Goal: Task Accomplishment & Management: Complete application form

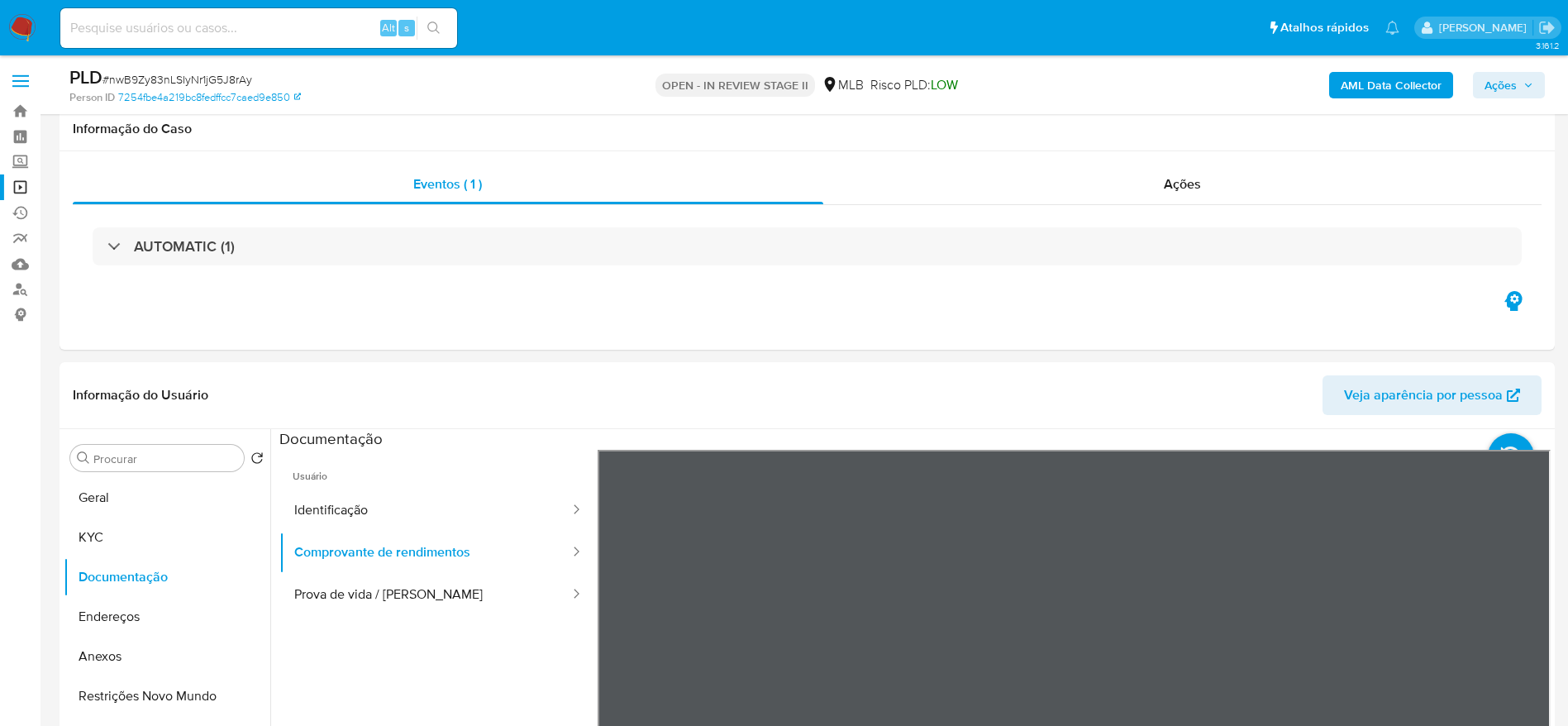
select select "10"
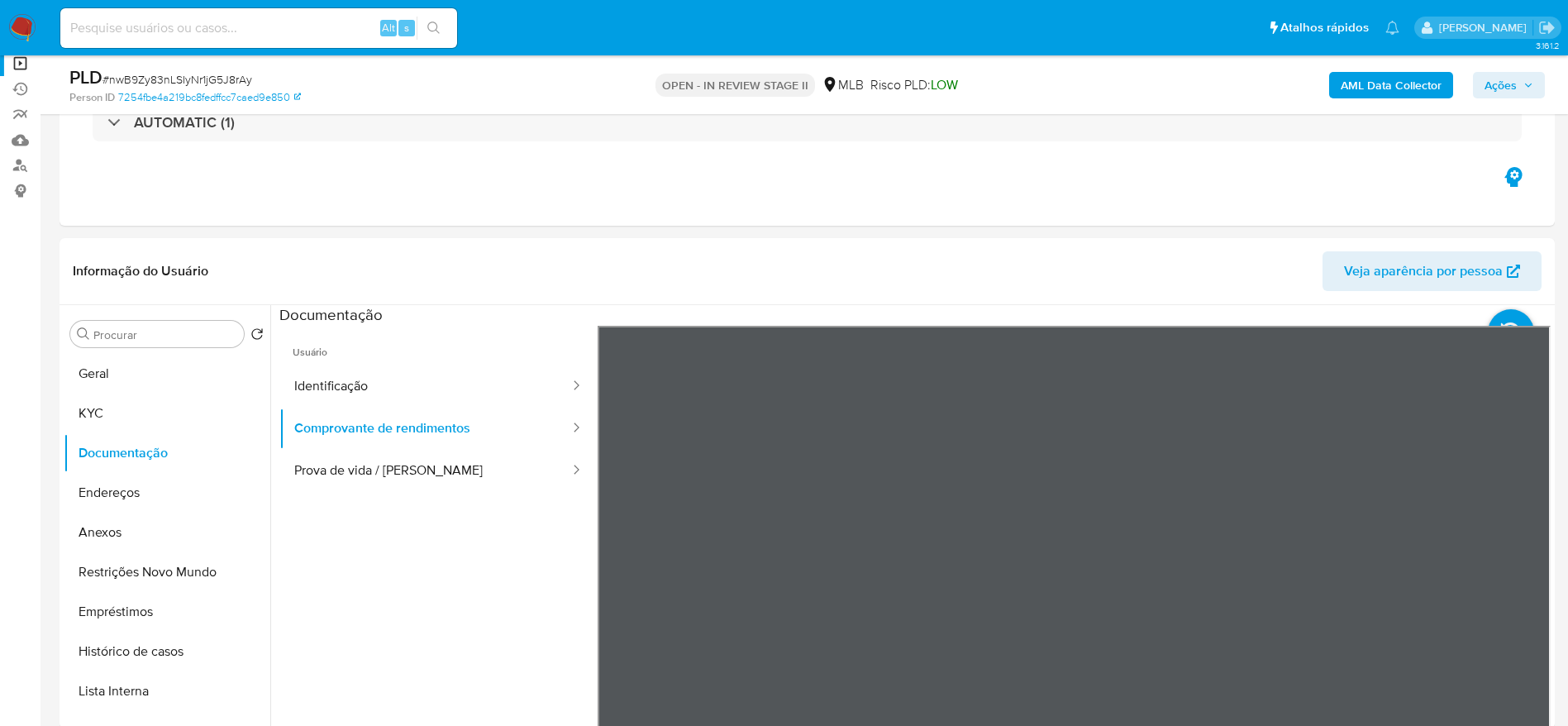
scroll to position [124, 0]
click at [253, 34] on input at bounding box center [259, 29] width 397 height 22
paste input "Irjs53PBaKdtNQ93HJQupXJ2"
type input "Irjs53PBaKdtNQ93HJQupXJ2"
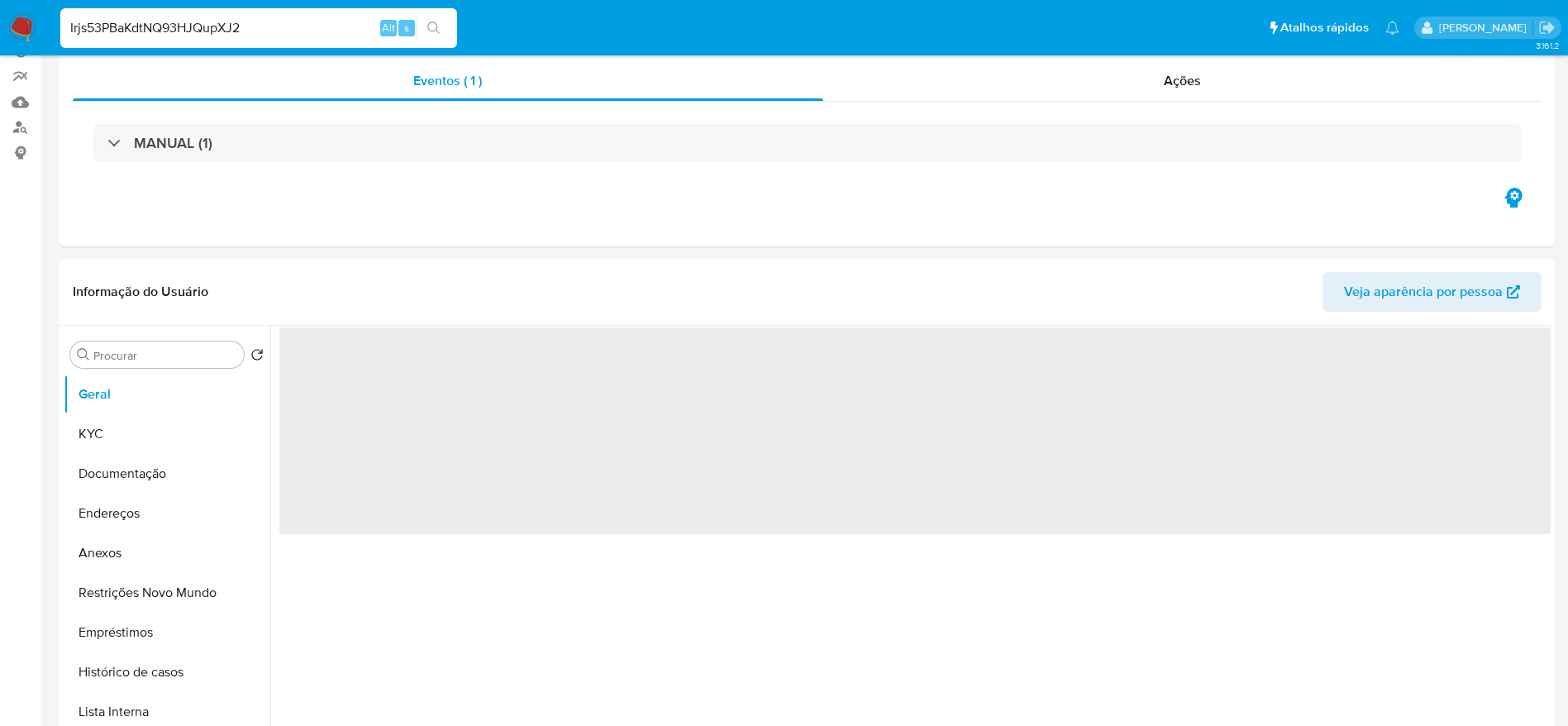
scroll to position [248, 0]
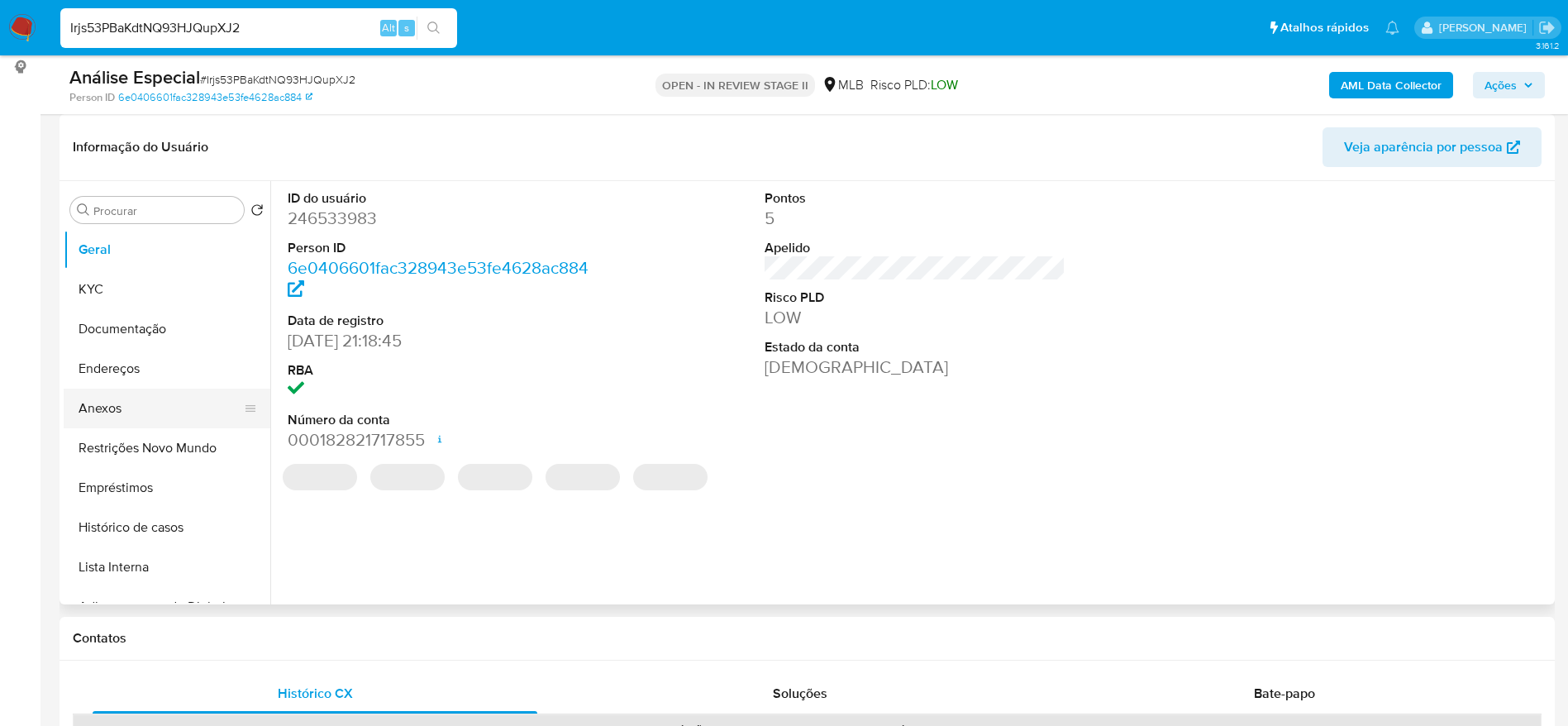
select select "10"
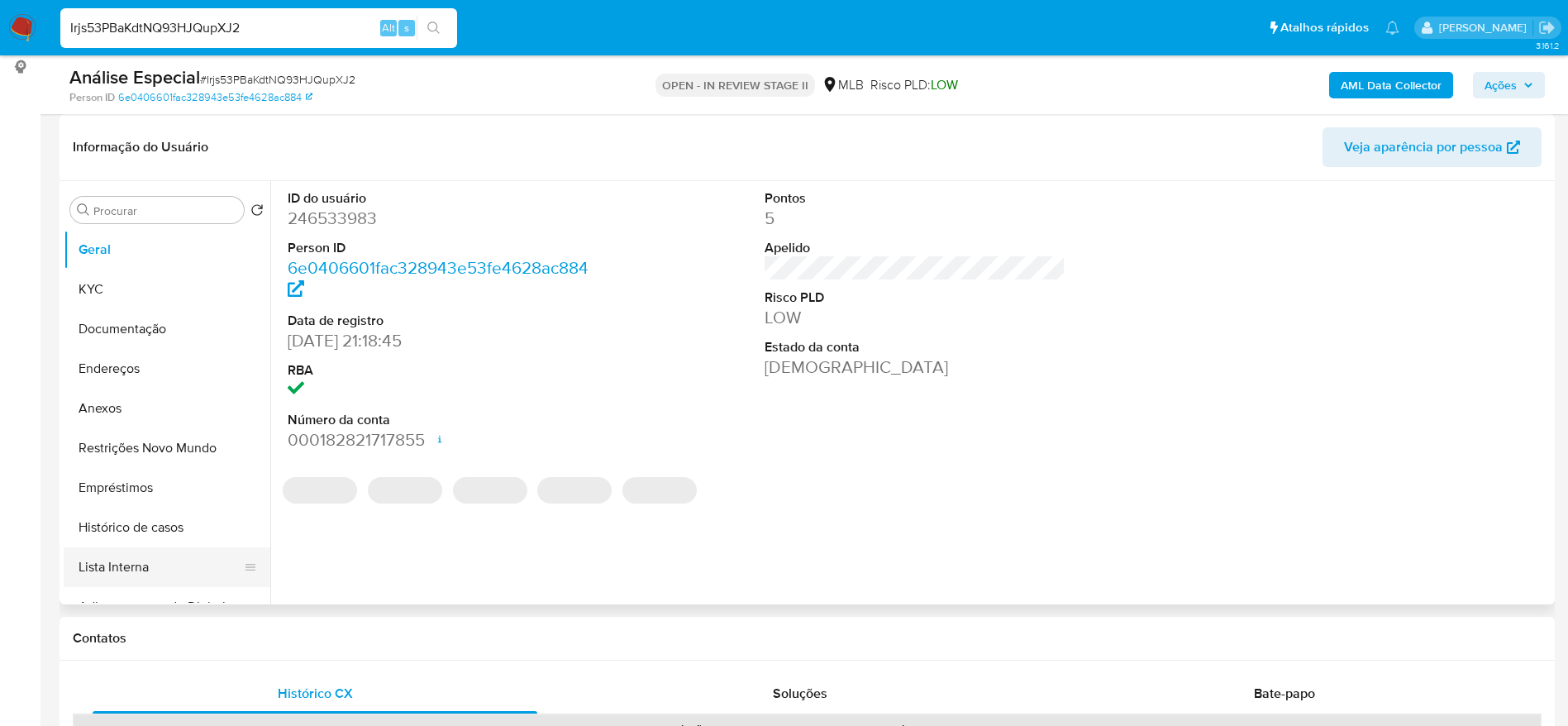
click at [141, 571] on button "Lista Interna" at bounding box center [161, 567] width 194 height 40
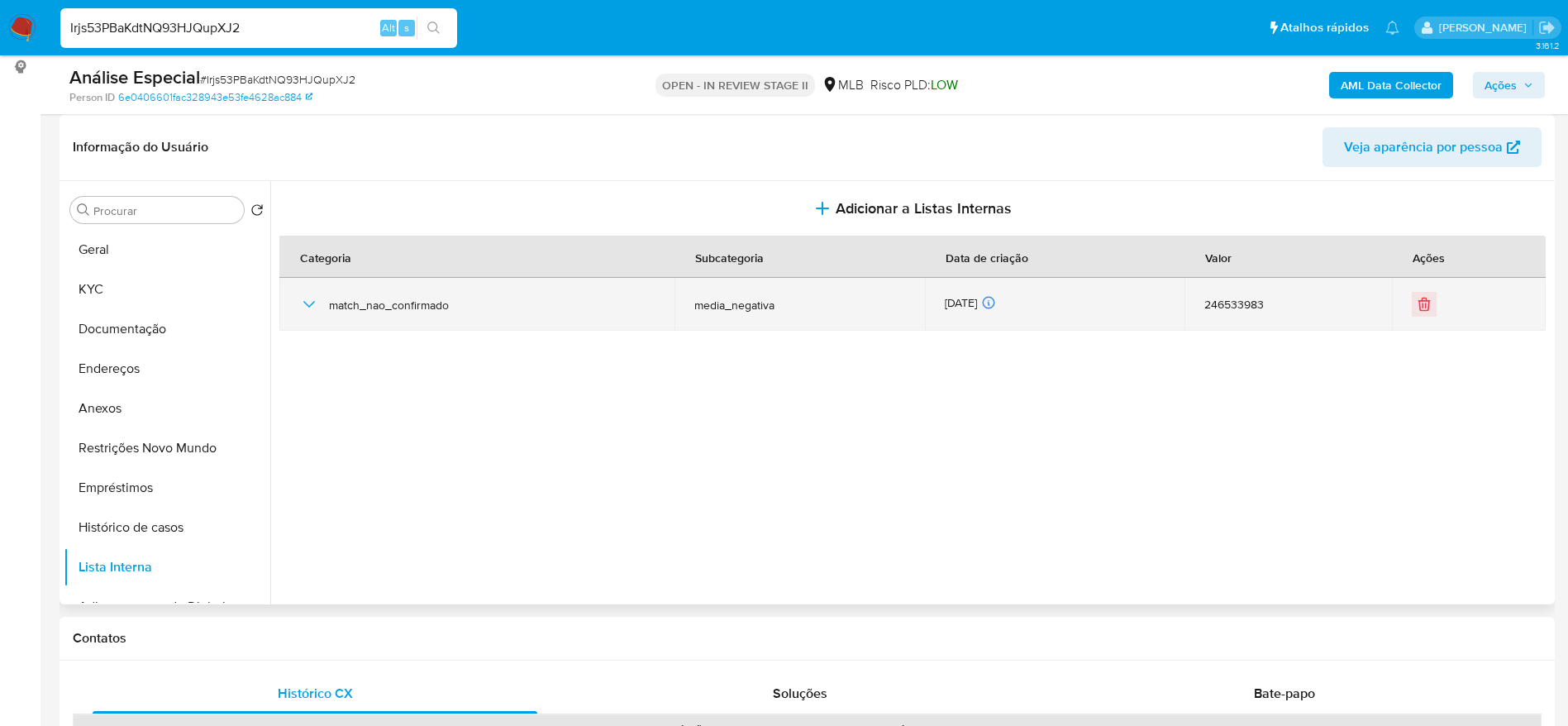
click at [296, 308] on td "match_nao_confirmado" at bounding box center [477, 304] width 395 height 53
click at [300, 306] on icon "button" at bounding box center [309, 304] width 20 height 20
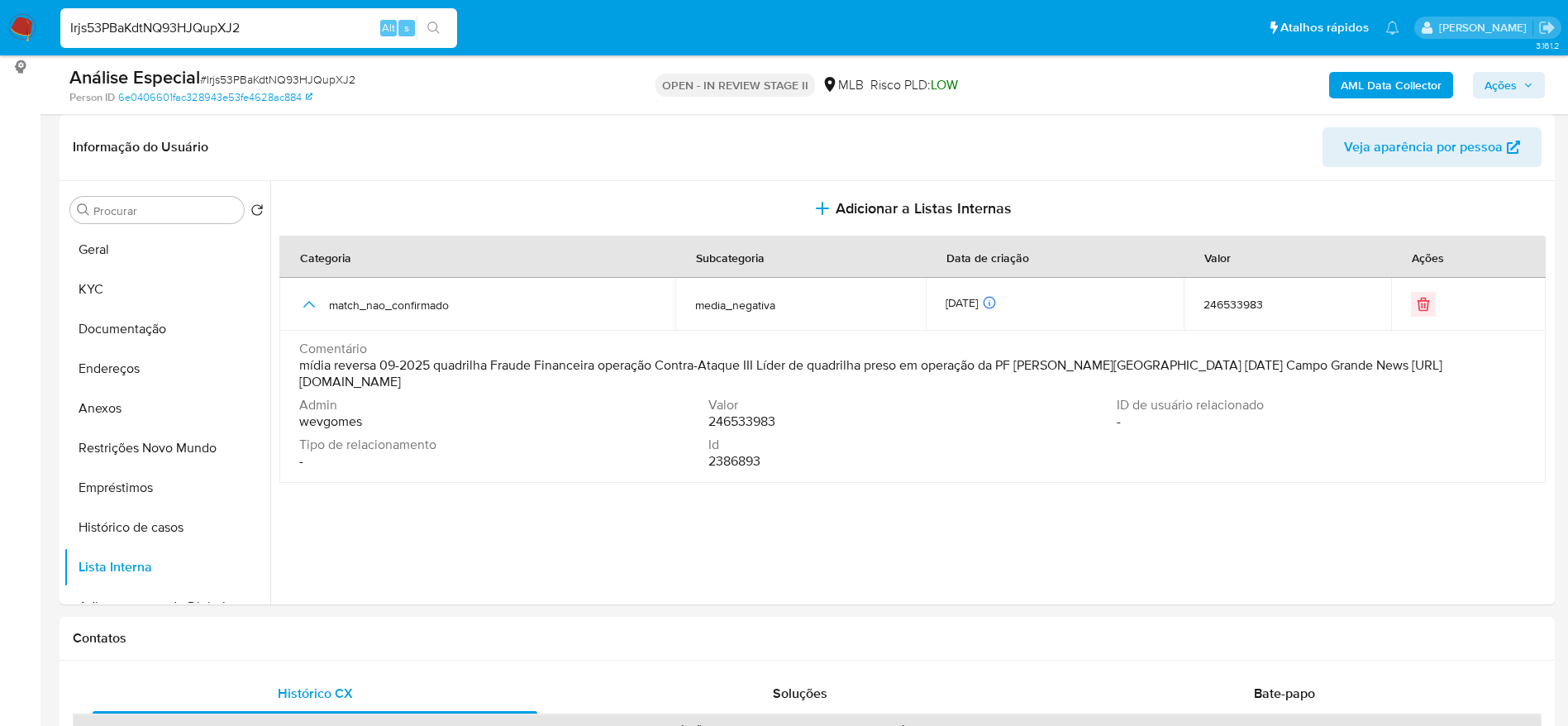
drag, startPoint x: 626, startPoint y: 382, endPoint x: 1586, endPoint y: 286, distance: 964.8
click at [1332, 365] on span "mídia reversa 09-2025 quadrilha Fraude Financeira operação Contra-Ataque III Lí…" at bounding box center [910, 373] width 1223 height 33
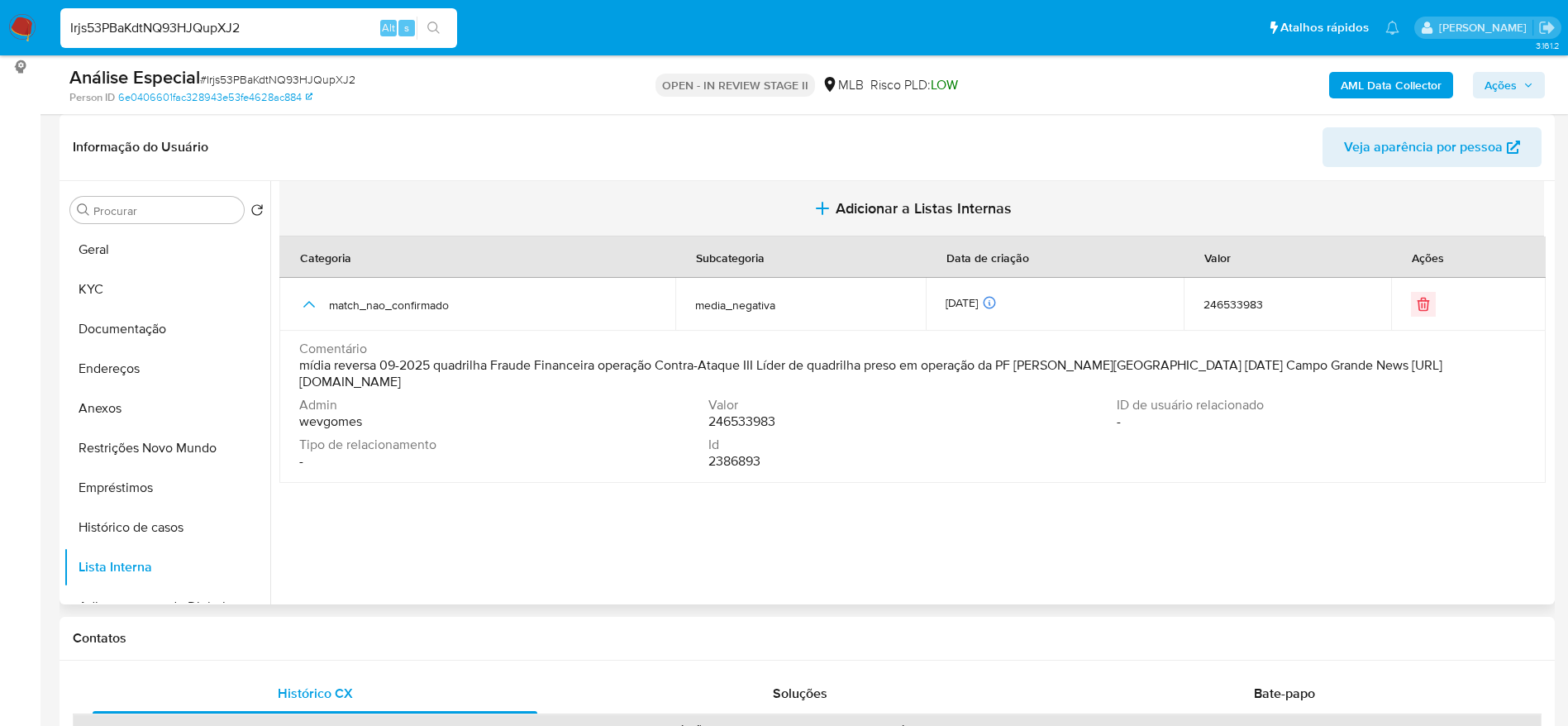
click at [932, 203] on span "Adicionar a Listas Internas" at bounding box center [923, 208] width 176 height 19
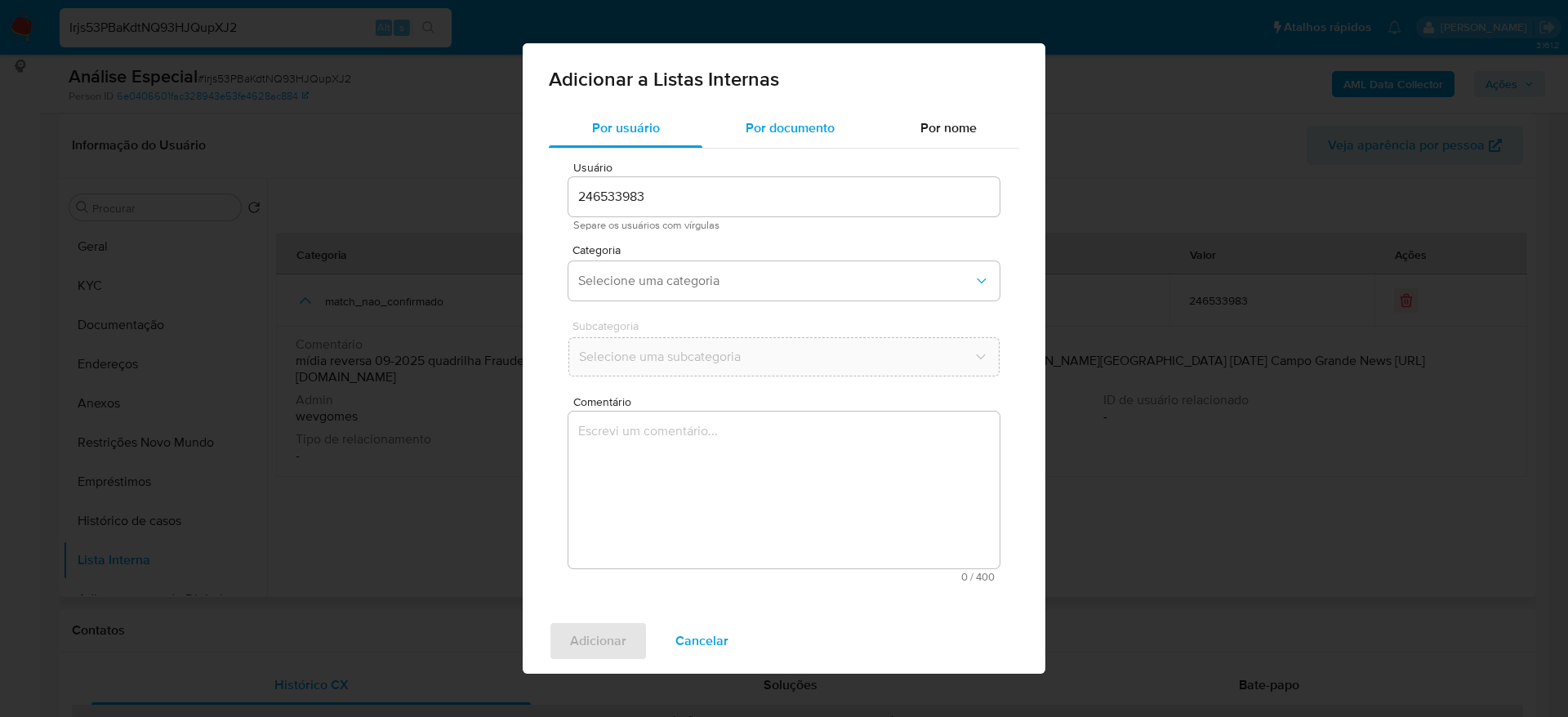
click at [763, 137] on div "Por documento" at bounding box center [790, 128] width 175 height 39
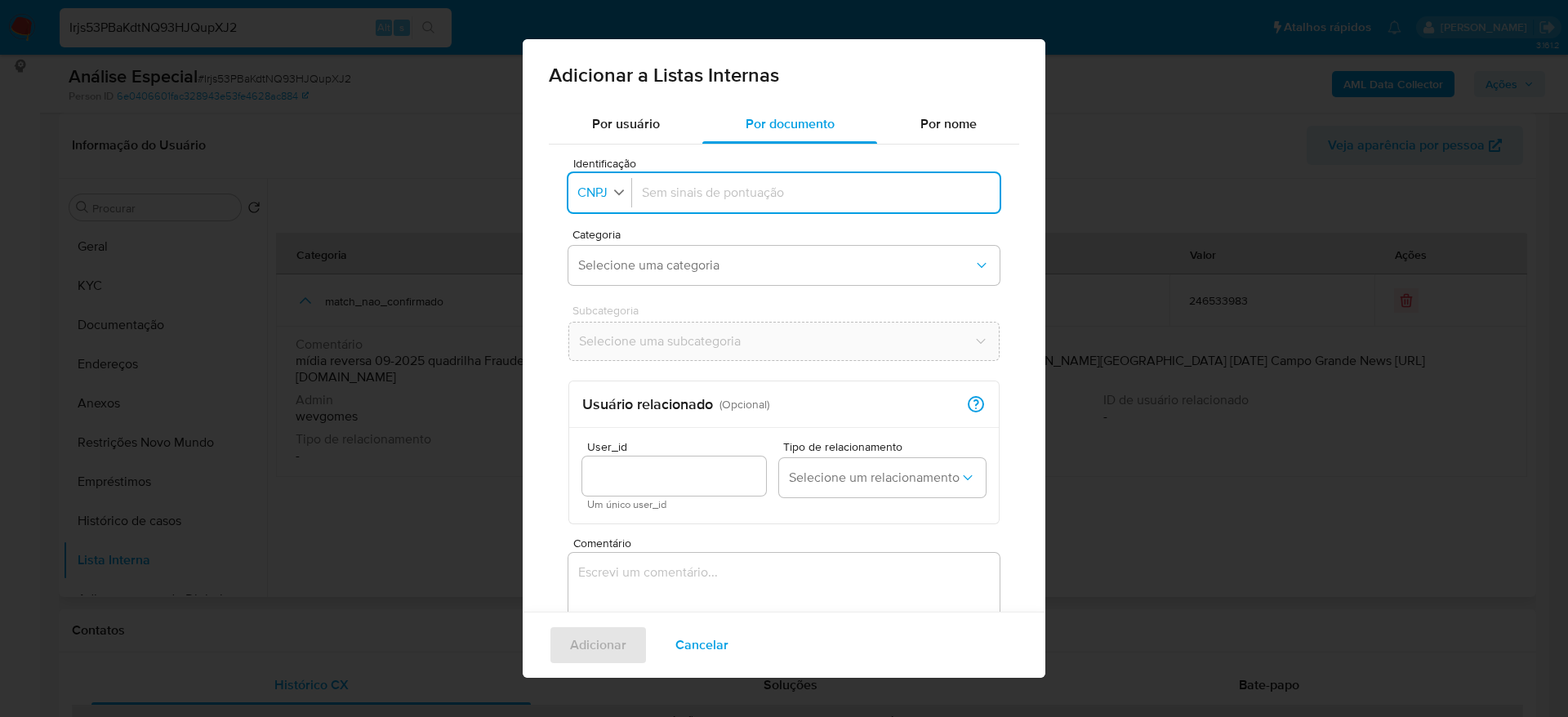
click at [608, 187] on span "CNPJ" at bounding box center [593, 193] width 33 height 17
click at [604, 262] on div "CPF" at bounding box center [595, 263] width 32 height 39
click at [737, 196] on input "Identificação" at bounding box center [812, 193] width 355 height 18
type input "02823119124"
click at [699, 259] on span "Selecione uma categoria" at bounding box center [776, 265] width 395 height 17
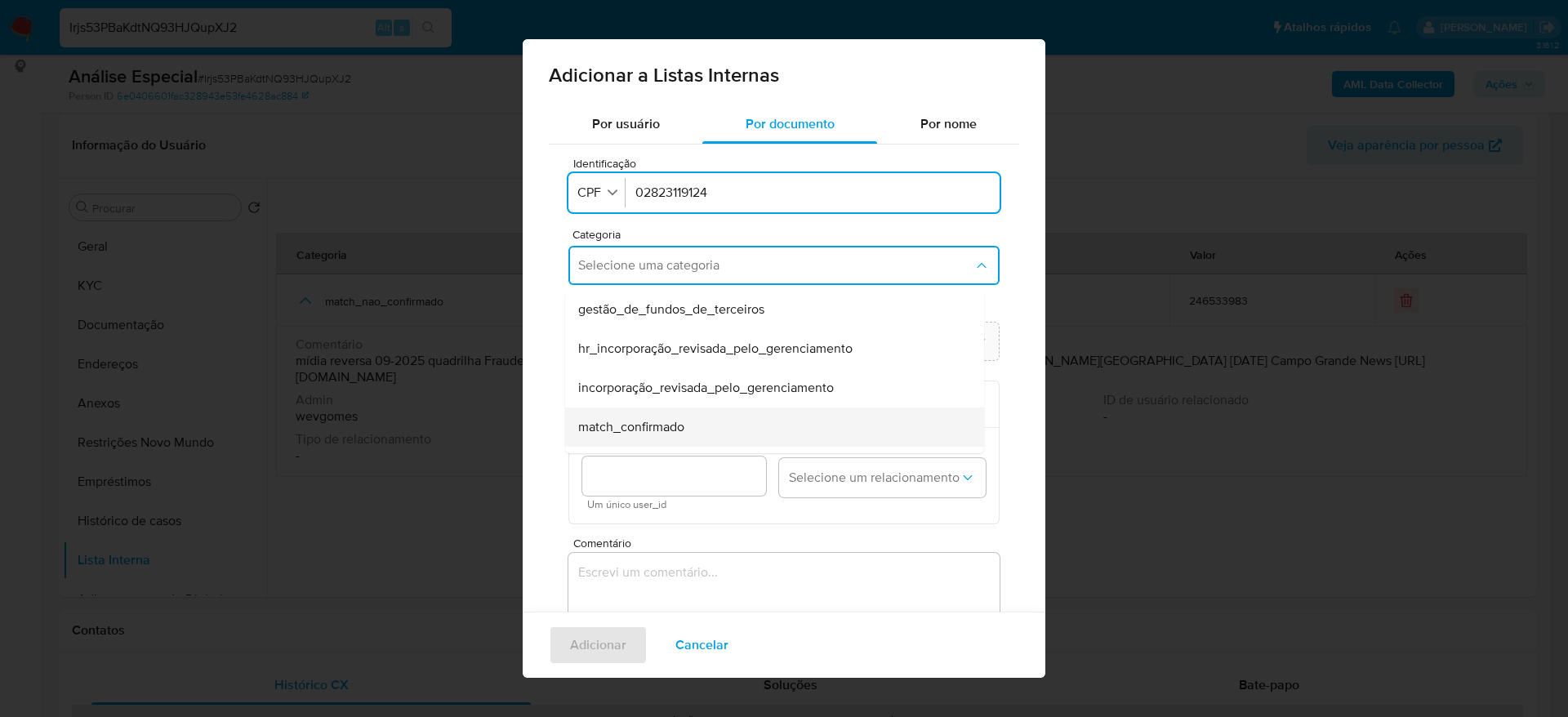
click at [696, 433] on div "match_confirmado" at bounding box center [770, 427] width 383 height 39
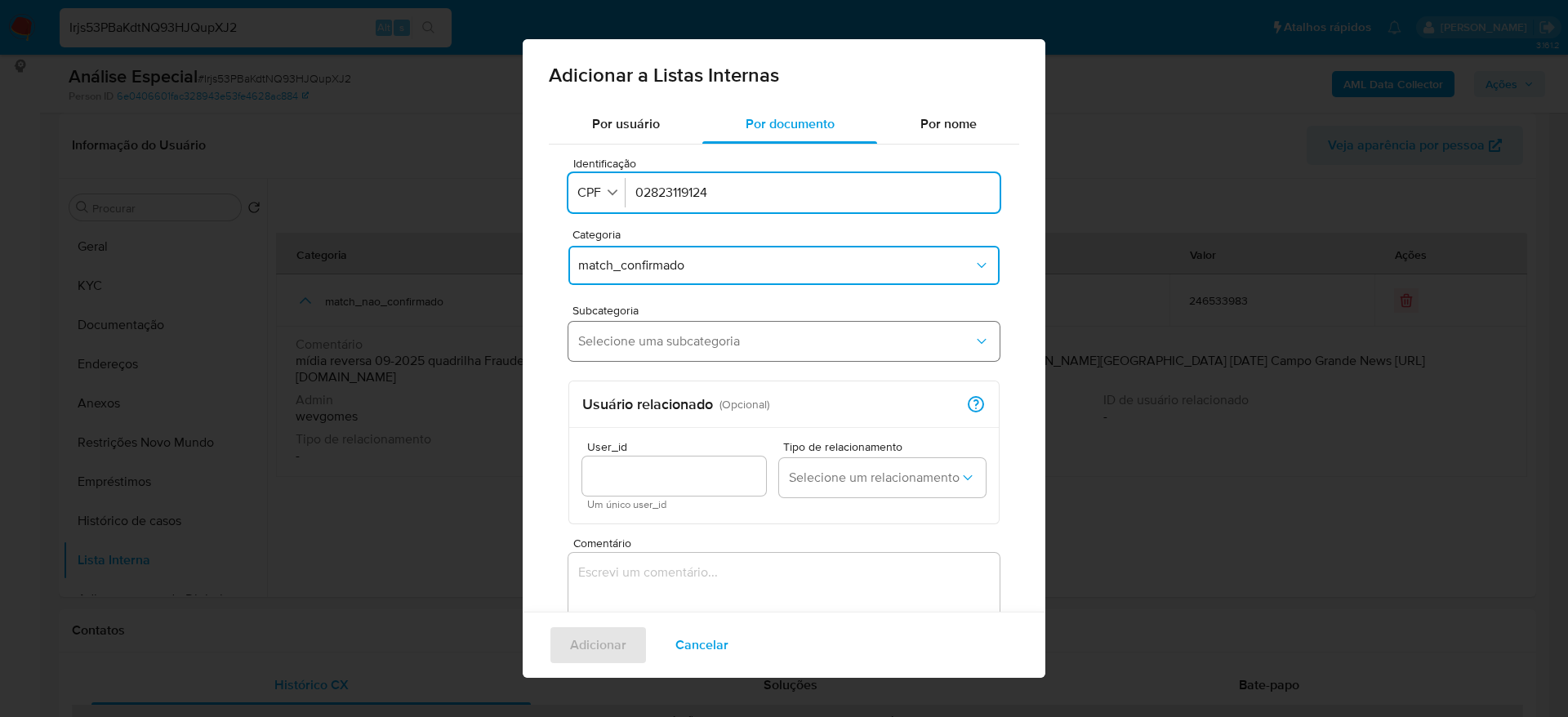
drag, startPoint x: 717, startPoint y: 339, endPoint x: 722, endPoint y: 349, distance: 11.2
click at [717, 339] on span "Selecione uma subcategoria" at bounding box center [776, 341] width 395 height 17
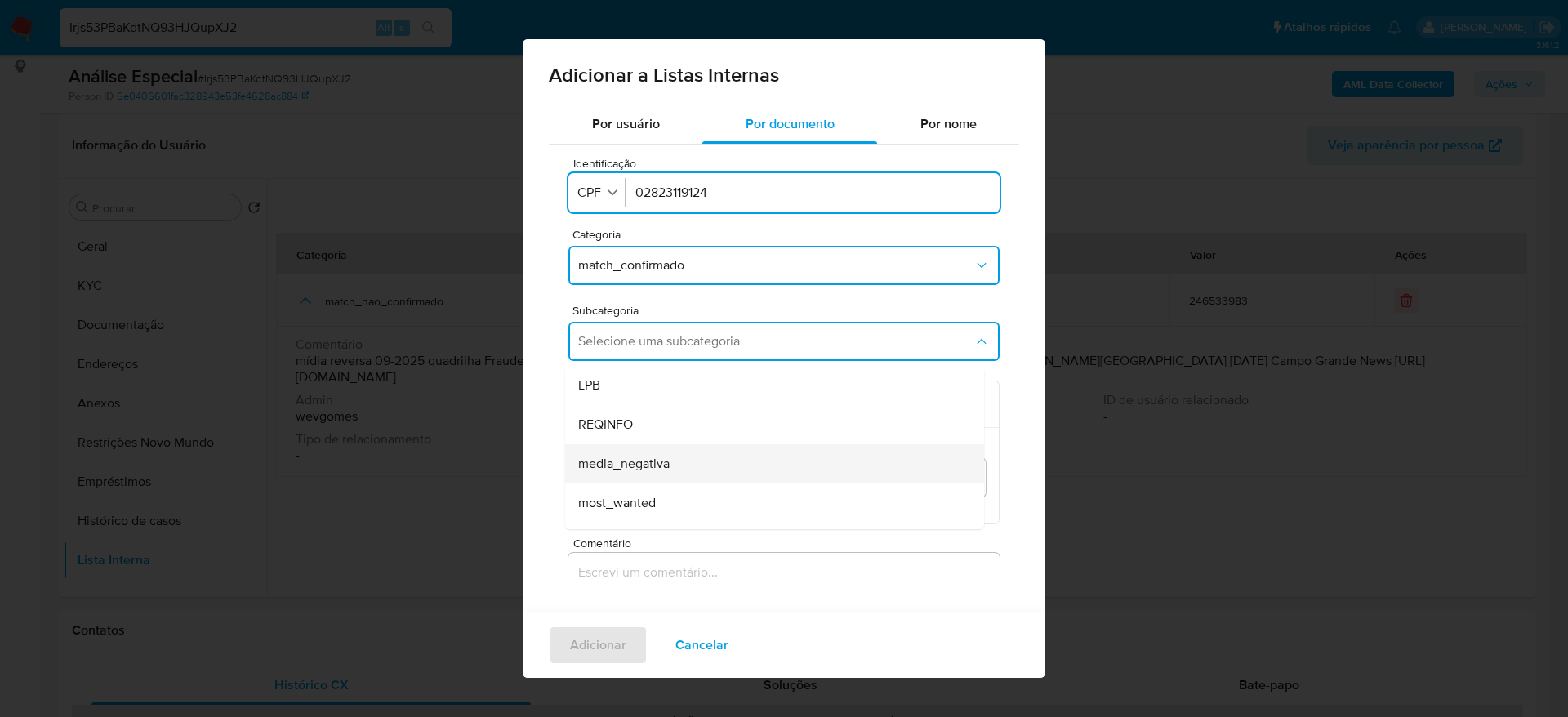
click at [742, 462] on div "media_negativa" at bounding box center [770, 463] width 383 height 39
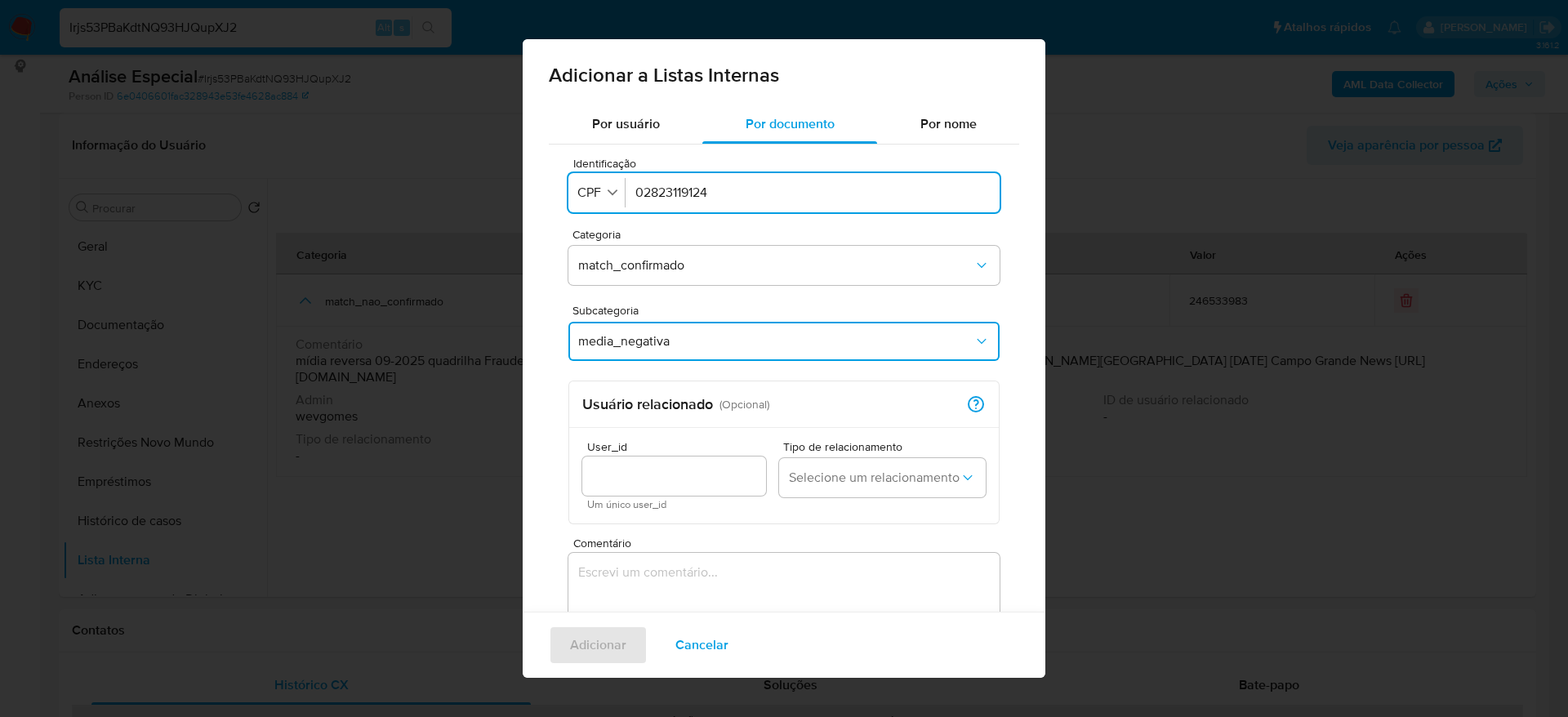
click at [727, 585] on textarea "Comentário" at bounding box center [784, 630] width 431 height 156
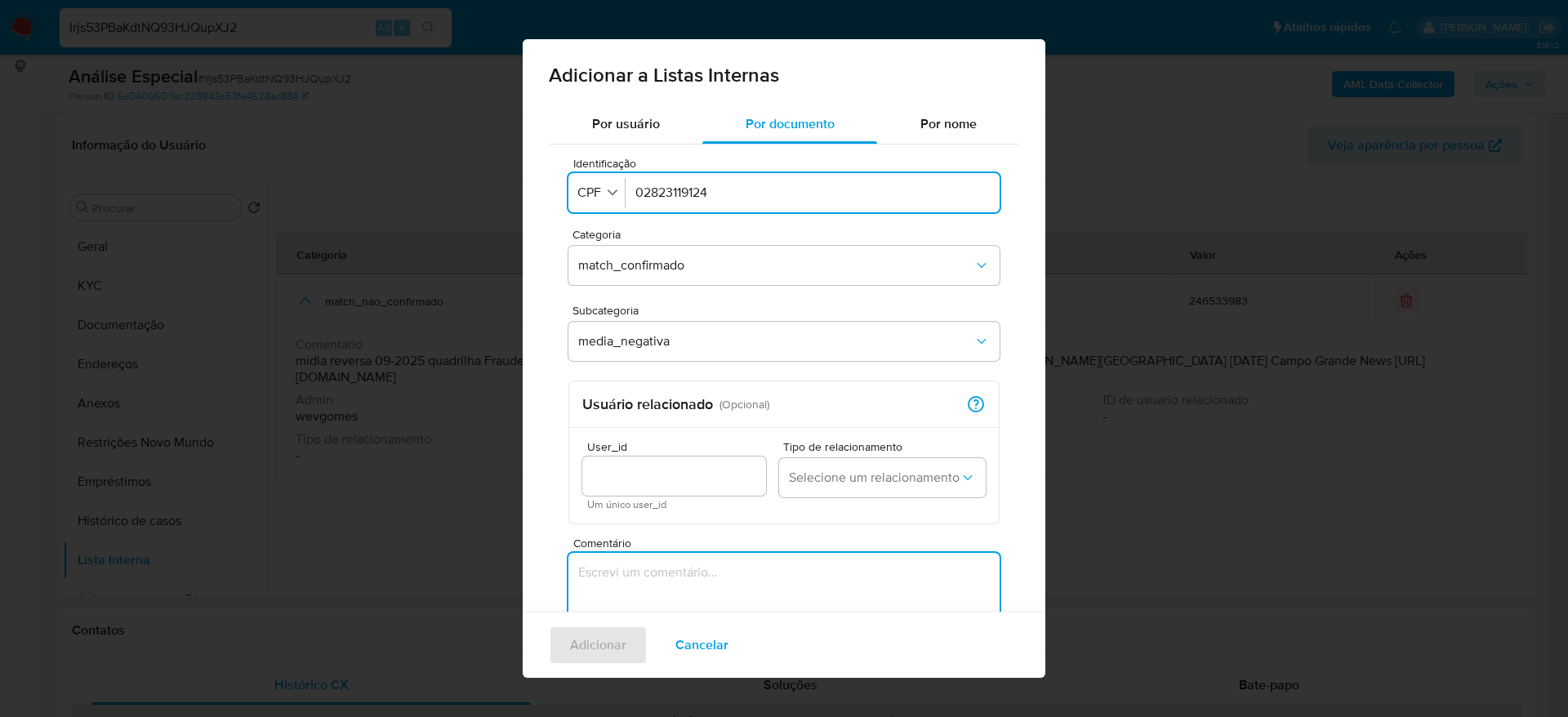
paste textarea "https://www.campograndenews.com.br/cidades/capital/lider-de-quadrilha-usava-emp…"
type textarea "https://www.campograndenews.com.br/cidades/capital/lider-de-quadrilha-usava-emp…"
click at [576, 640] on span "Adicionar" at bounding box center [598, 645] width 57 height 36
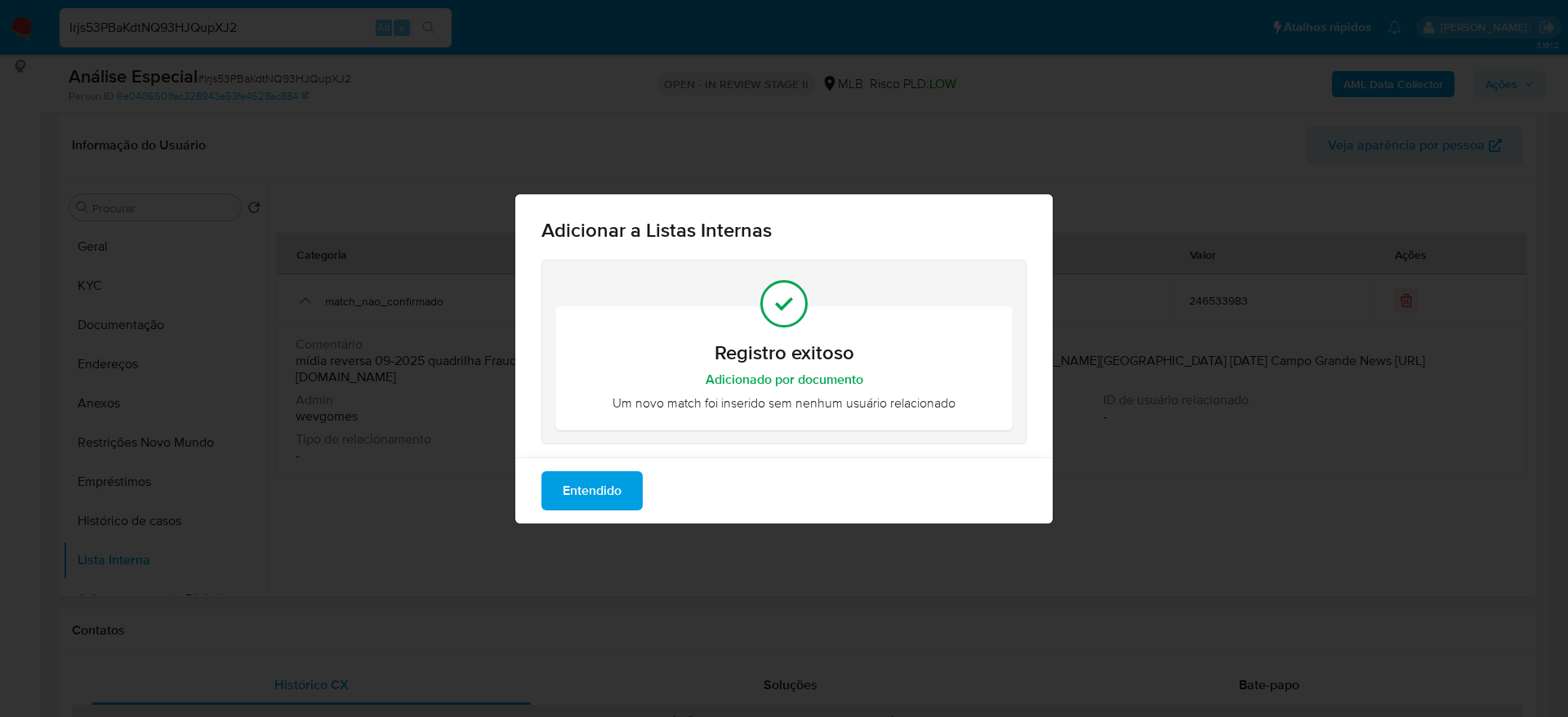
click at [609, 490] on span "Entendido" at bounding box center [592, 490] width 59 height 36
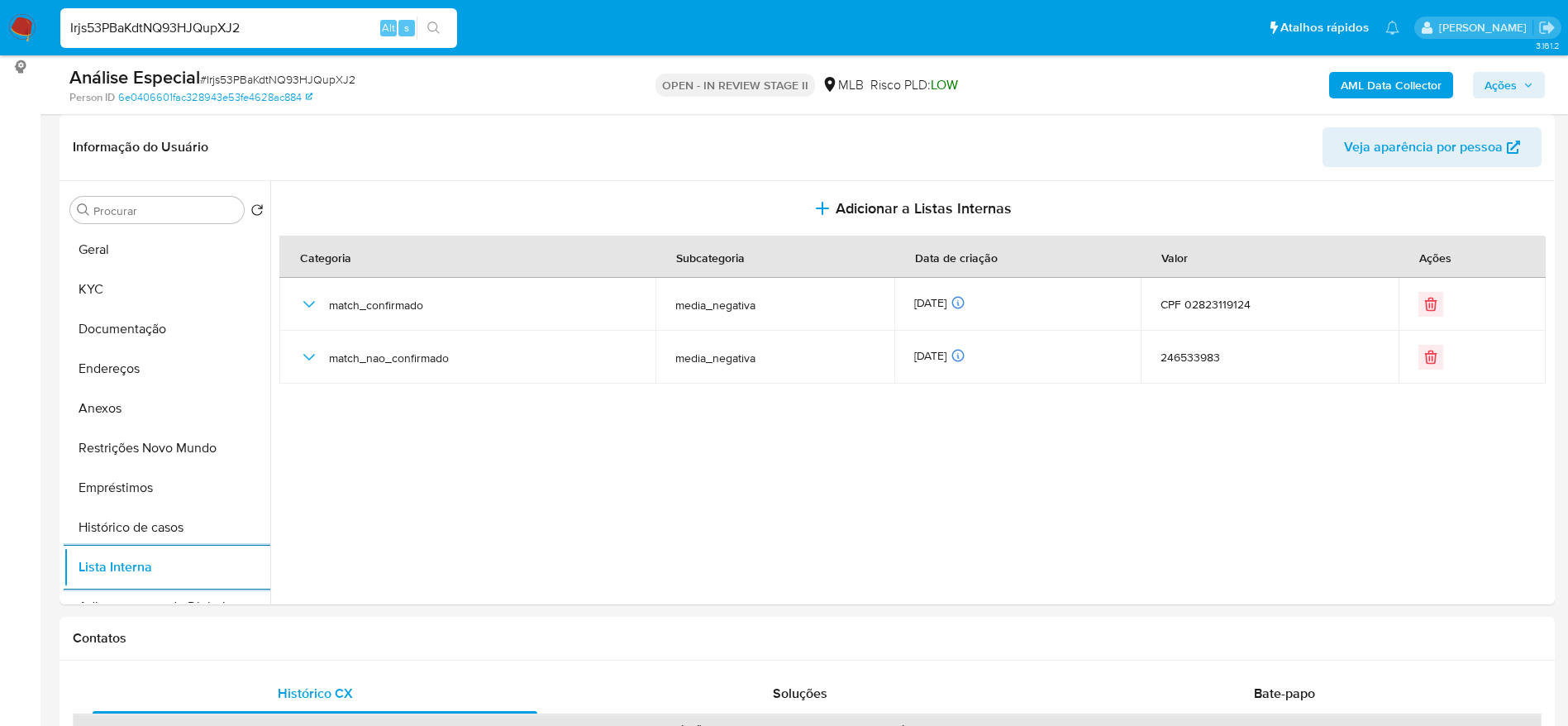
click at [207, 10] on div "Irjs53PBaKdtNQ93HJQupXJ2 Alt s" at bounding box center [259, 28] width 397 height 40
click at [211, 29] on input "Irjs53PBaKdtNQ93HJQupXJ2" at bounding box center [259, 29] width 397 height 22
paste input "qIBkN1dF6Dp8JgDhPbIOhgVI"
type input "qIBkN1dF6Dp8JgDhPbIOhgVI"
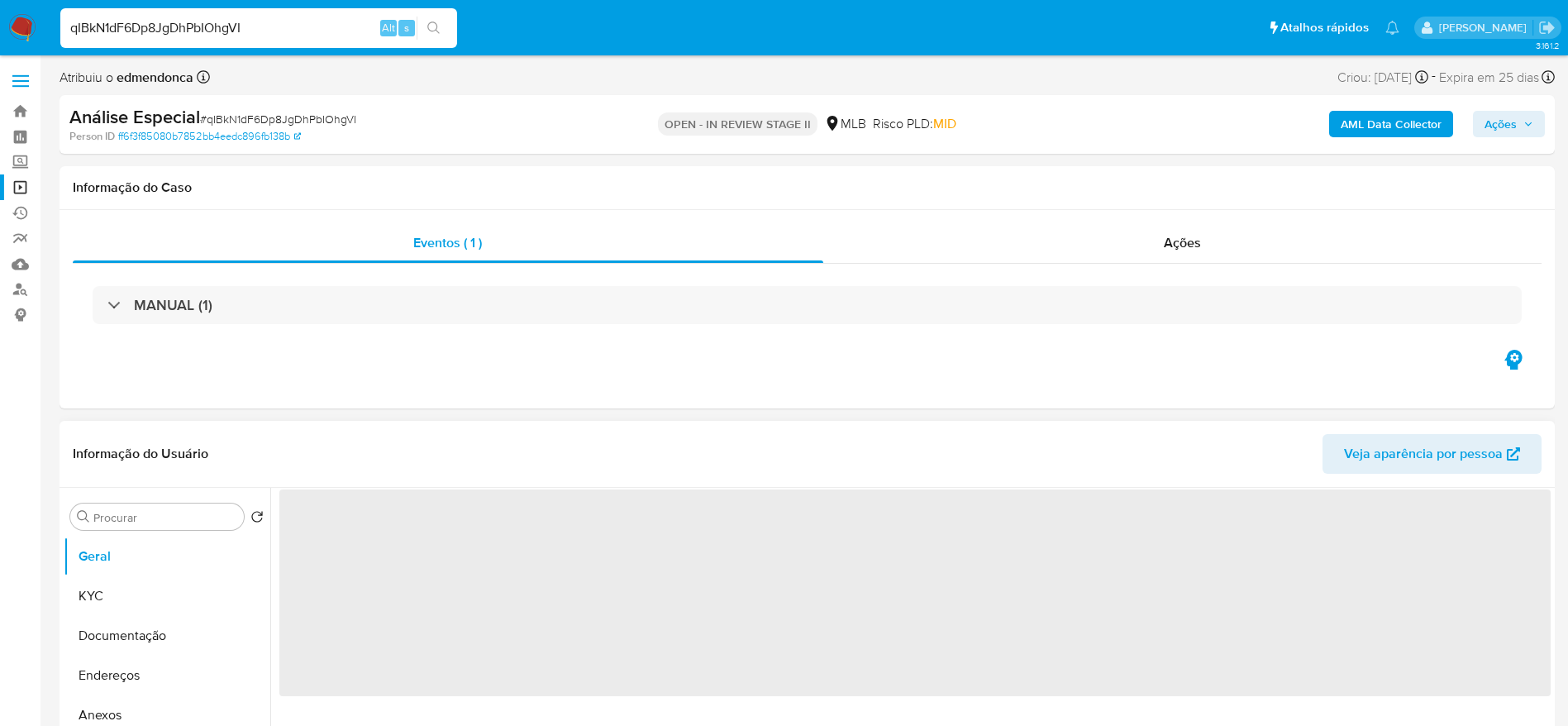
select select "10"
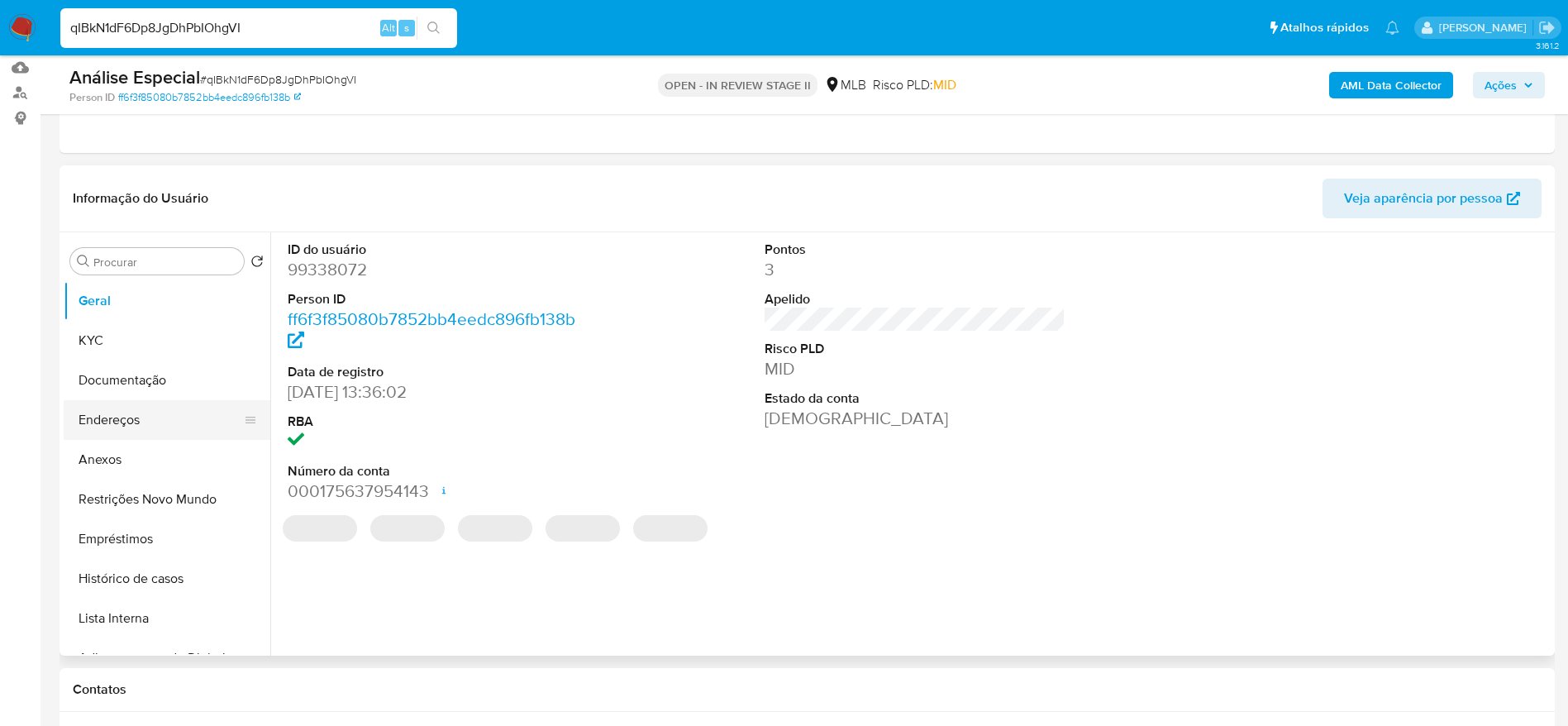
scroll to position [372, 0]
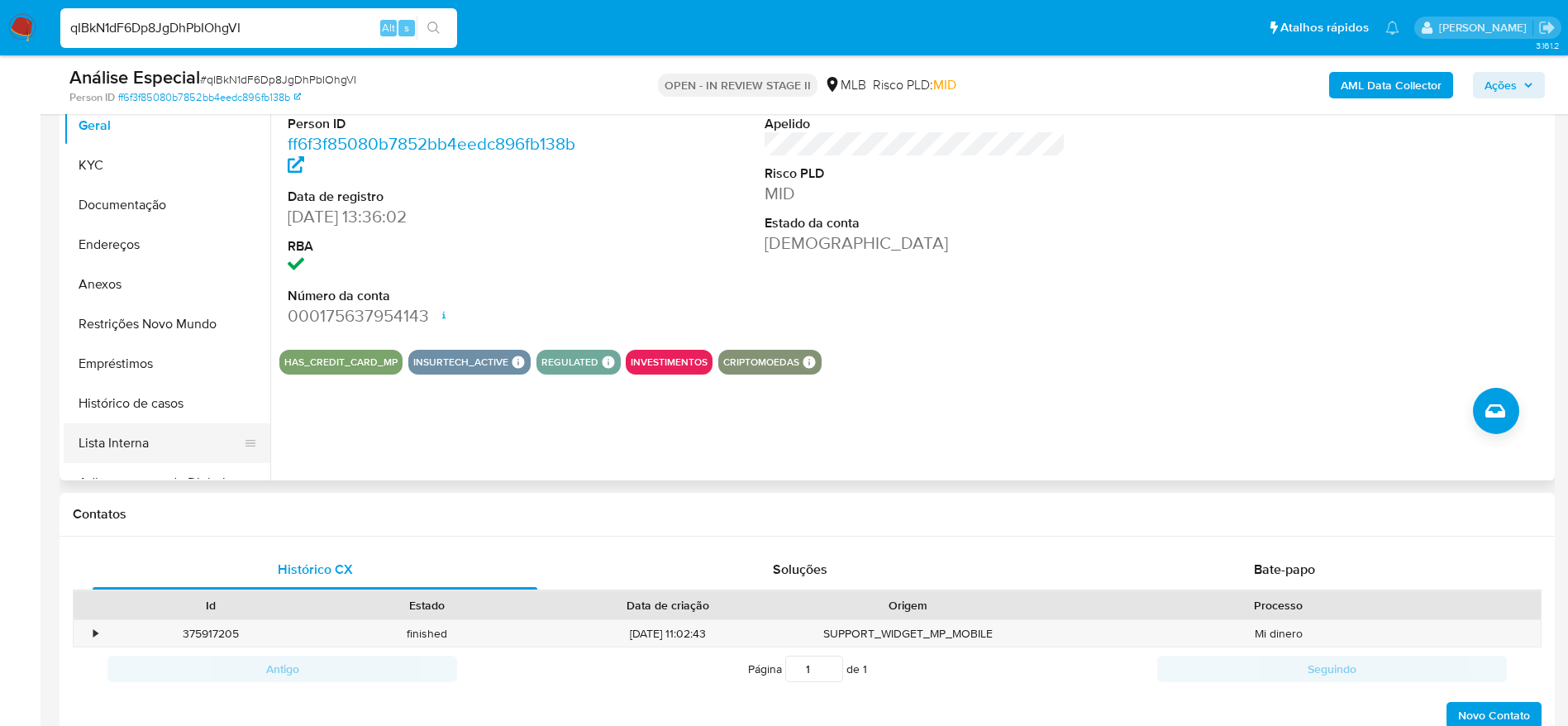
click at [126, 434] on button "Lista Interna" at bounding box center [161, 442] width 194 height 40
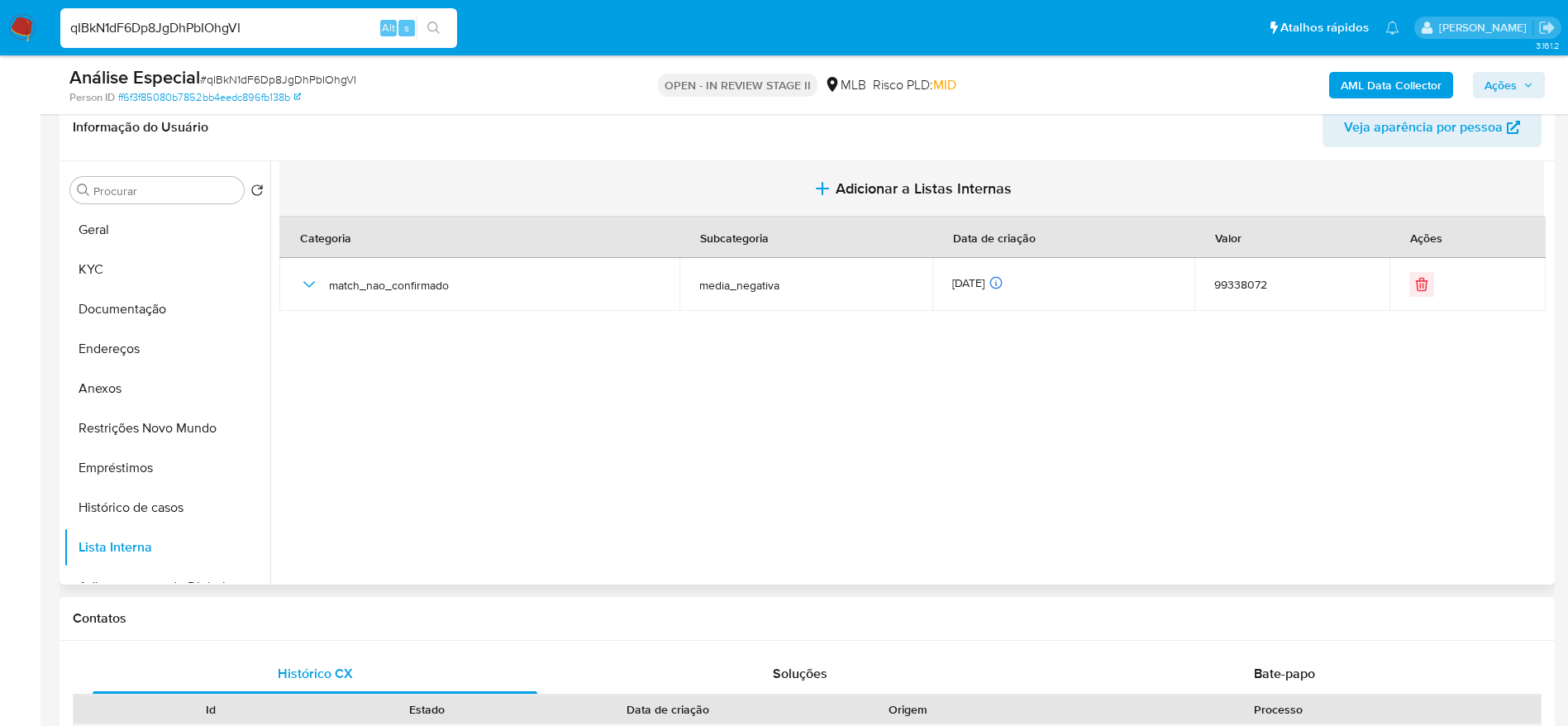
scroll to position [124, 0]
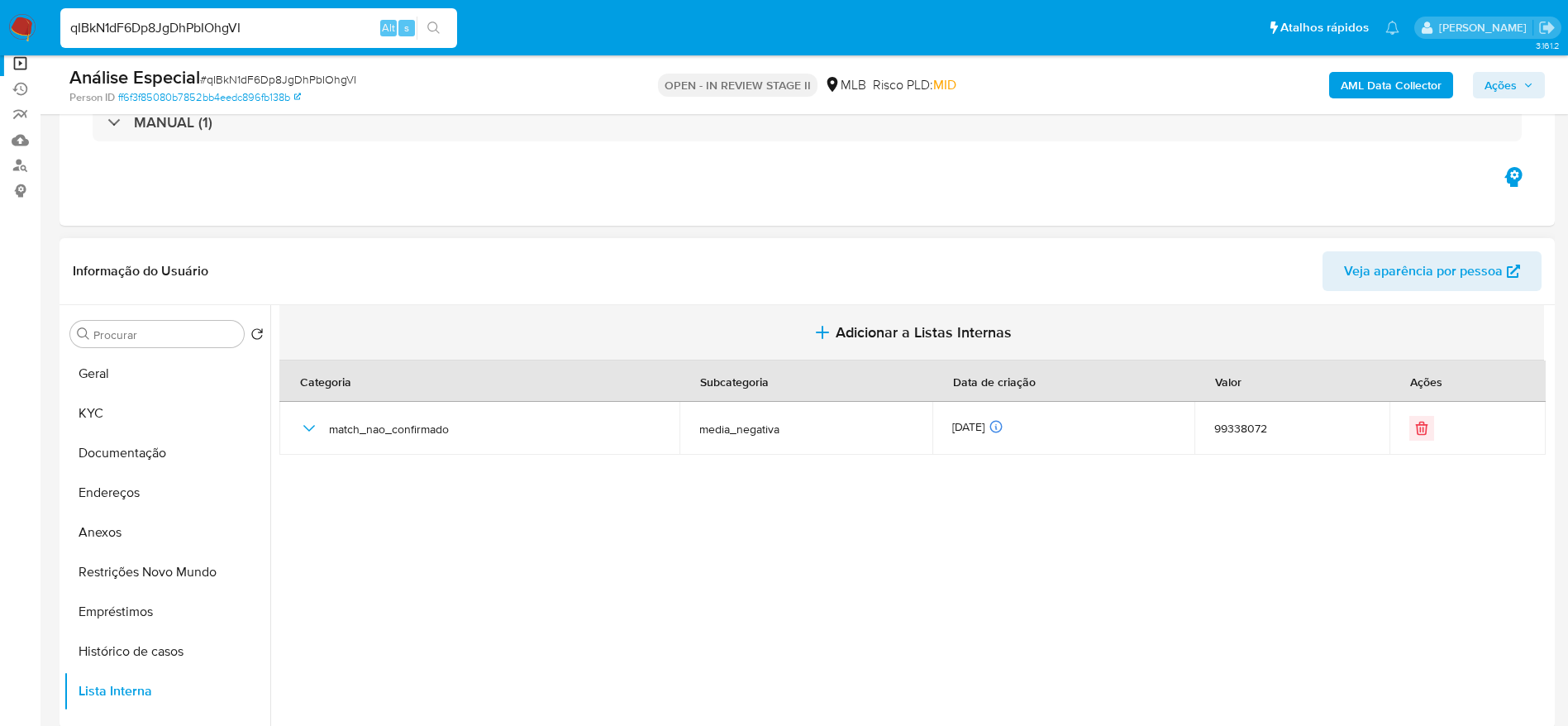
click at [909, 319] on button "Adicionar a Listas Internas" at bounding box center [911, 333] width 1264 height 56
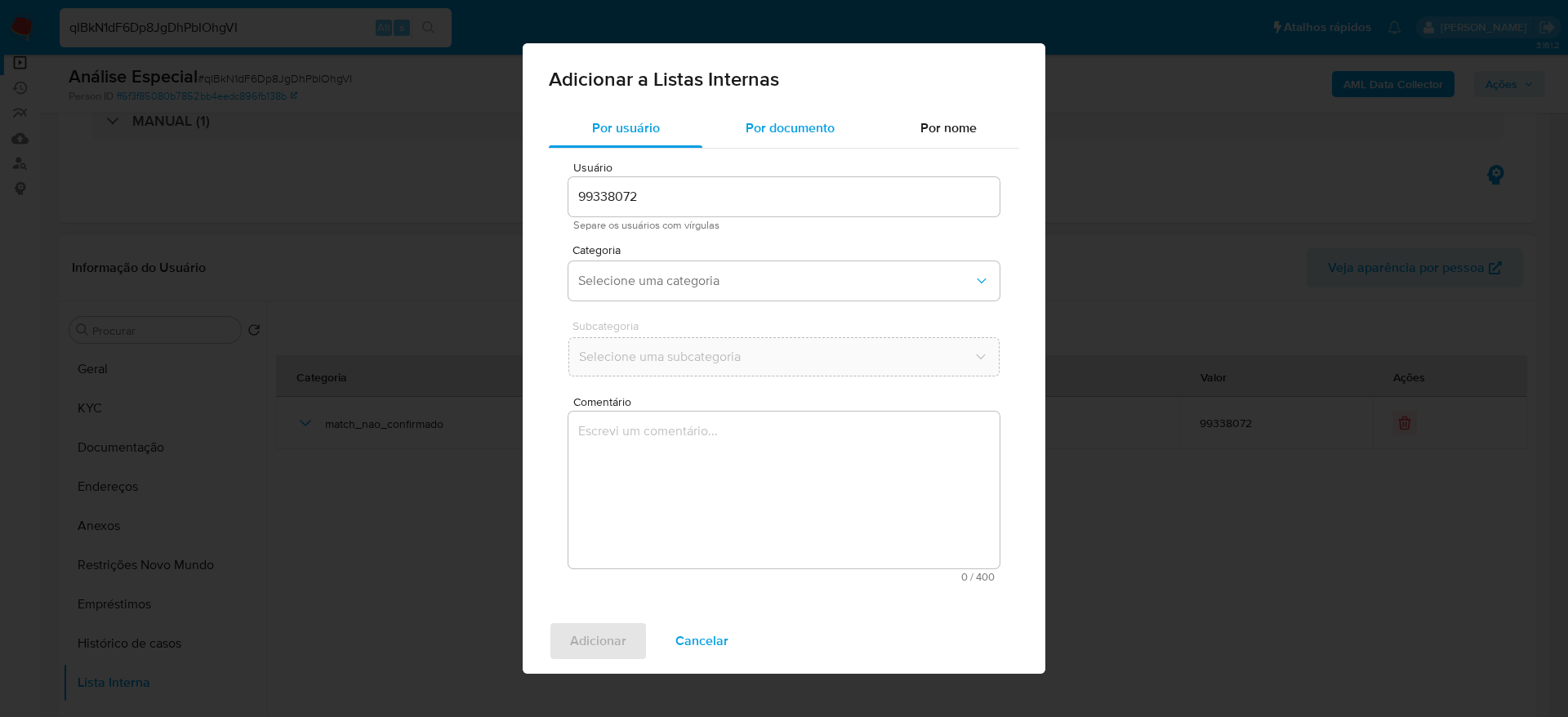
click at [774, 136] on span "Por documento" at bounding box center [790, 127] width 89 height 19
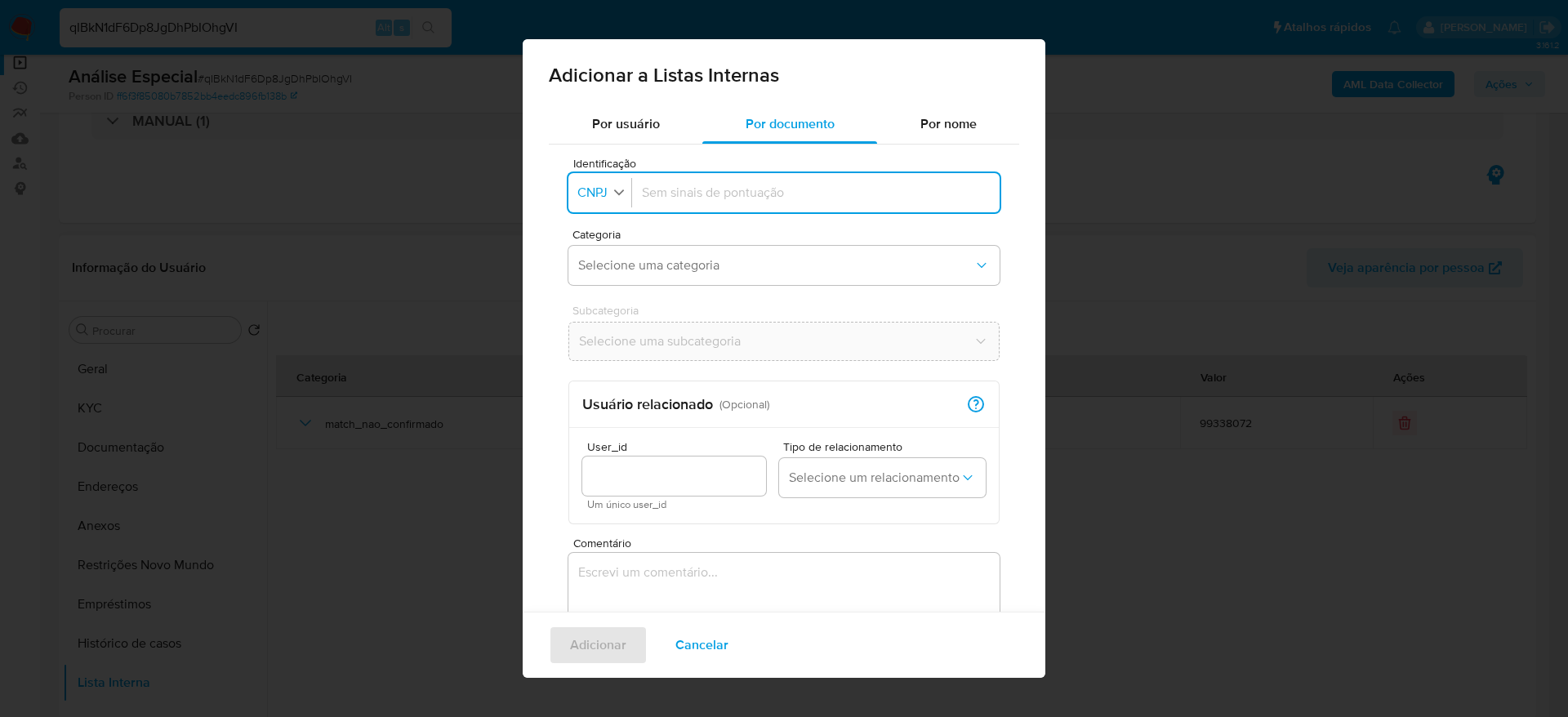
click at [601, 197] on span "CNPJ" at bounding box center [593, 193] width 33 height 17
click at [600, 264] on span "CPF" at bounding box center [591, 264] width 23 height 17
click at [735, 199] on input "Identificação" at bounding box center [812, 193] width 355 height 18
type input "38378759890"
click at [625, 280] on button "Selecione uma categoria" at bounding box center [784, 265] width 431 height 39
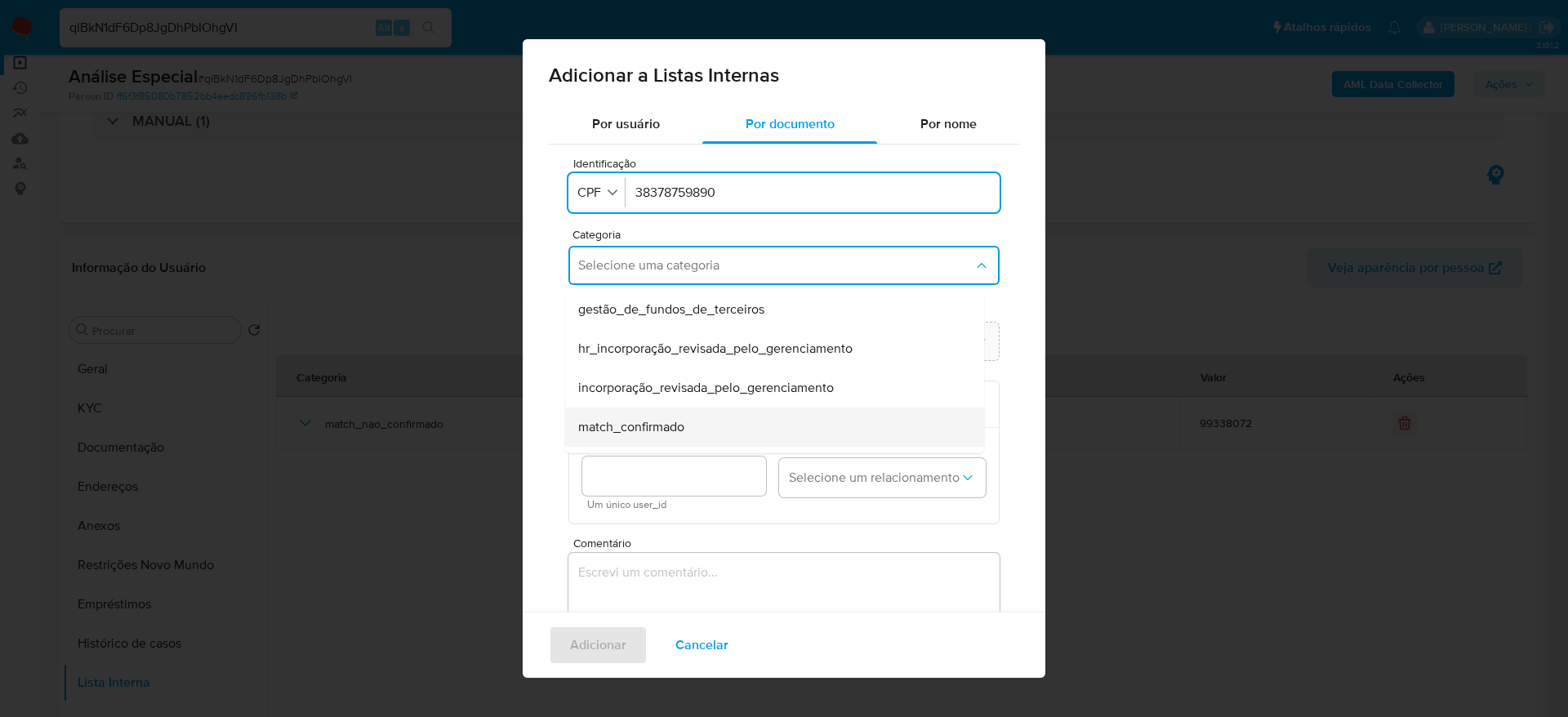
click at [718, 420] on div "match_confirmado" at bounding box center [770, 427] width 383 height 39
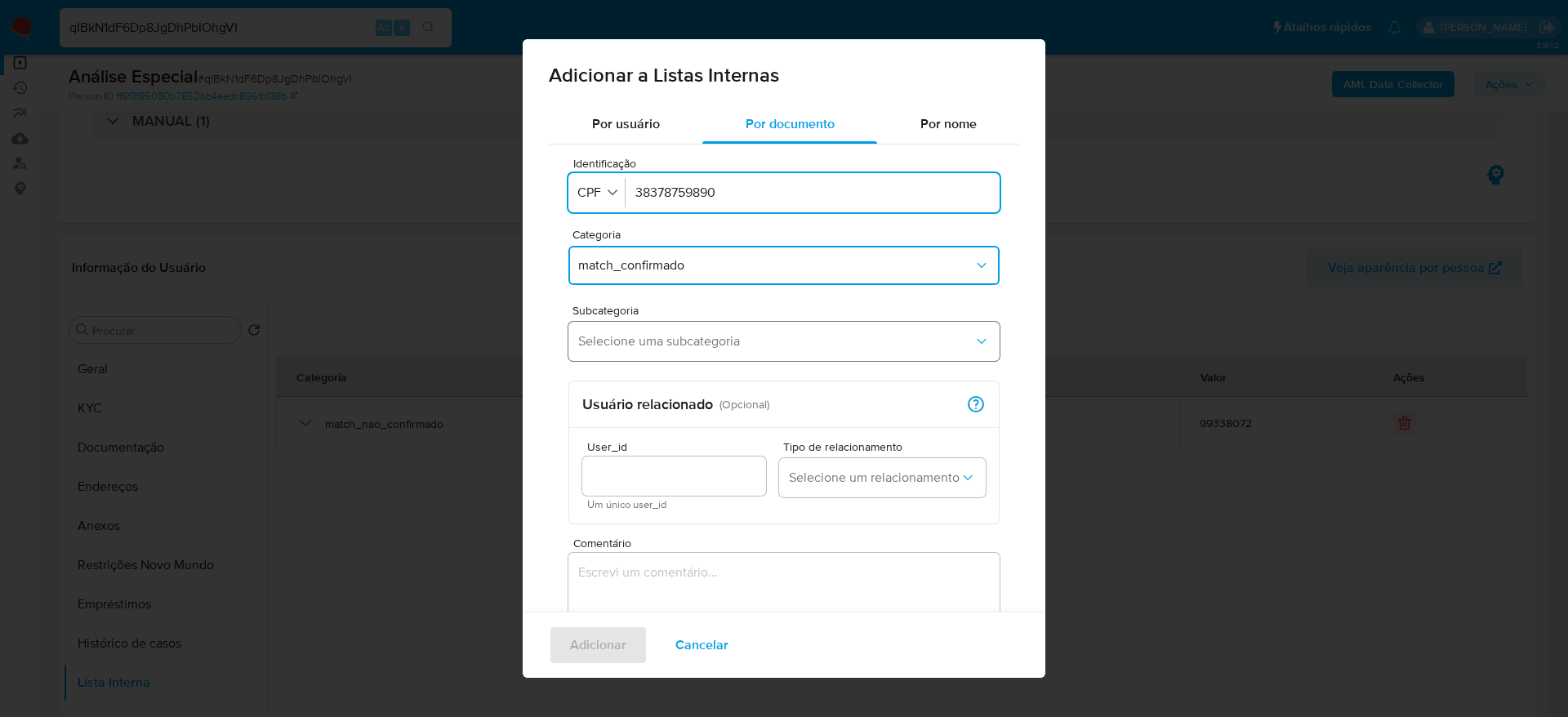
click at [702, 354] on button "Selecione uma subcategoria" at bounding box center [784, 341] width 431 height 39
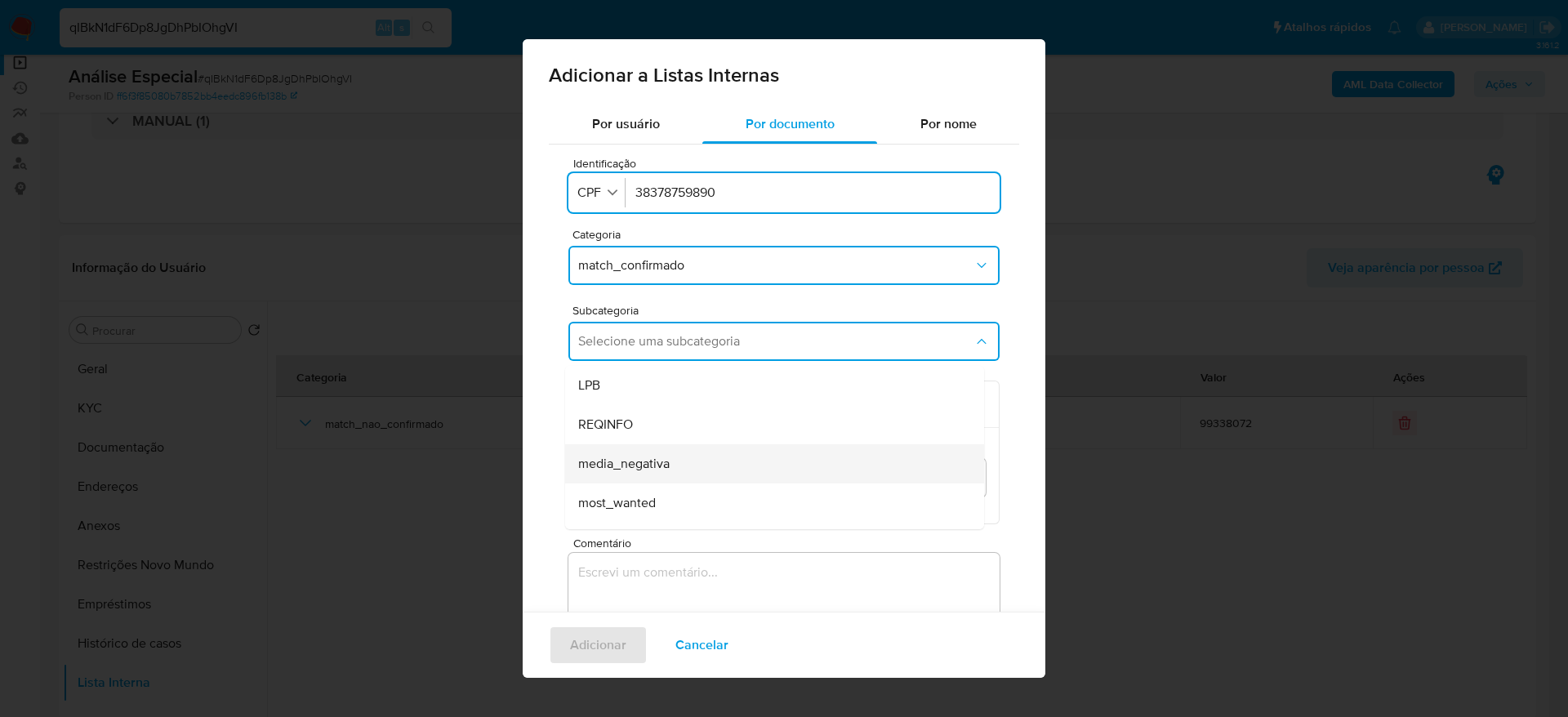
click at [737, 460] on div "media_negativa" at bounding box center [770, 463] width 383 height 39
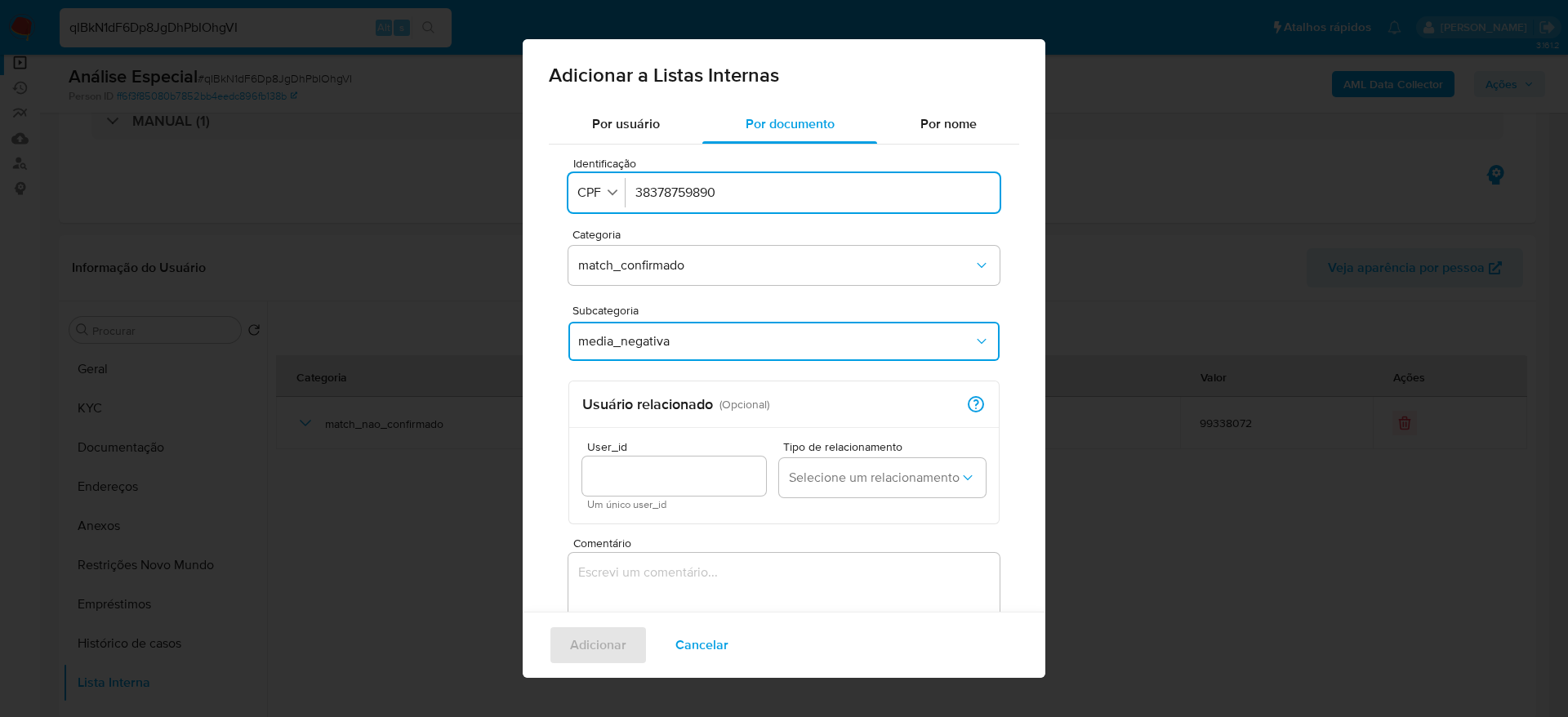
click at [743, 566] on textarea "Comentário" at bounding box center [784, 630] width 431 height 156
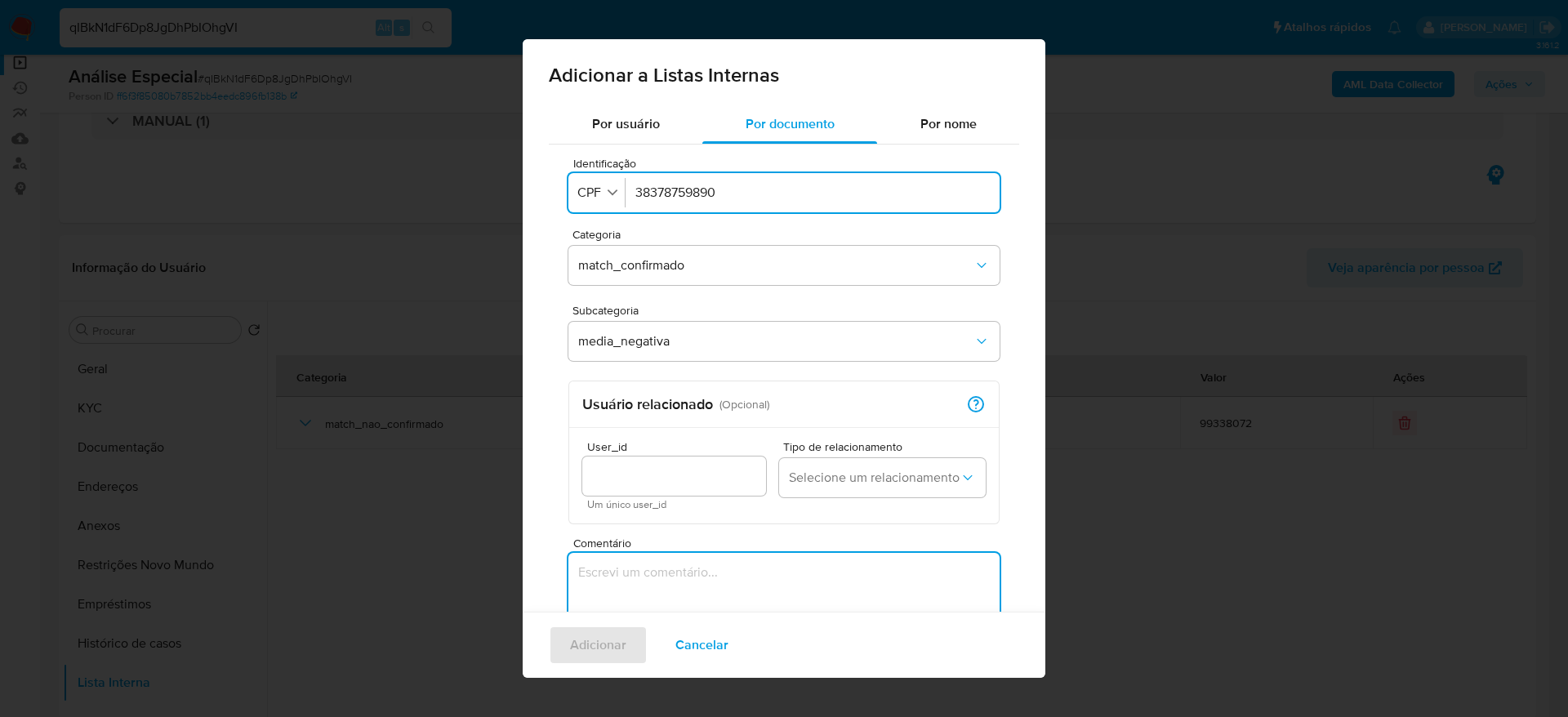
paste textarea "https://ge.globo.com/sp/futebol/noticia/2025/08/03/operacao-penalidade-maxima-j…"
type textarea "https://ge.globo.com/sp/futebol/noticia/2025/08/03/operacao-penalidade-maxima-j…"
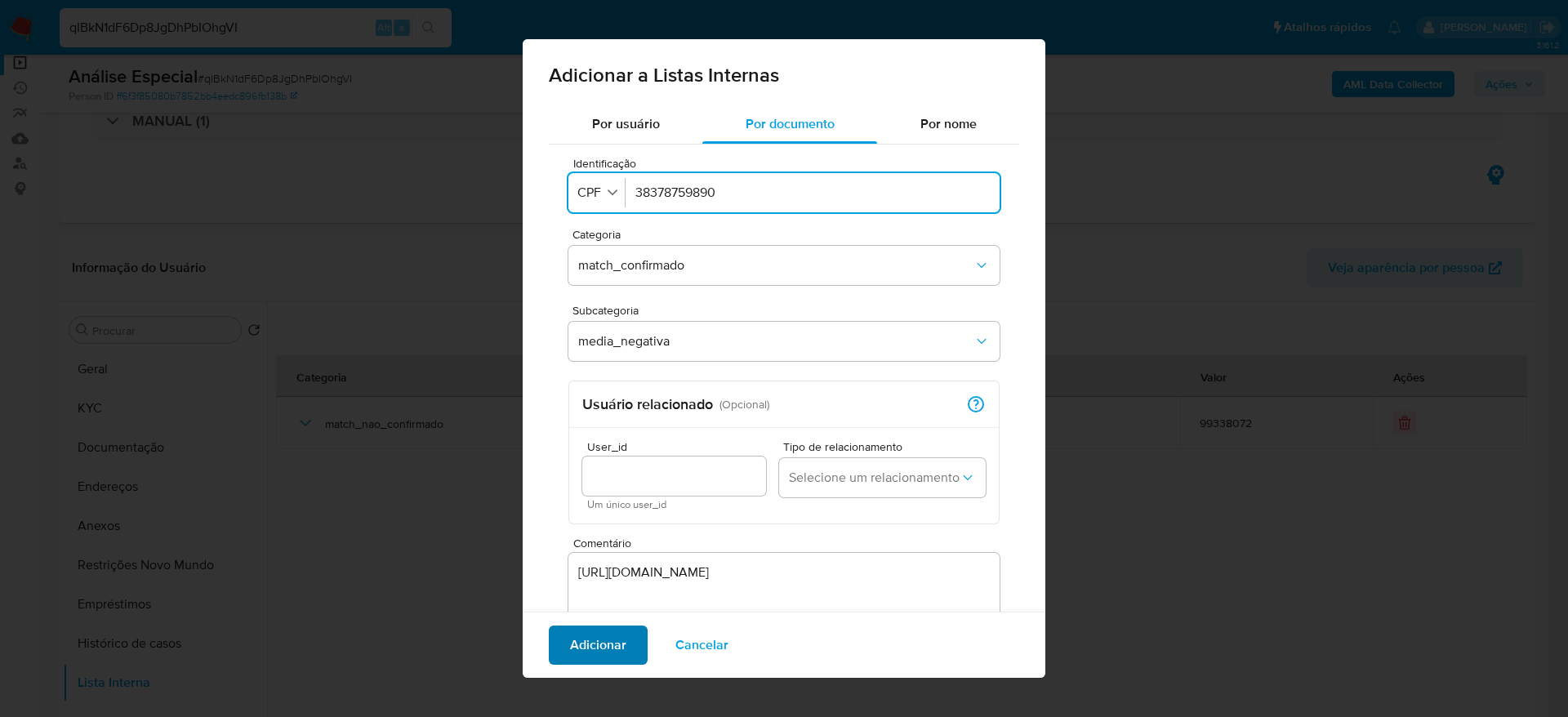
click at [625, 640] on span "Adicionar" at bounding box center [598, 645] width 57 height 36
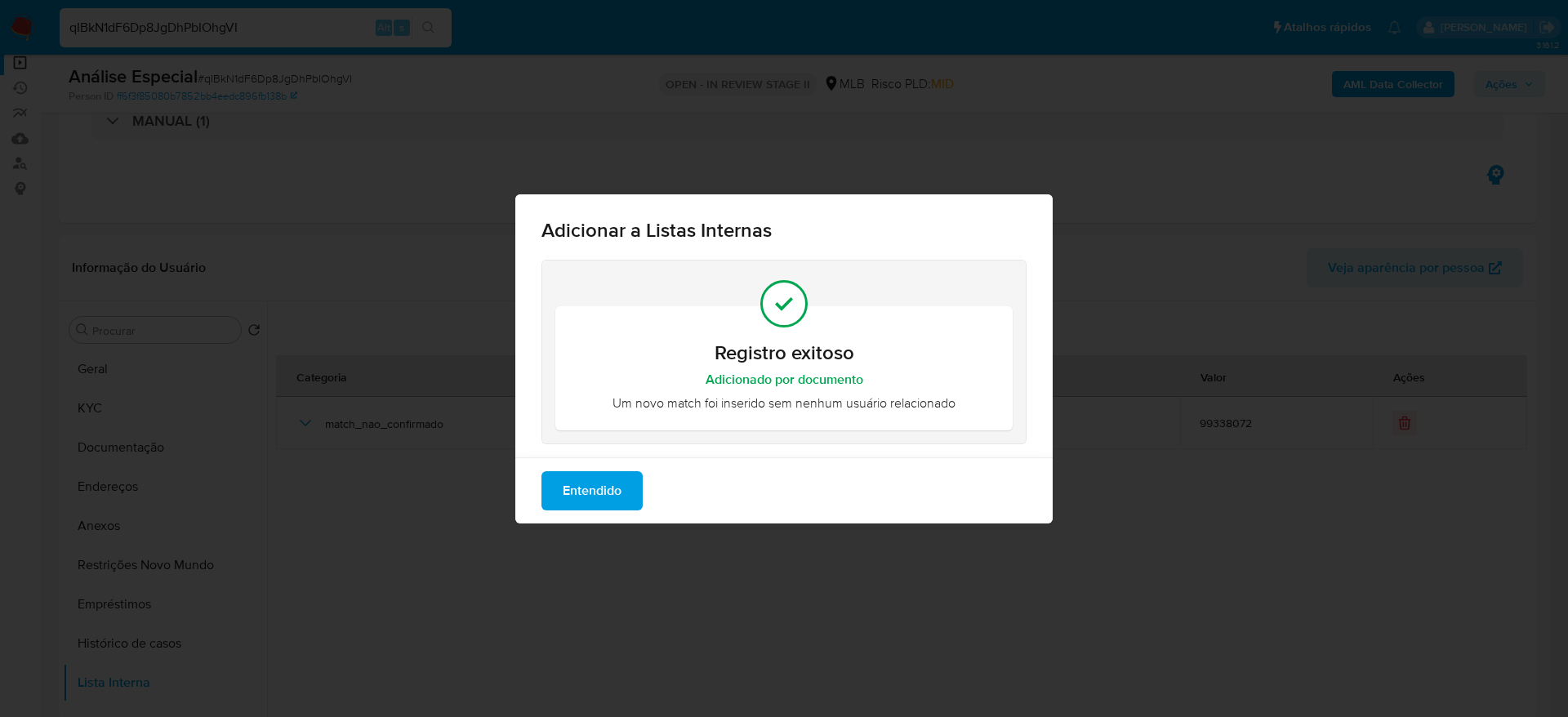
click at [597, 489] on span "Entendido" at bounding box center [592, 490] width 59 height 36
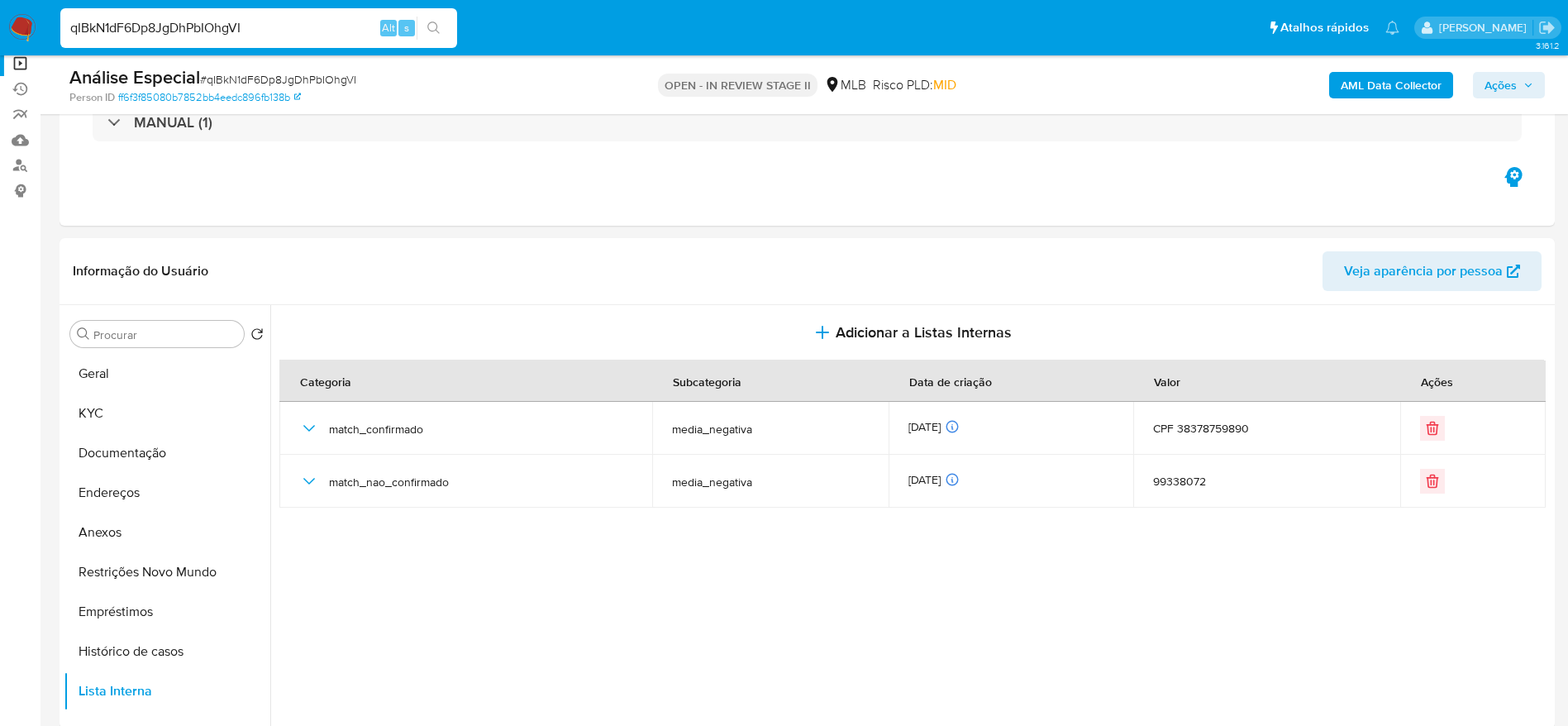
click at [270, 20] on input "qIBkN1dF6Dp8JgDhPbIOhgVI" at bounding box center [259, 29] width 397 height 22
paste input "dyLepIBDFrrEJcGOTI5xdbSW"
type input "dyLepIBDFrrEJcGOTI5xdbSW"
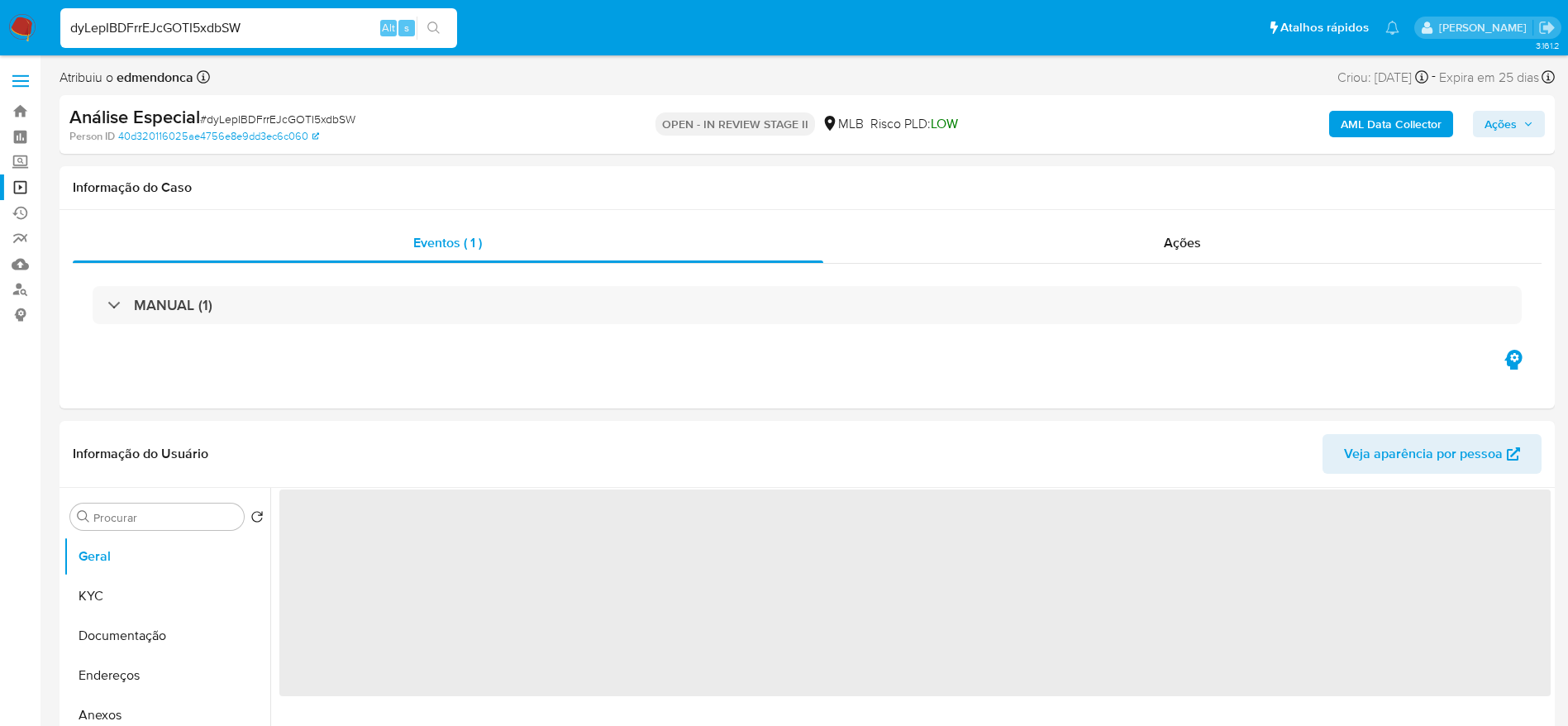
select select "10"
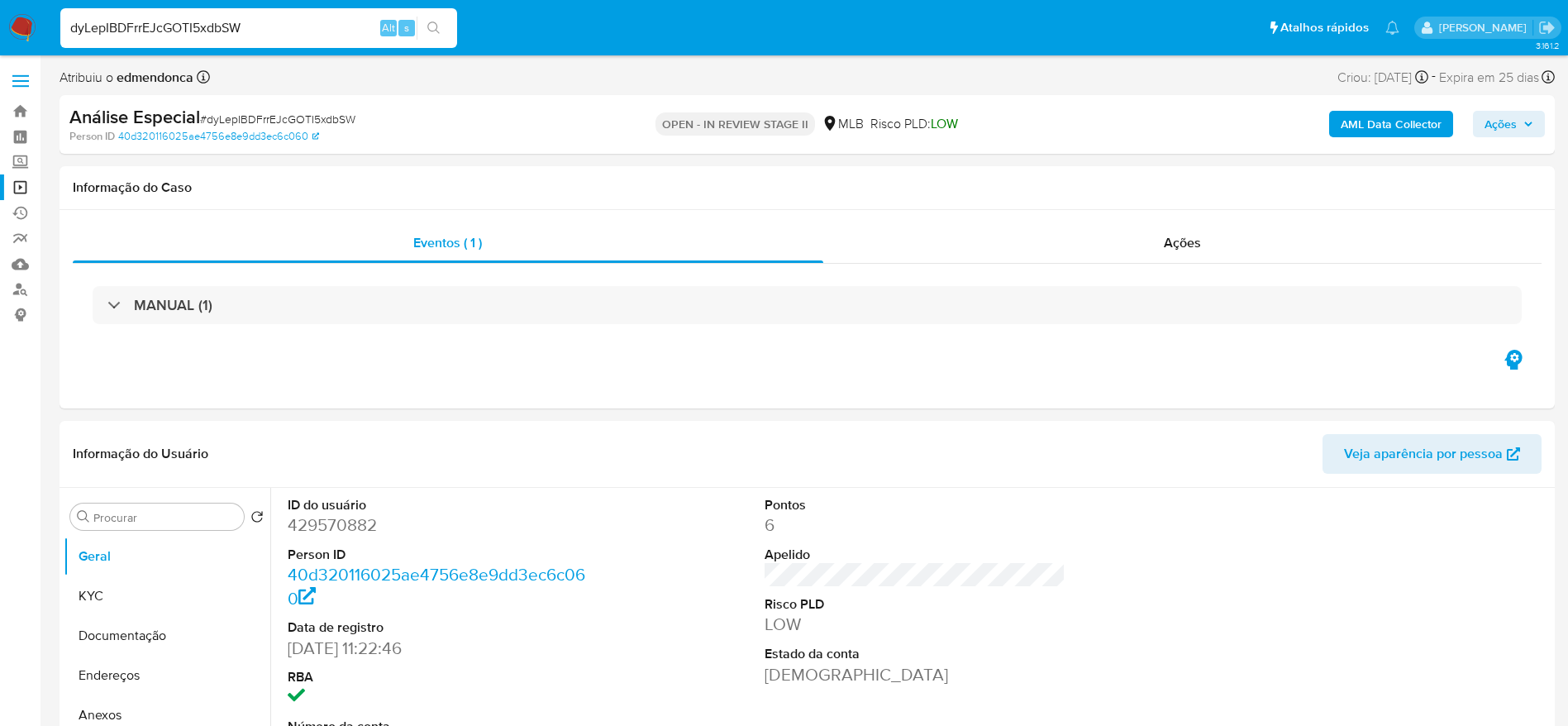
scroll to position [248, 0]
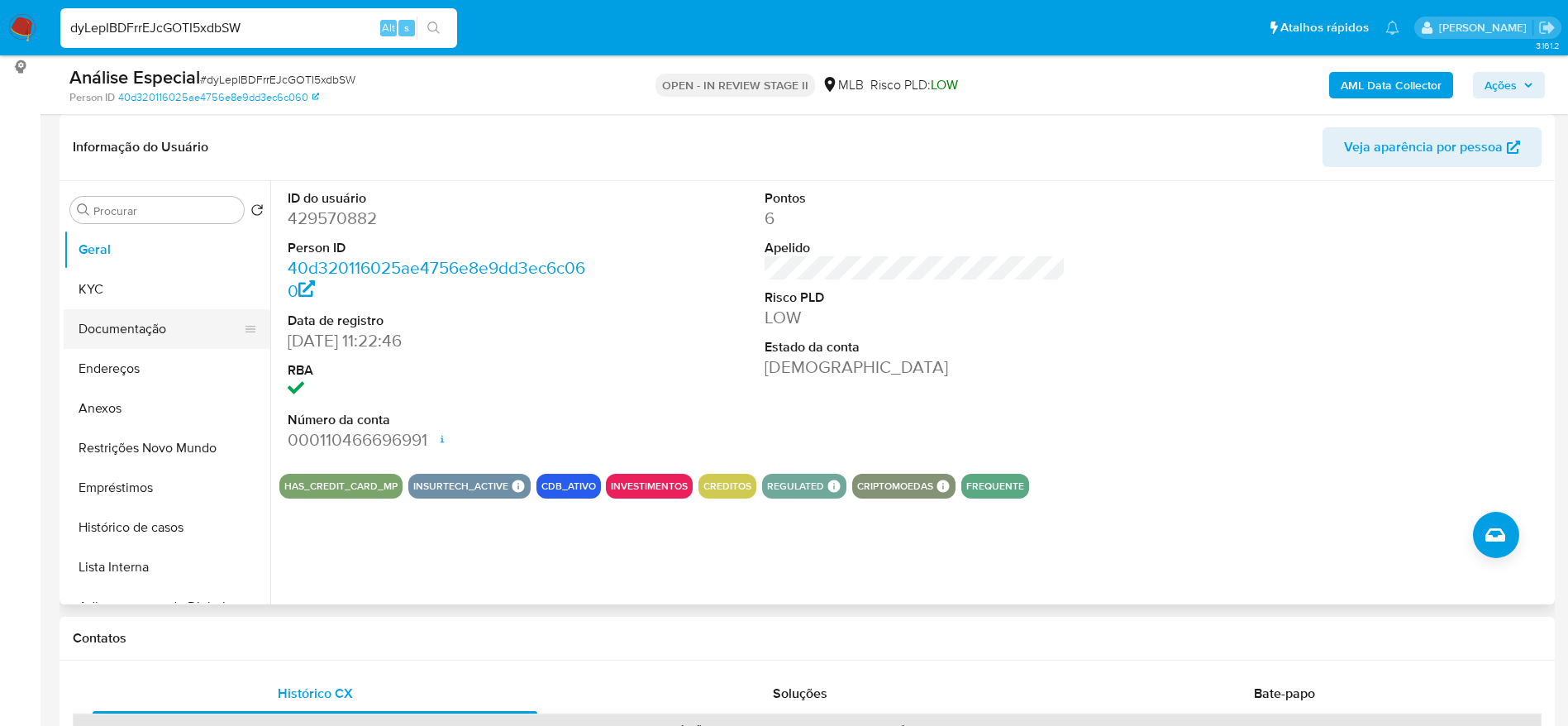
click at [96, 334] on button "Documentação" at bounding box center [161, 328] width 194 height 40
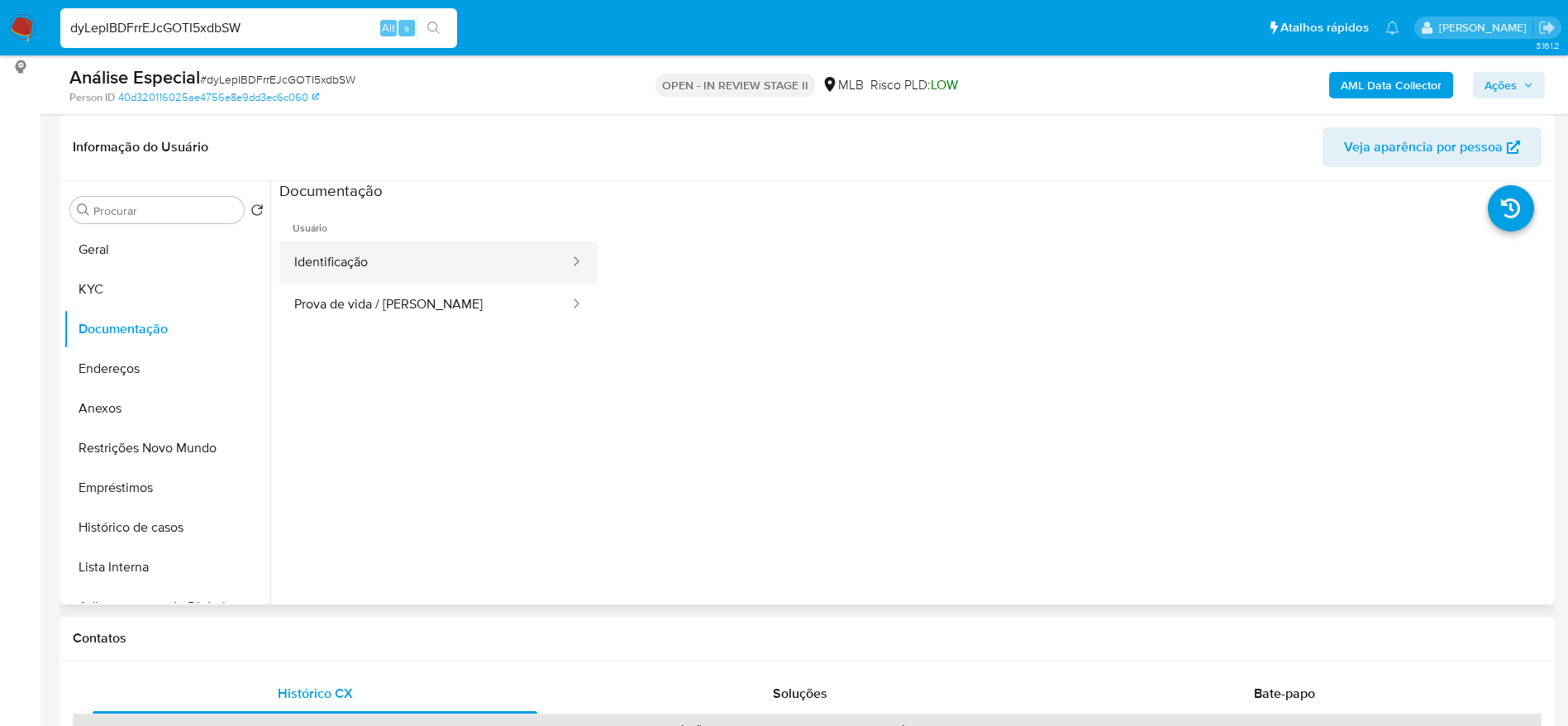
click at [460, 268] on button "Identificação" at bounding box center [425, 263] width 291 height 42
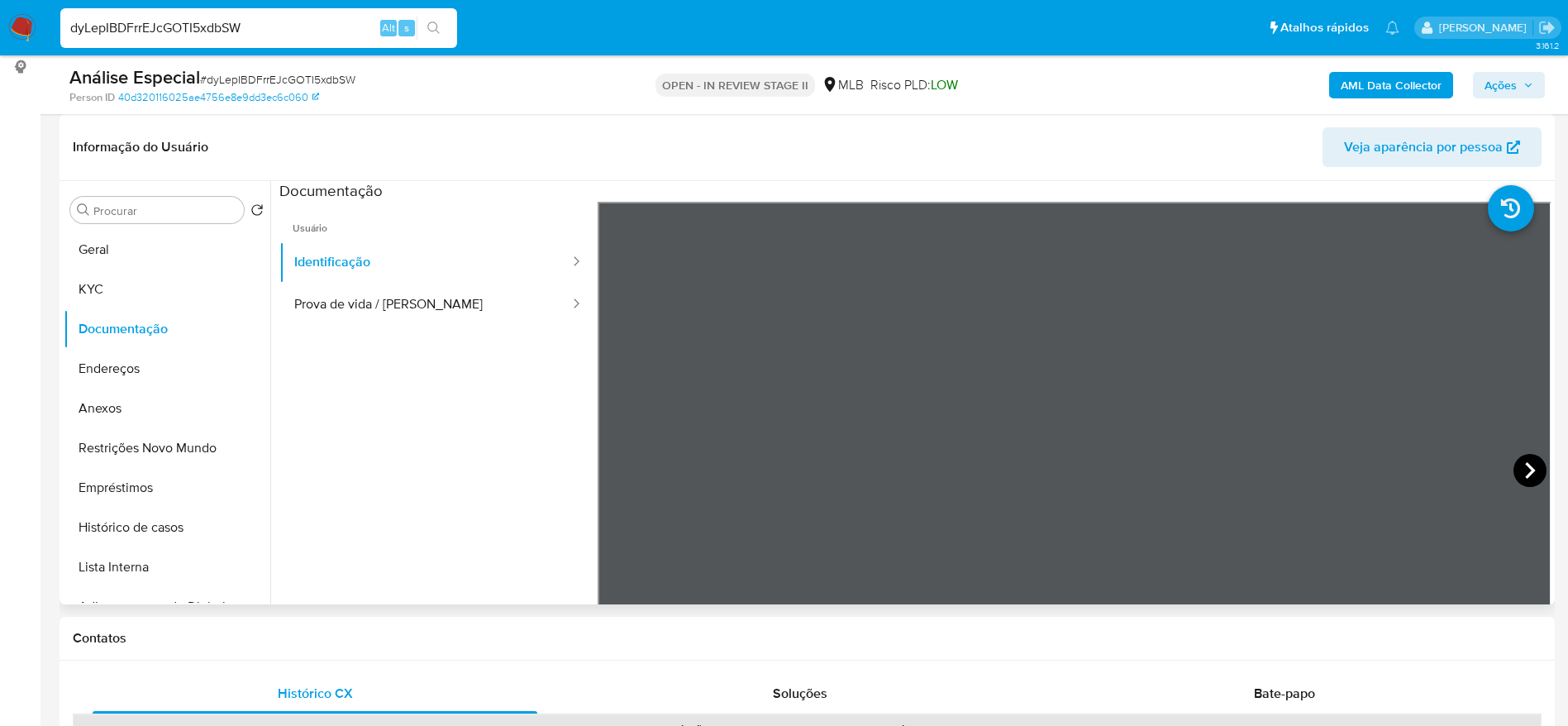
click at [1513, 480] on icon at bounding box center [1529, 470] width 33 height 33
click at [260, 24] on input "dyLepIBDFrrEJcGOTI5xdbSW" at bounding box center [259, 29] width 397 height 22
click at [110, 570] on button "Lista Interna" at bounding box center [161, 567] width 194 height 40
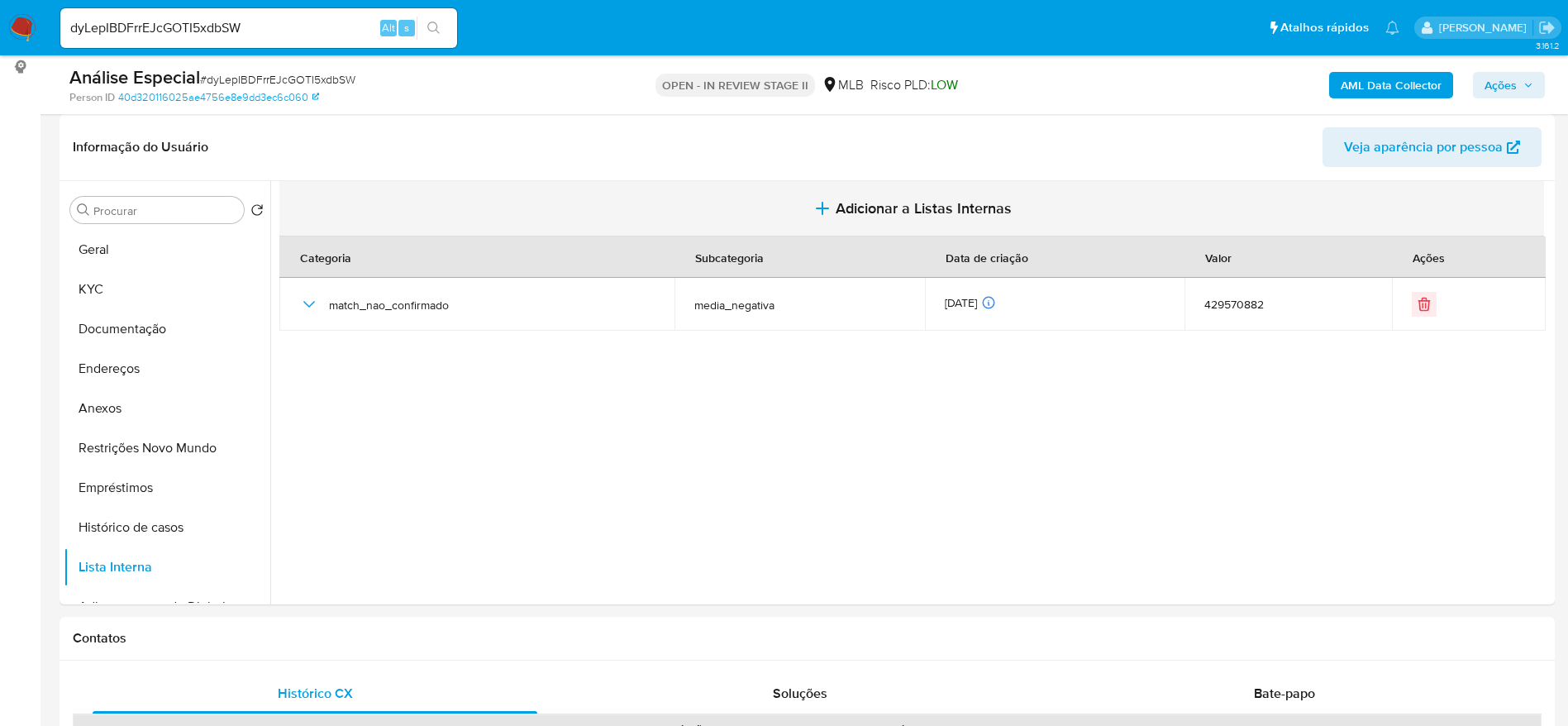
click at [860, 211] on span "Adicionar a Listas Internas" at bounding box center [923, 208] width 176 height 19
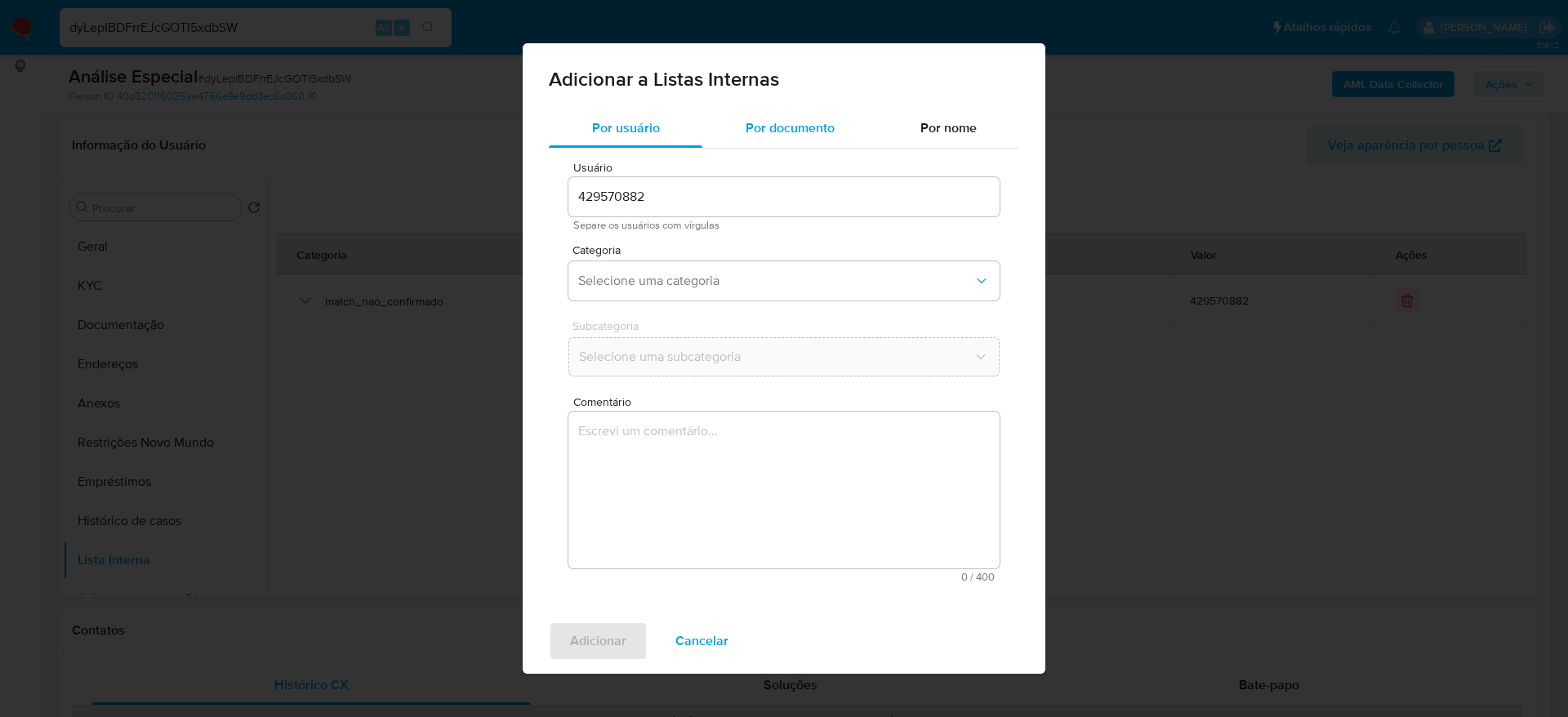
click at [767, 109] on div "Por documento" at bounding box center [790, 128] width 175 height 39
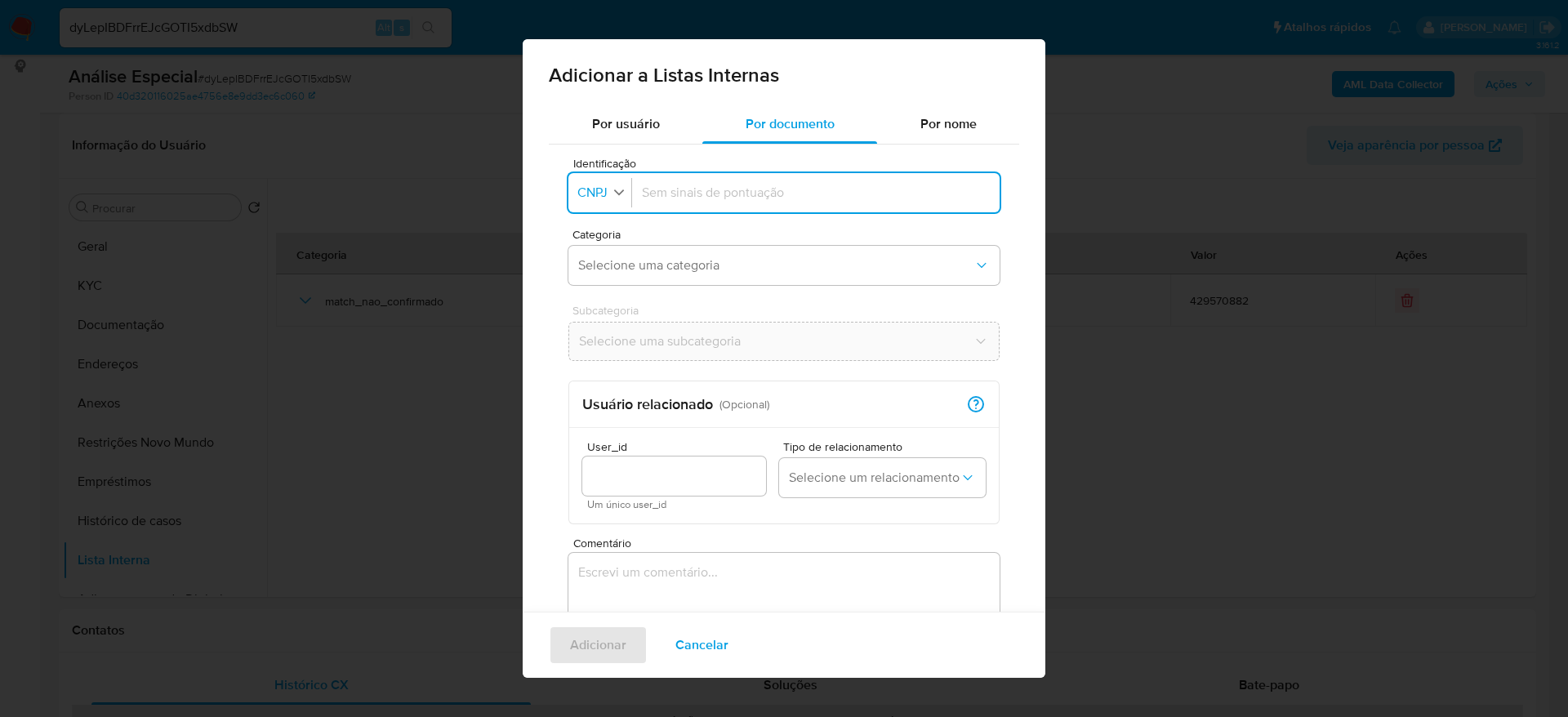
click at [623, 195] on icon "button" at bounding box center [619, 192] width 15 height 15
click at [610, 283] on button "Selecione uma categoria" at bounding box center [784, 265] width 431 height 39
click at [608, 187] on span "CNPJ" at bounding box center [593, 193] width 33 height 17
click at [599, 252] on div "CPF" at bounding box center [595, 263] width 32 height 39
click at [701, 193] on input "Identificação" at bounding box center [812, 193] width 355 height 18
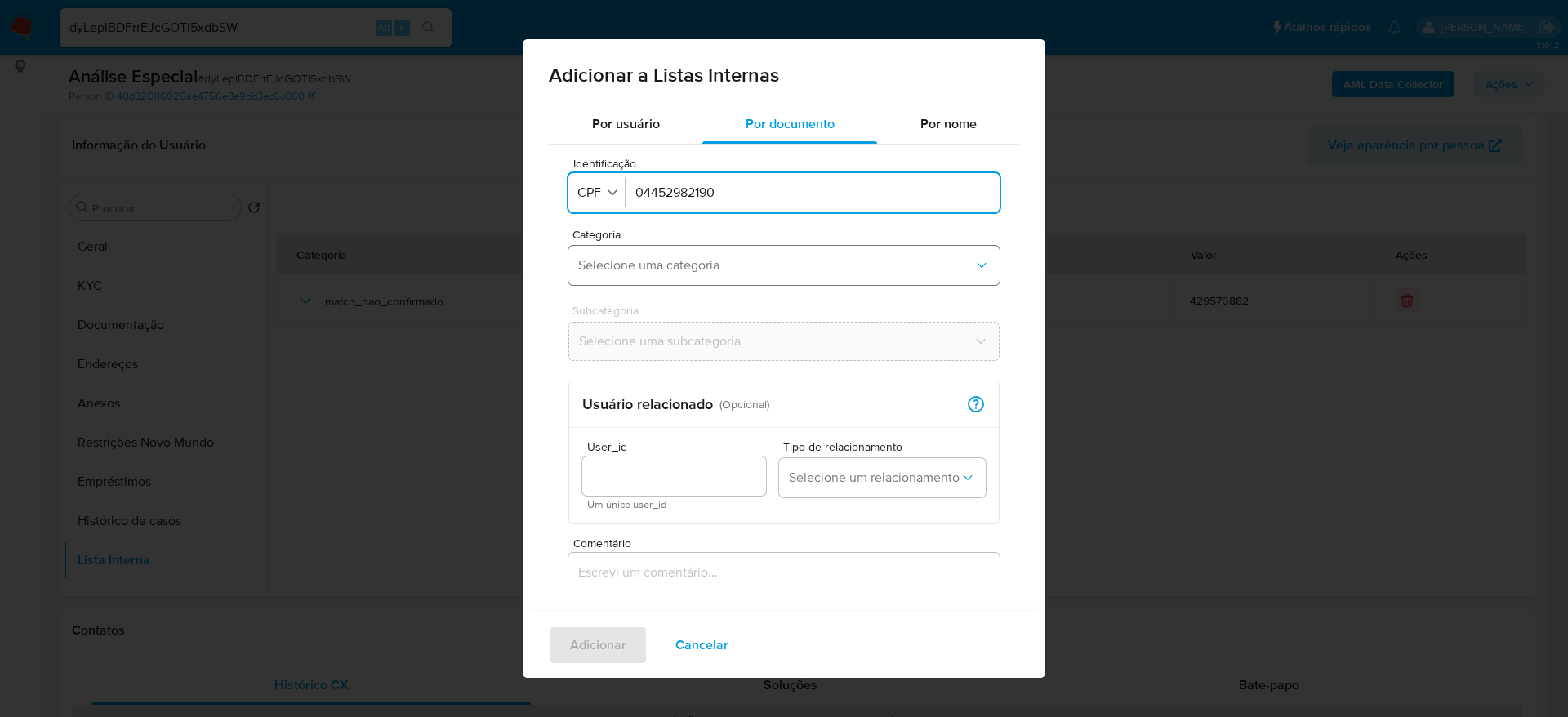
type input "04452982190"
click at [695, 266] on span "Selecione uma categoria" at bounding box center [776, 265] width 395 height 17
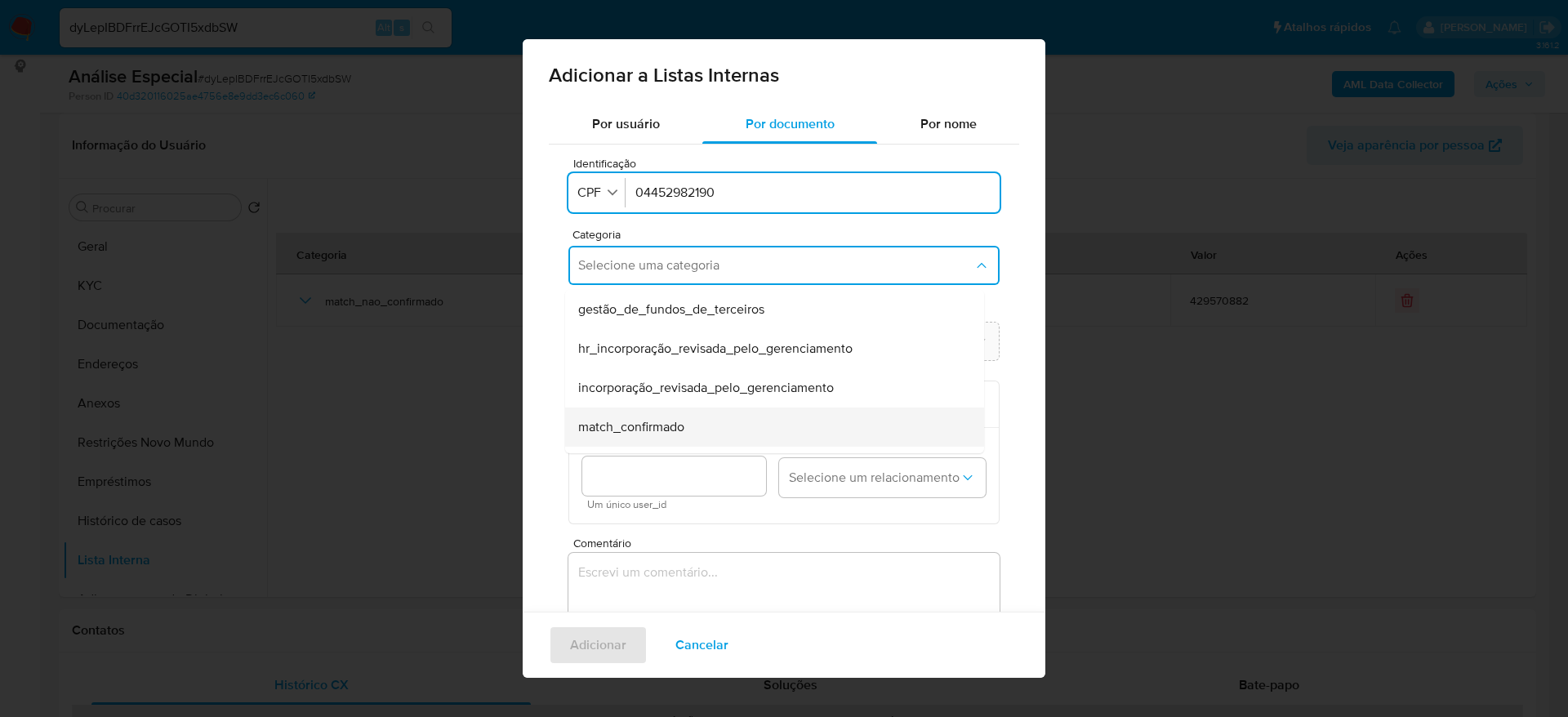
click at [704, 425] on div "match_confirmado" at bounding box center [770, 427] width 383 height 39
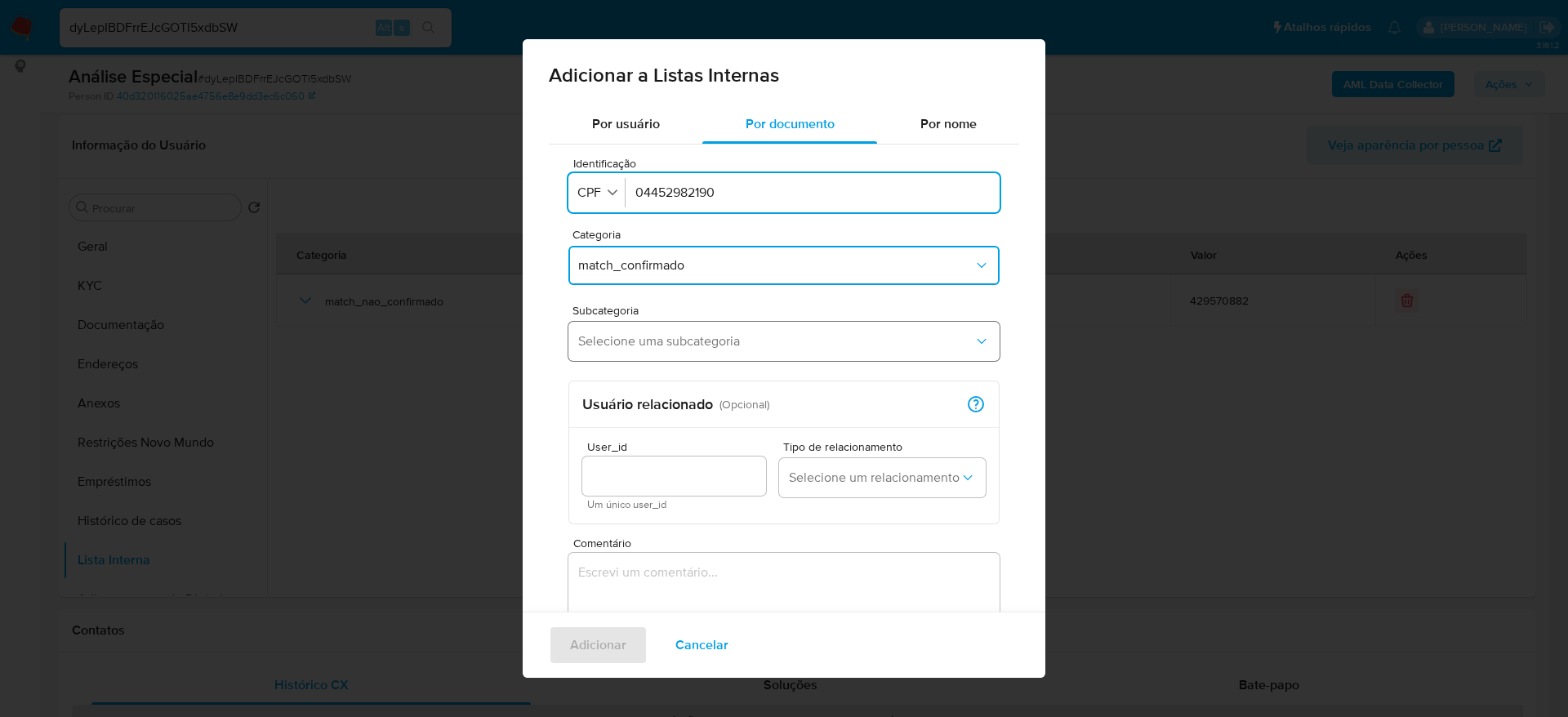
click at [690, 348] on span "Selecione uma subcategoria" at bounding box center [776, 341] width 395 height 17
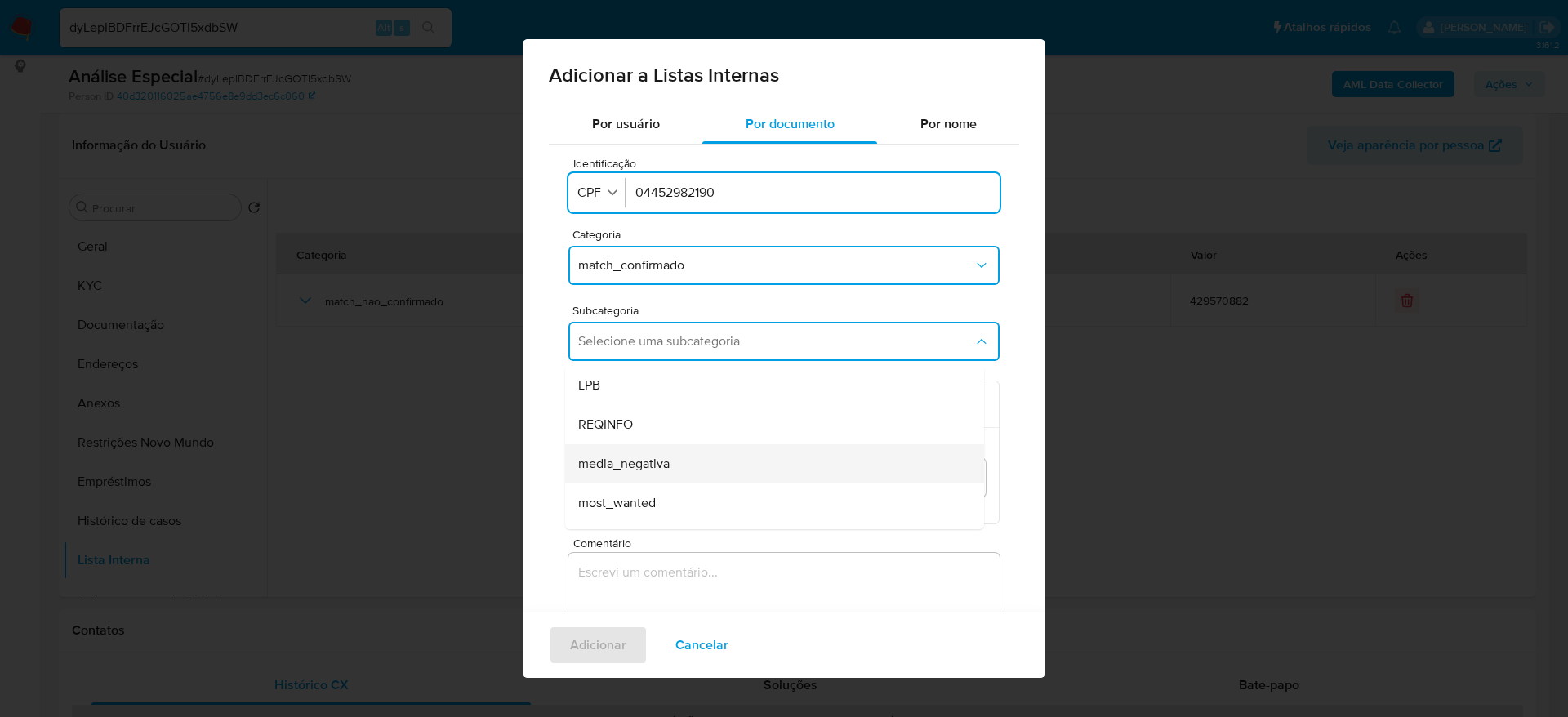
click at [710, 462] on div "media_negativa" at bounding box center [770, 463] width 383 height 39
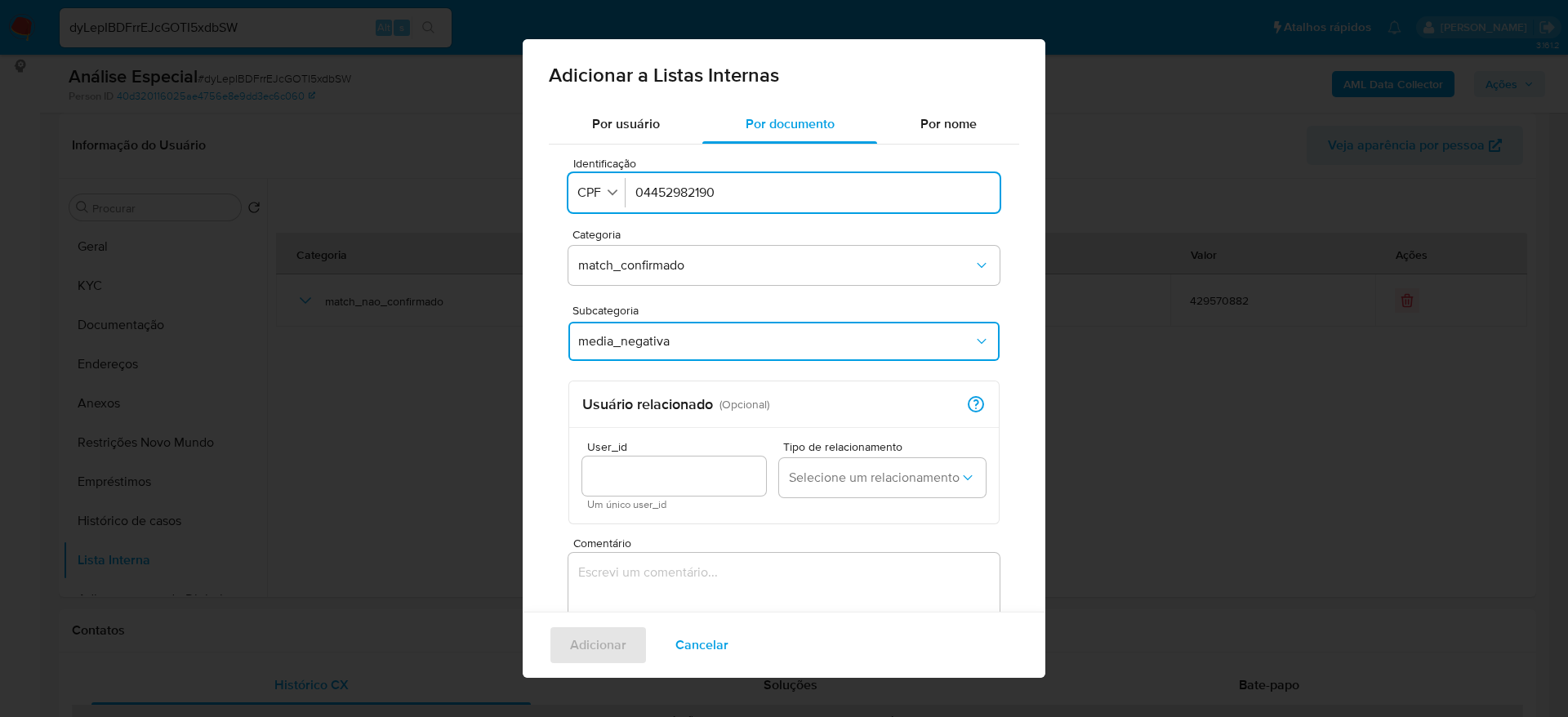
click at [685, 563] on textarea "Comentário" at bounding box center [784, 630] width 431 height 156
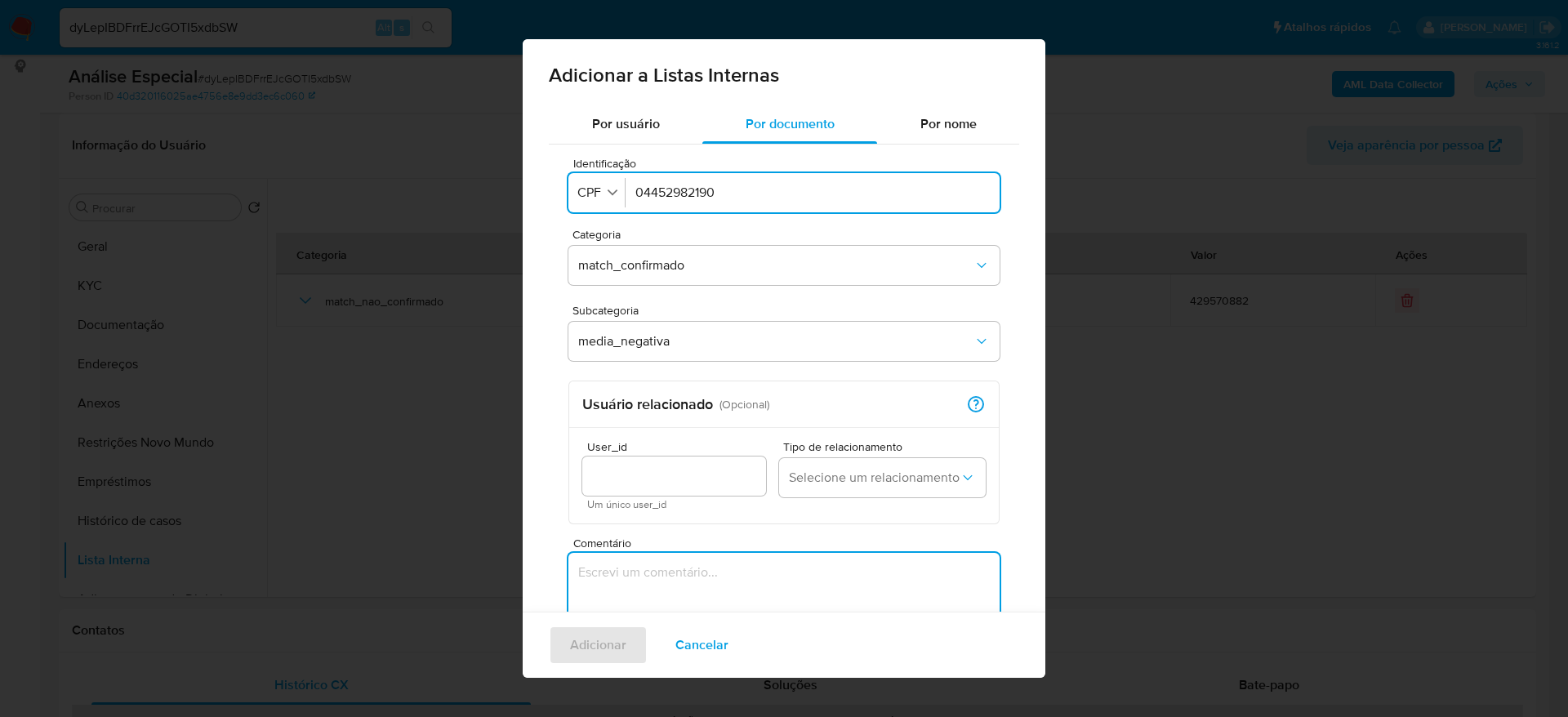
paste textarea "https://www.reportermt.com/policia/preso-por-liderar-quadrilha-presidente-do-md…"
type textarea "https://www.reportermt.com/policia/preso-por-liderar-quadrilha-presidente-do-md…"
click at [590, 645] on span "Adicionar" at bounding box center [598, 645] width 57 height 36
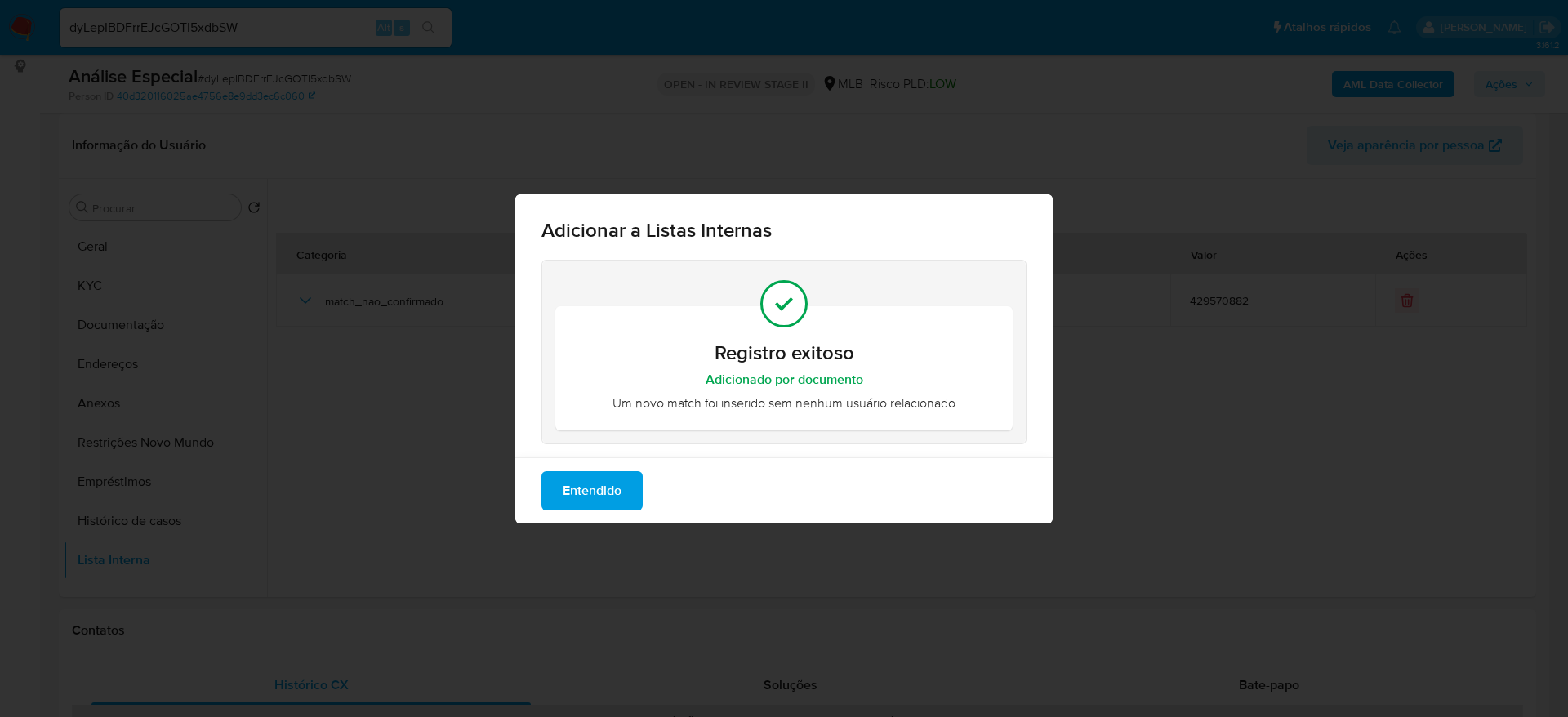
click at [610, 496] on span "Entendido" at bounding box center [592, 490] width 59 height 36
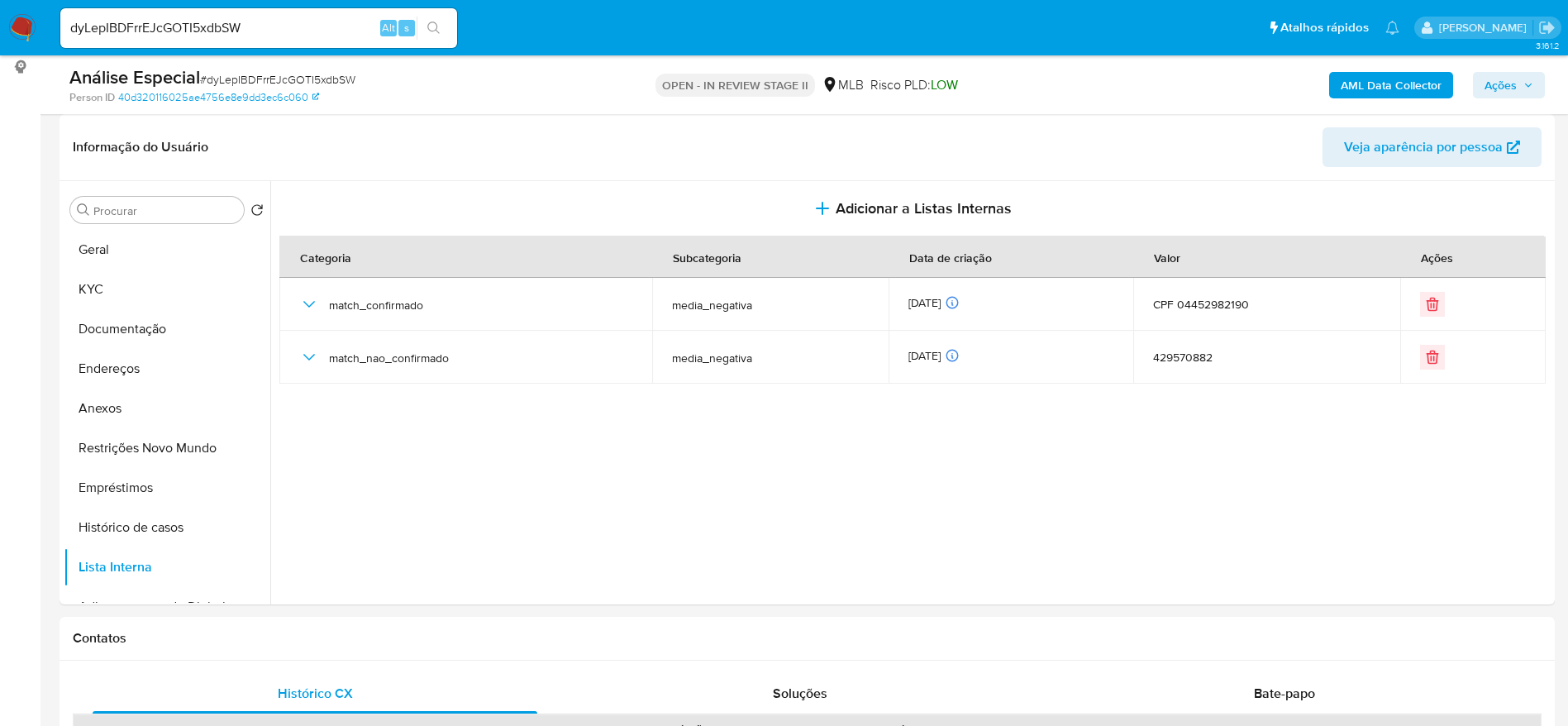
click at [291, 27] on input "dyLepIBDFrrEJcGOTI5xdbSW" at bounding box center [259, 29] width 397 height 22
paste input "hinlAHLly3zRHeJiXRRxqpVL"
type input "hinlAHLly3zRHeJiXRRxqpVL"
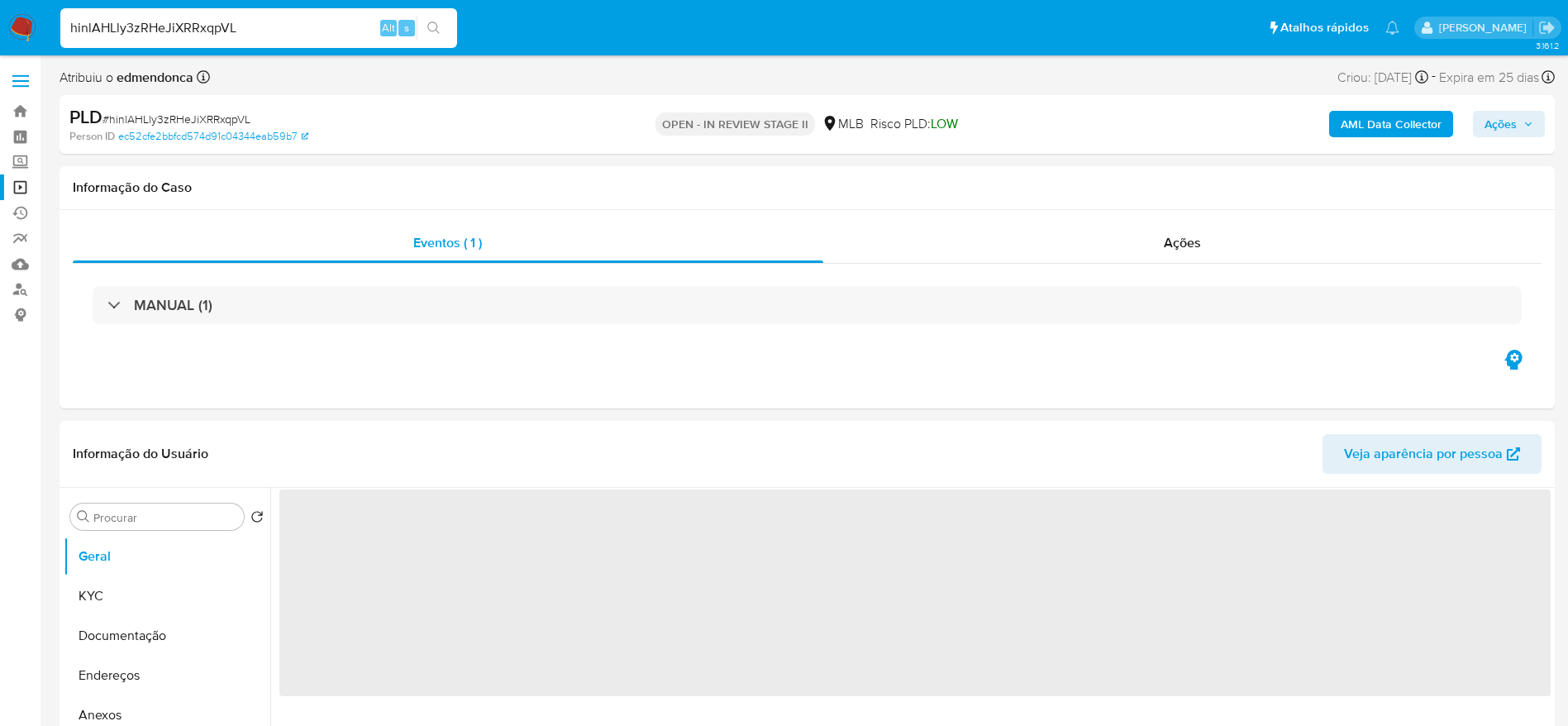
select select "10"
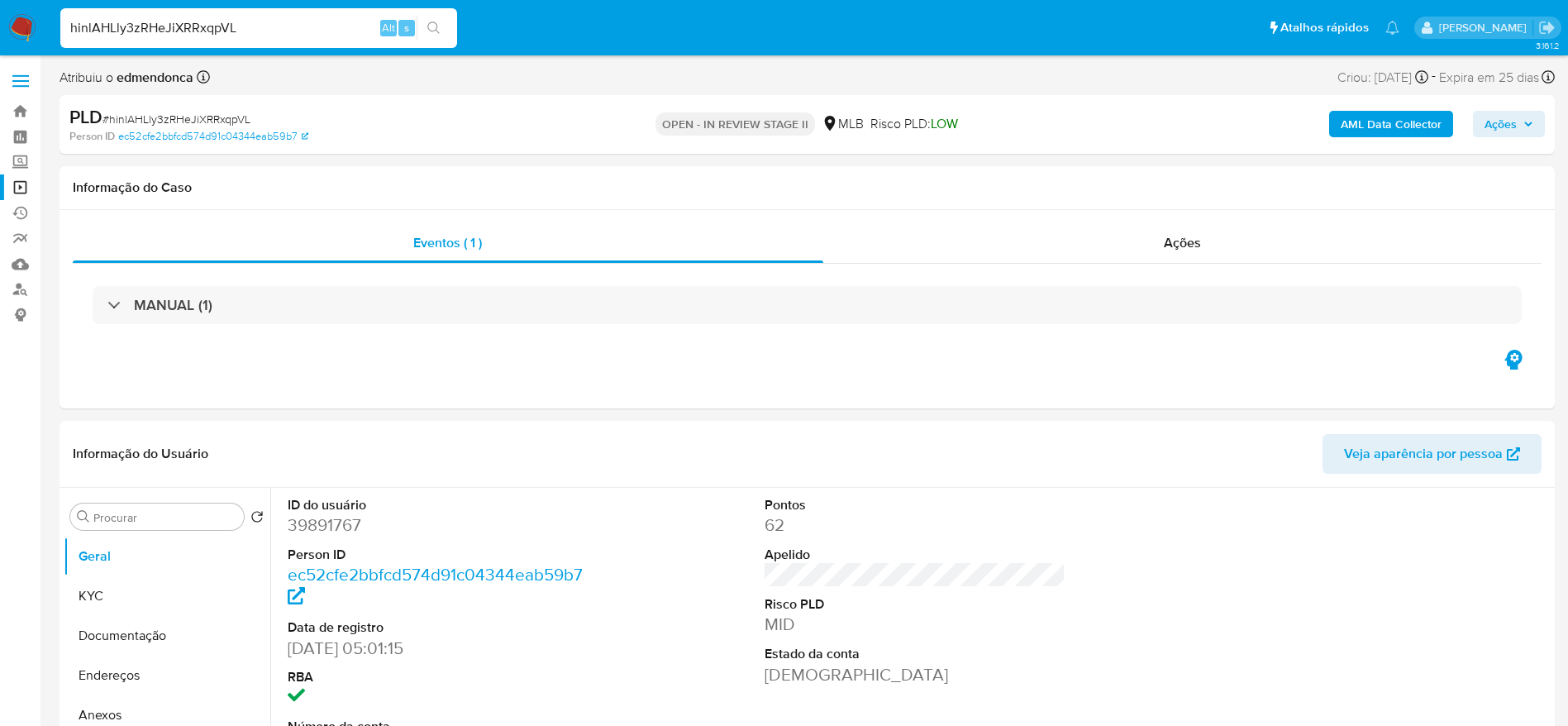
scroll to position [124, 0]
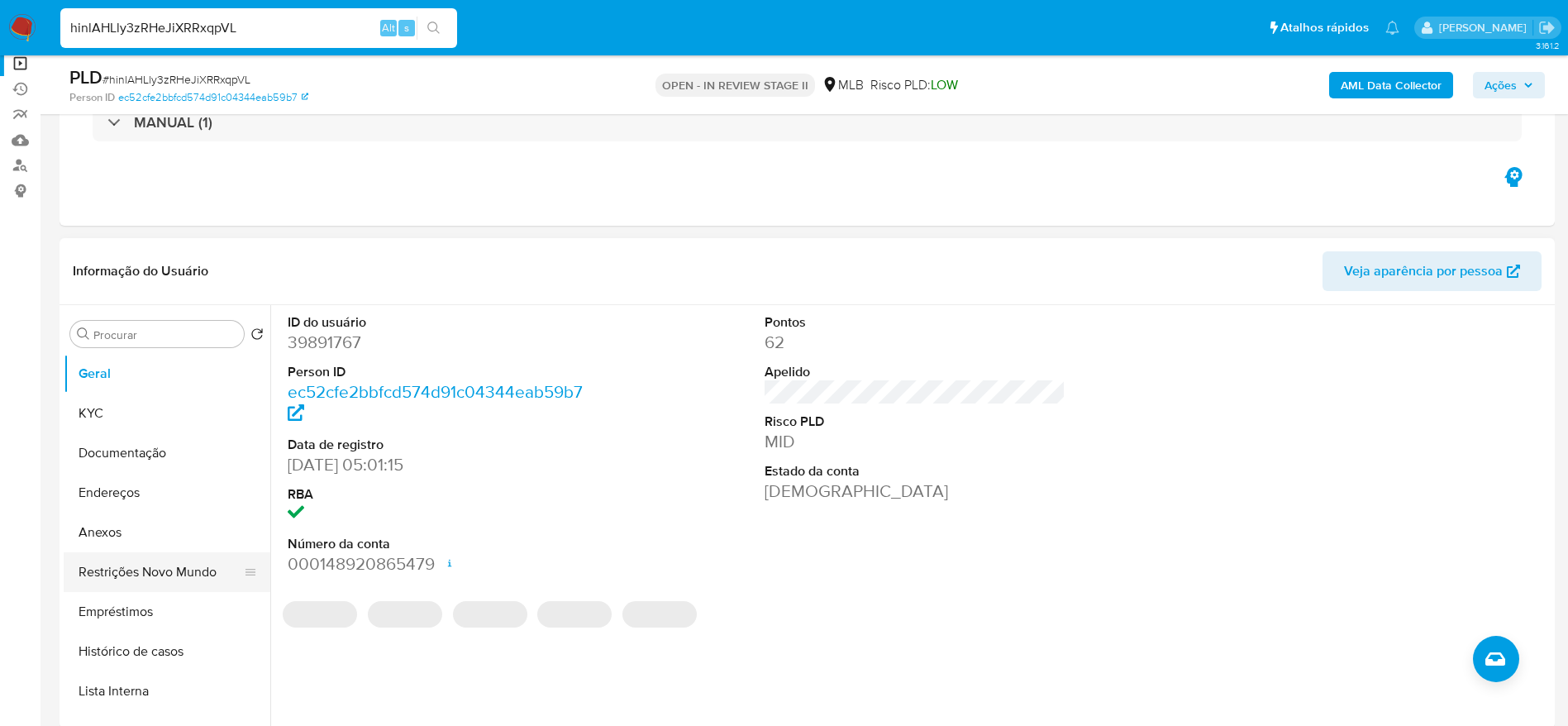
click at [138, 572] on button "Restrições Novo Mundo" at bounding box center [161, 572] width 194 height 40
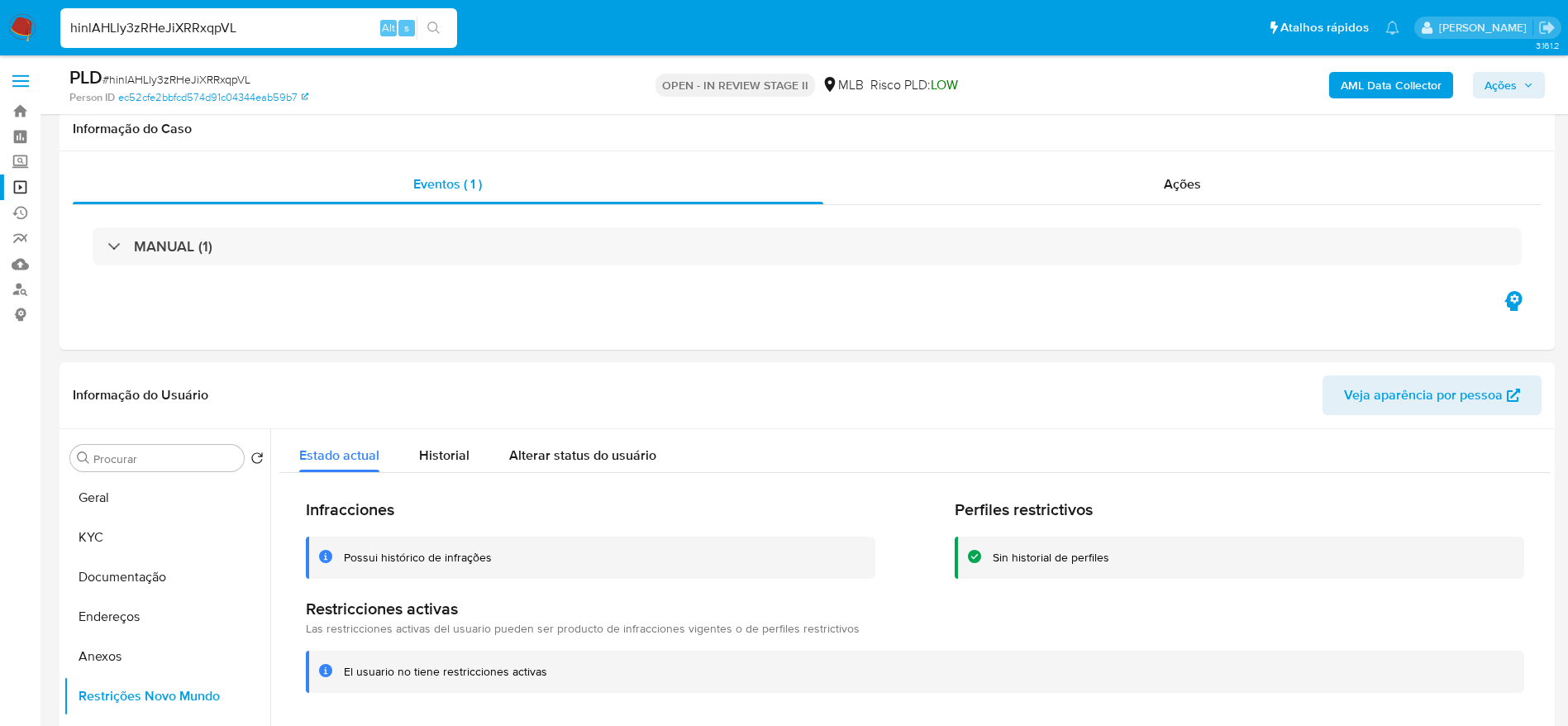
select select "10"
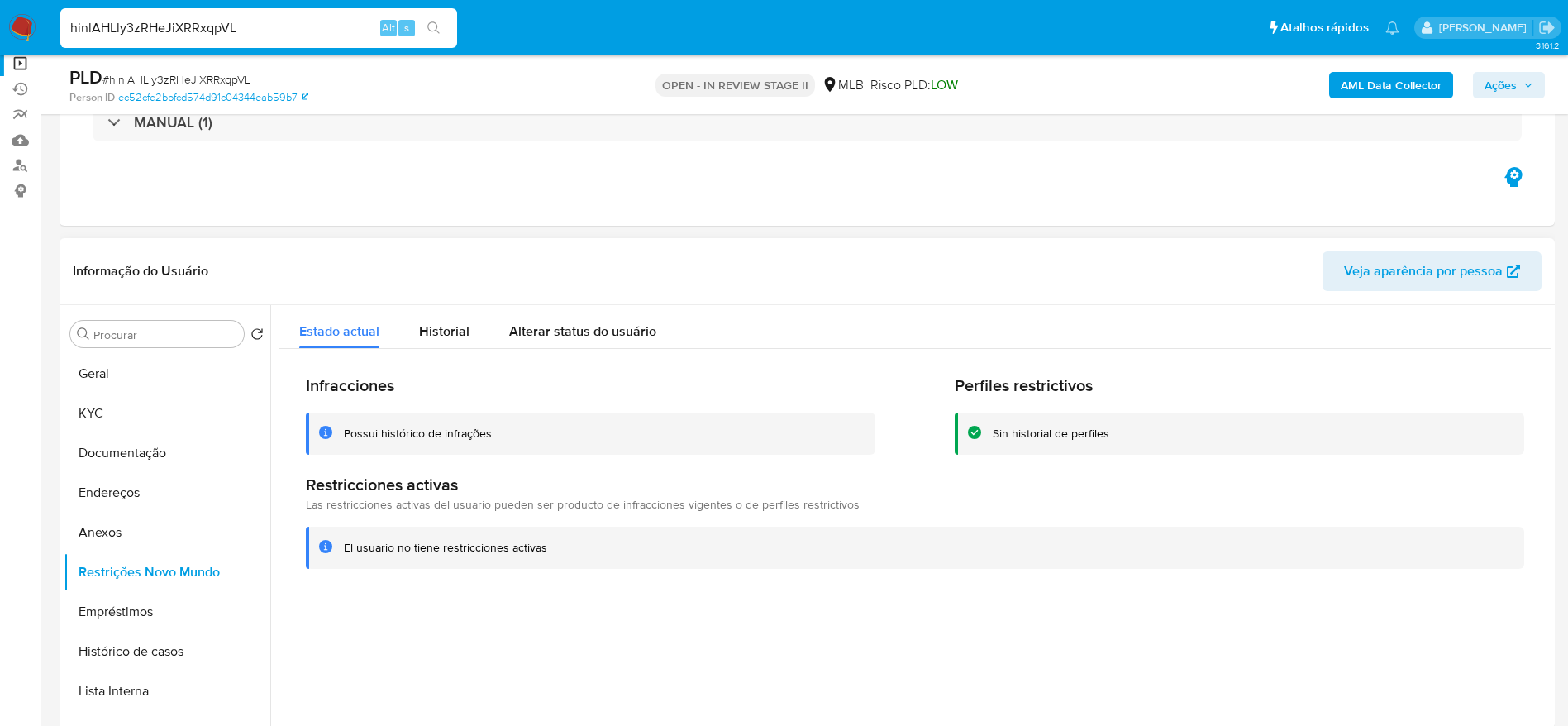
scroll to position [124, 0]
click at [295, 28] on input "hinlAHLly3zRHeJiXRRxqpVL" at bounding box center [259, 29] width 397 height 22
paste input "erKn8zyhtXkfeFP3FrIKT5ff"
click at [295, 28] on input "hinlAHLly3zRHeJiXRRxqpVLerKn8zyhtXkfeFP3FrIKT5ff" at bounding box center [259, 29] width 397 height 22
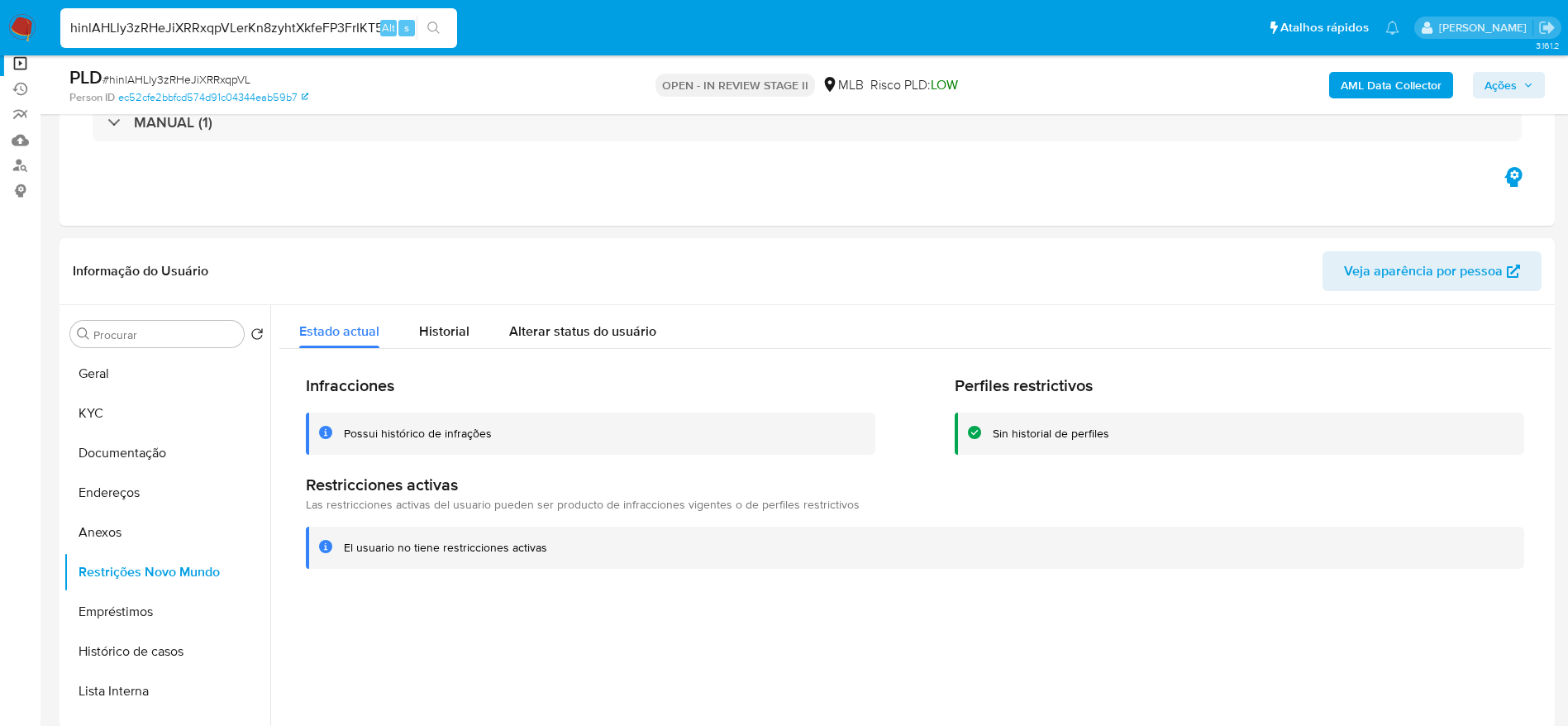
paste input
type input "erKn8zyhtXkfeFP3FrIKT5ff"
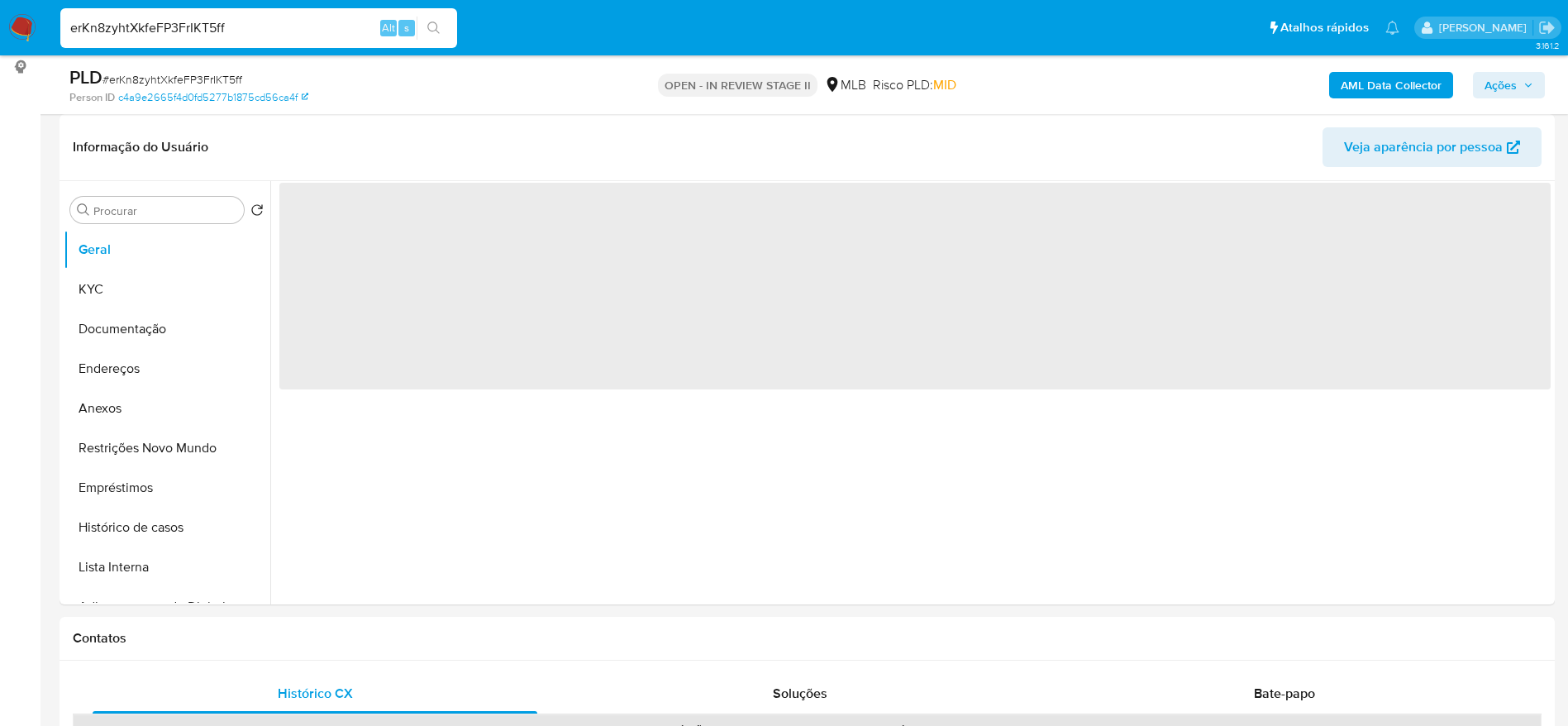
select select "10"
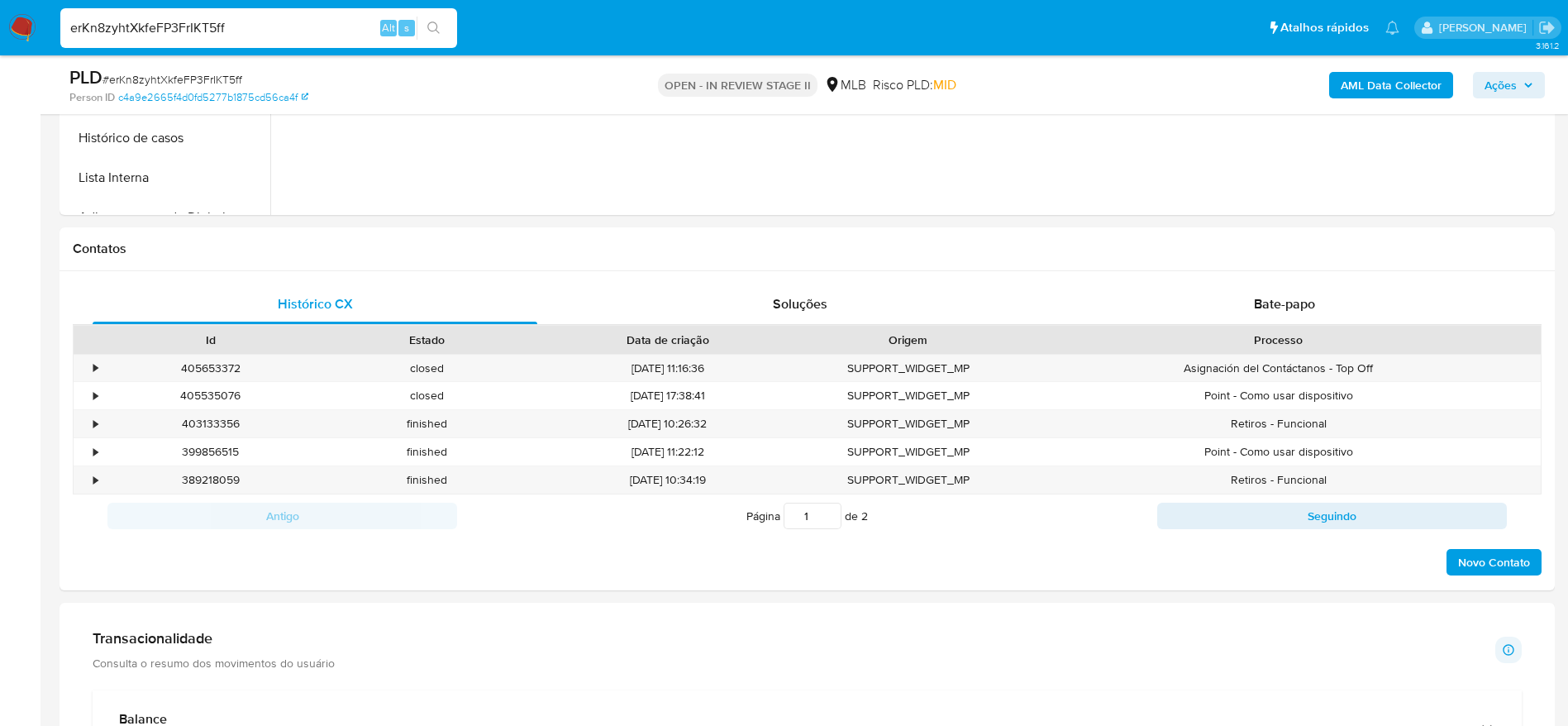
scroll to position [744, 0]
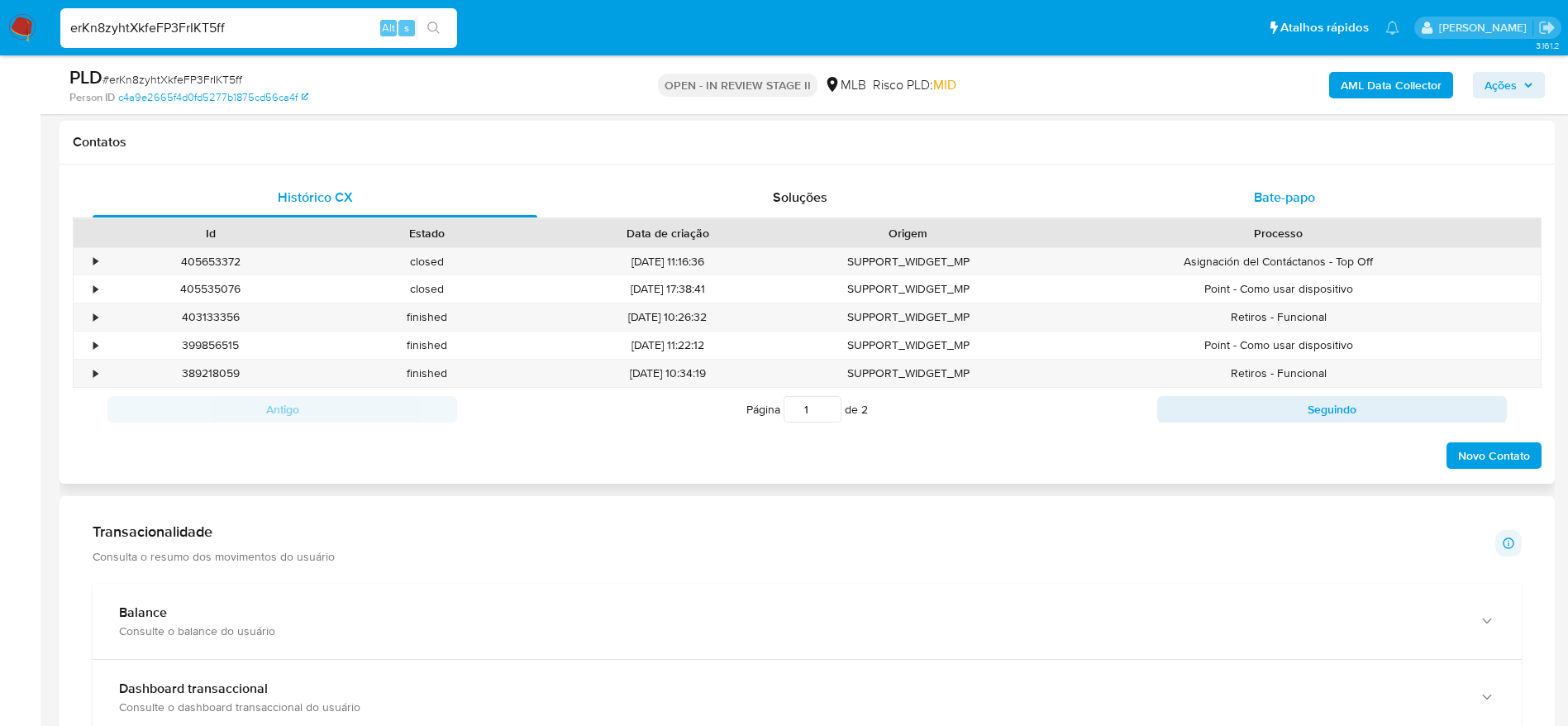
click at [1209, 193] on div "Bate-papo" at bounding box center [1284, 197] width 445 height 40
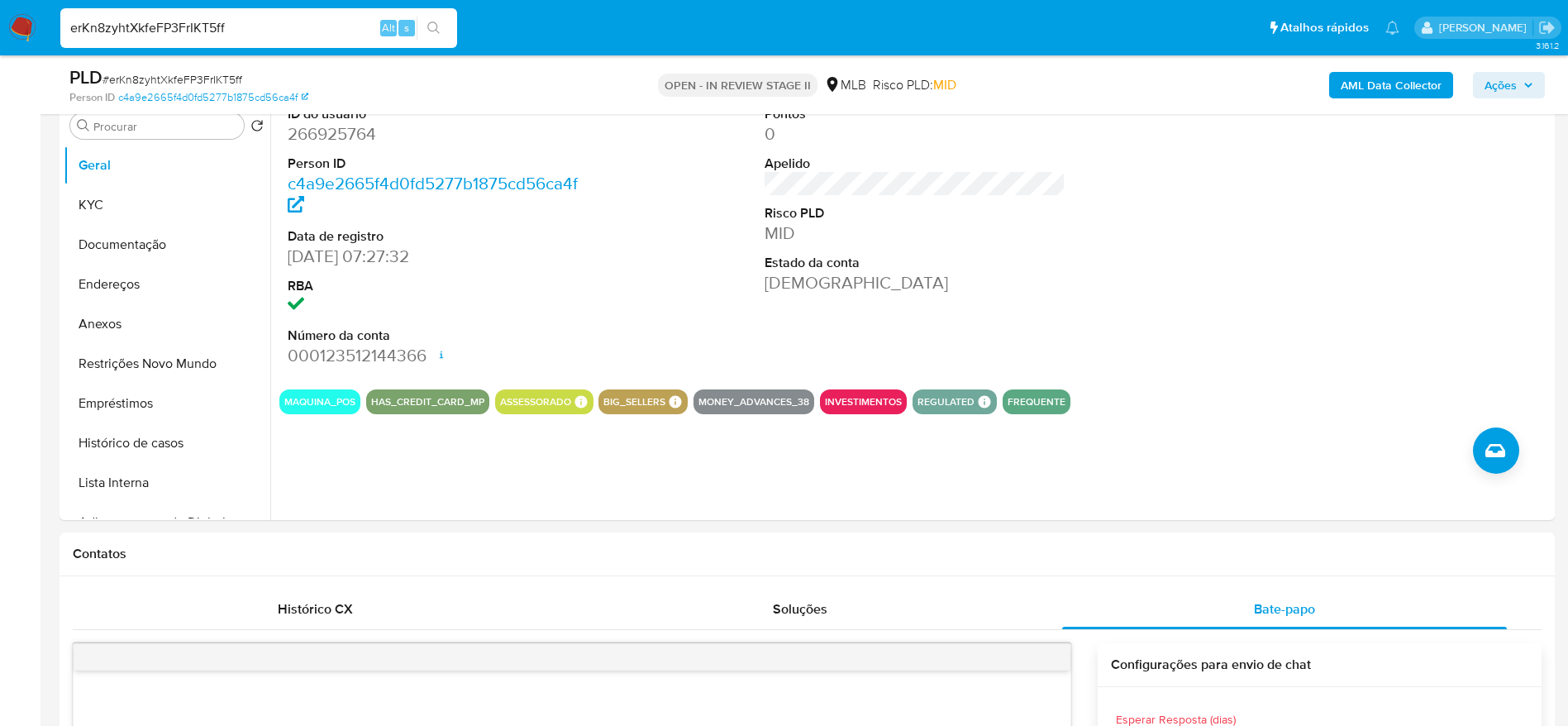
scroll to position [124, 0]
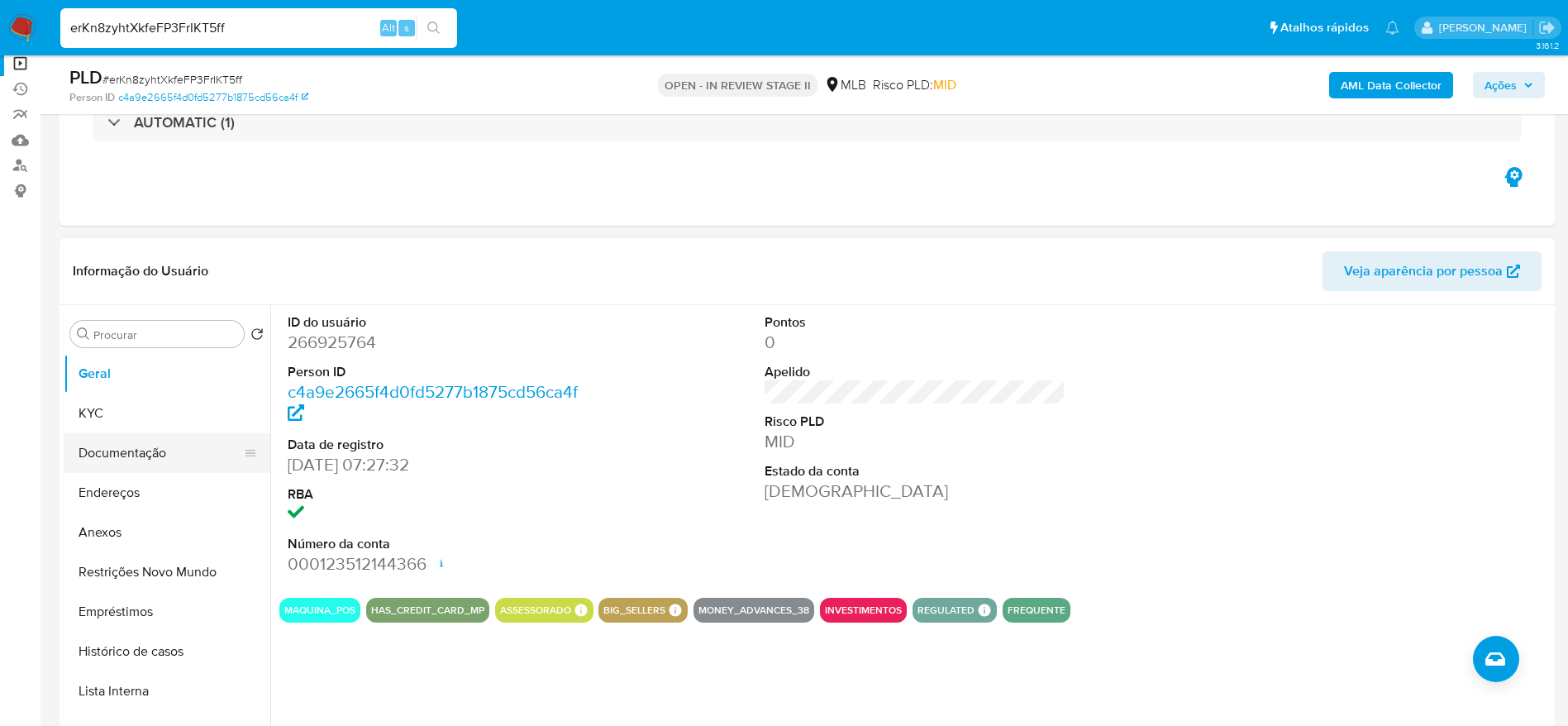
click at [136, 458] on button "Documentação" at bounding box center [161, 452] width 194 height 40
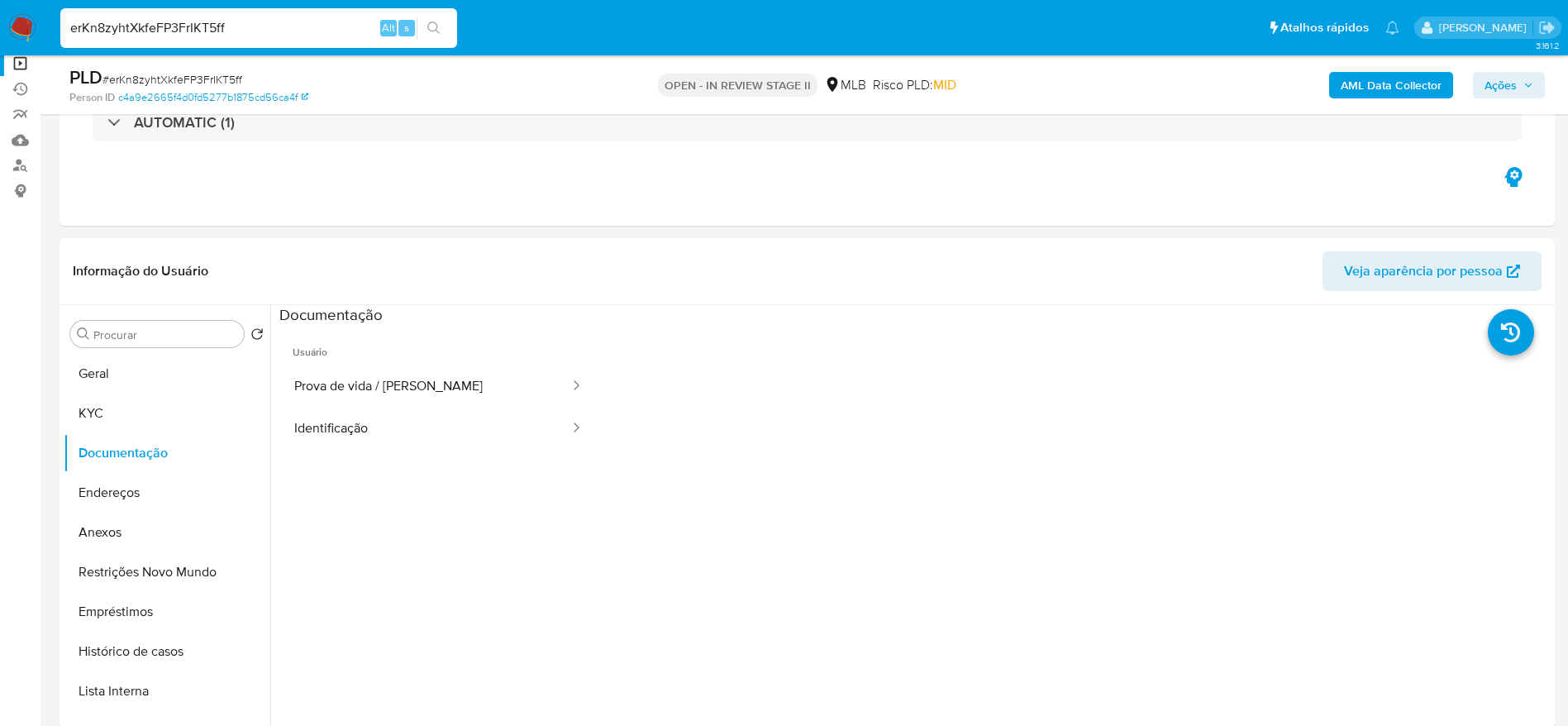
click at [279, 23] on input "erKn8zyhtXkfeFP3FrIKT5ff" at bounding box center [259, 29] width 397 height 22
paste input "jRDvR086nlU5NIodf9DE0aeq"
type input "jRDvR086nlU5NIodf9DE0aeq"
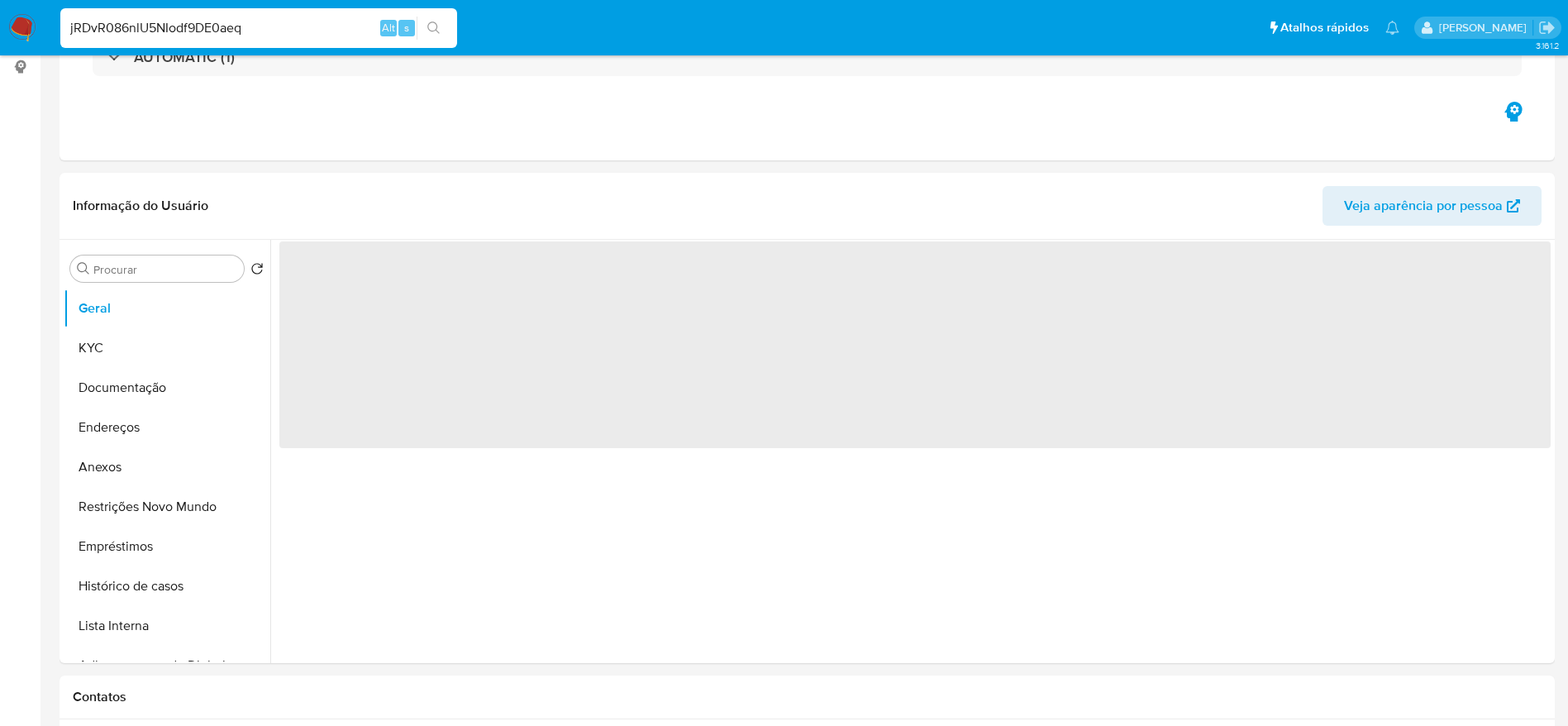
select select "10"
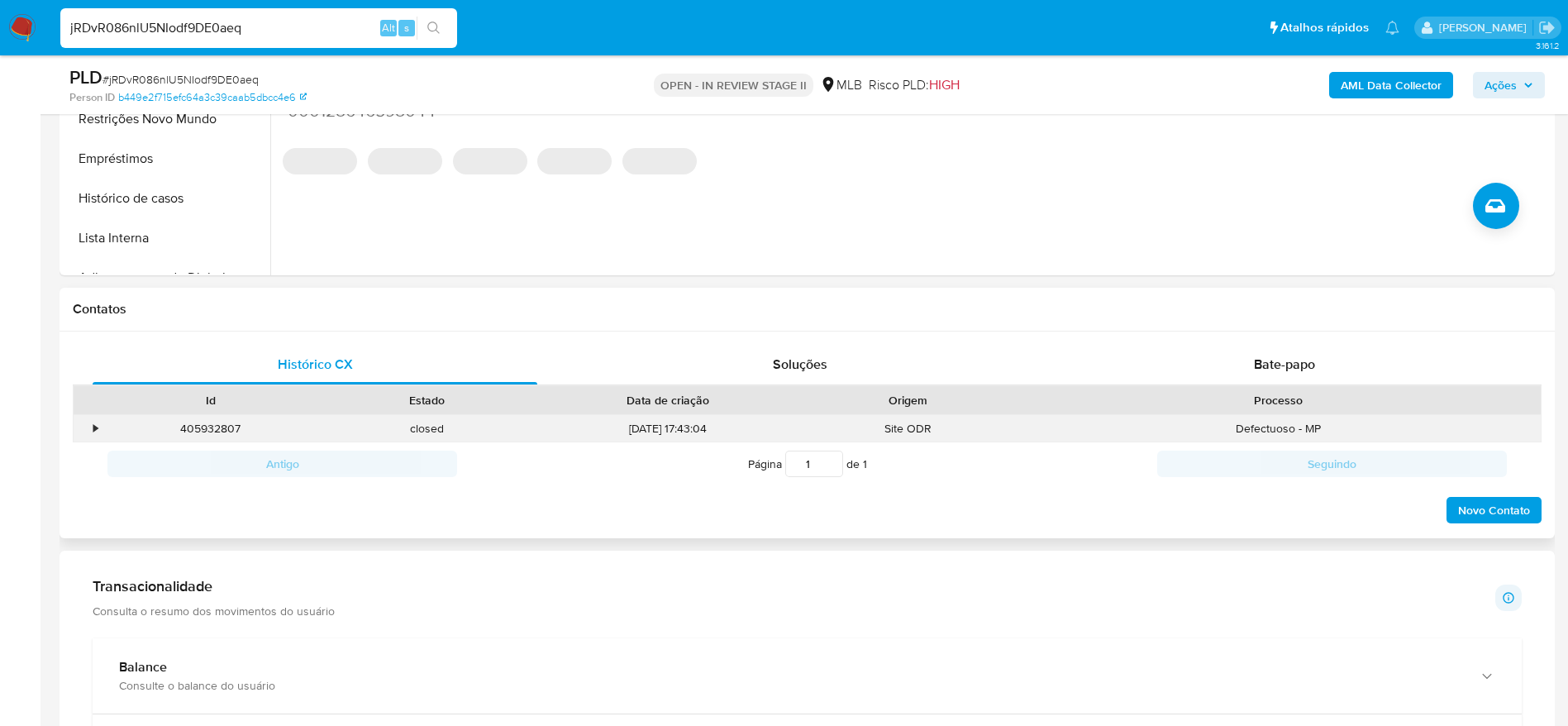
scroll to position [620, 0]
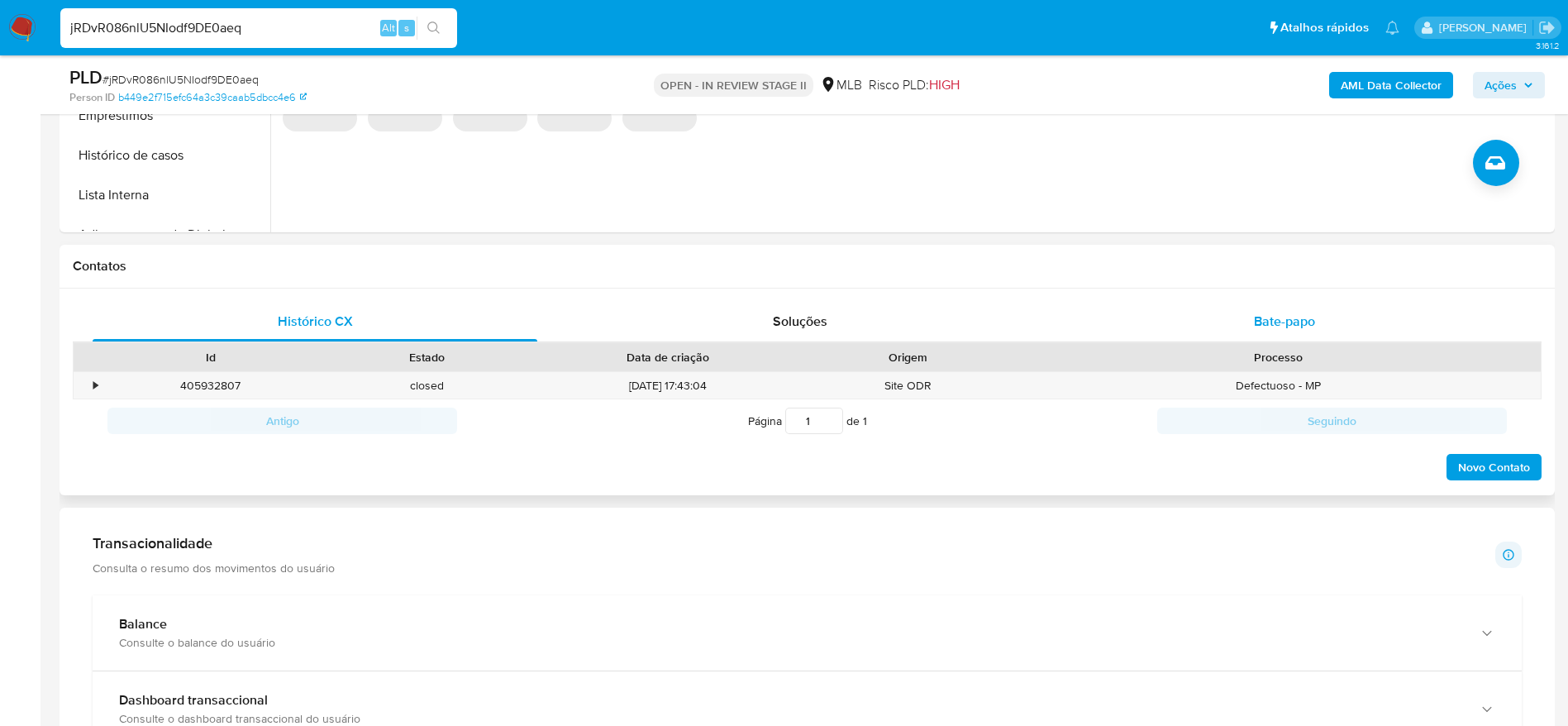
click at [1200, 314] on div "Bate-papo" at bounding box center [1284, 321] width 445 height 40
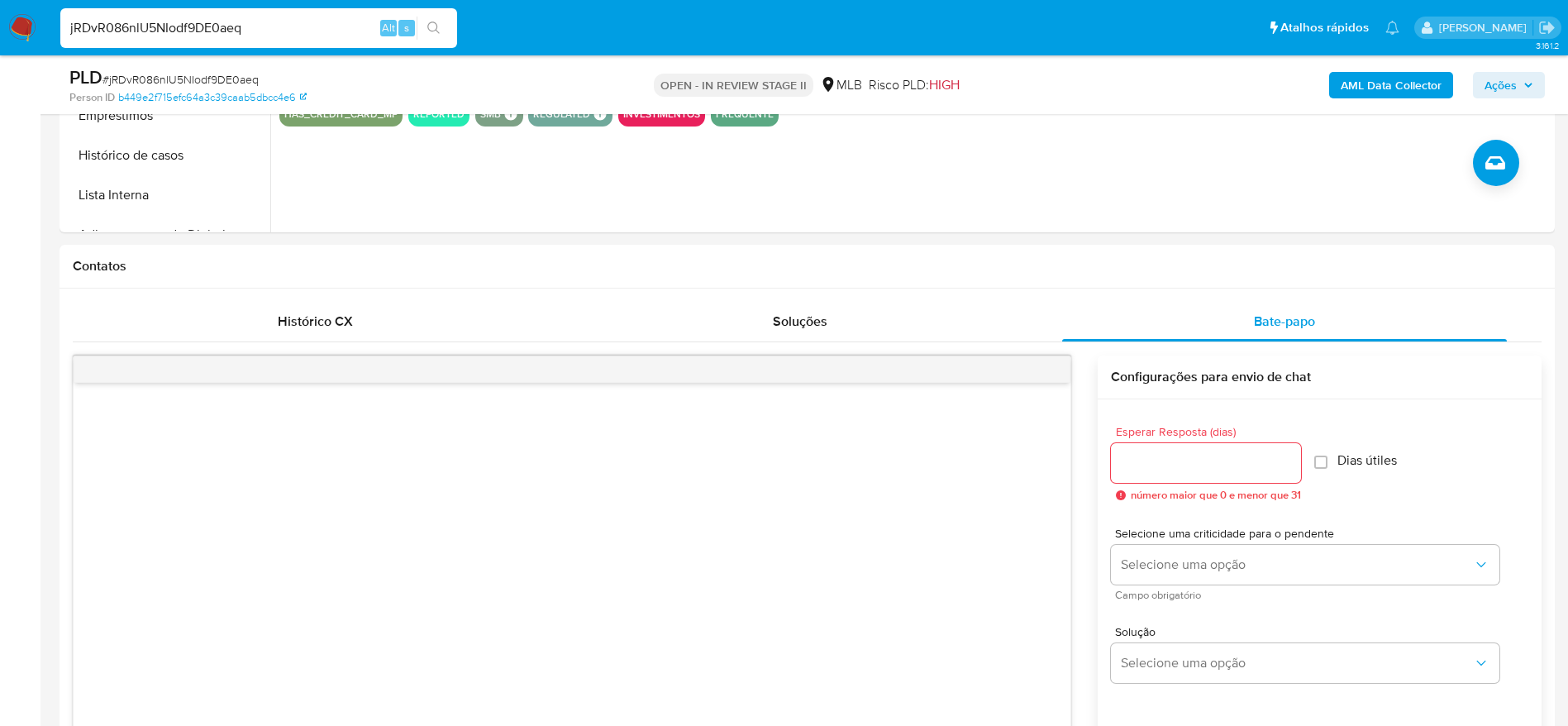
scroll to position [124, 0]
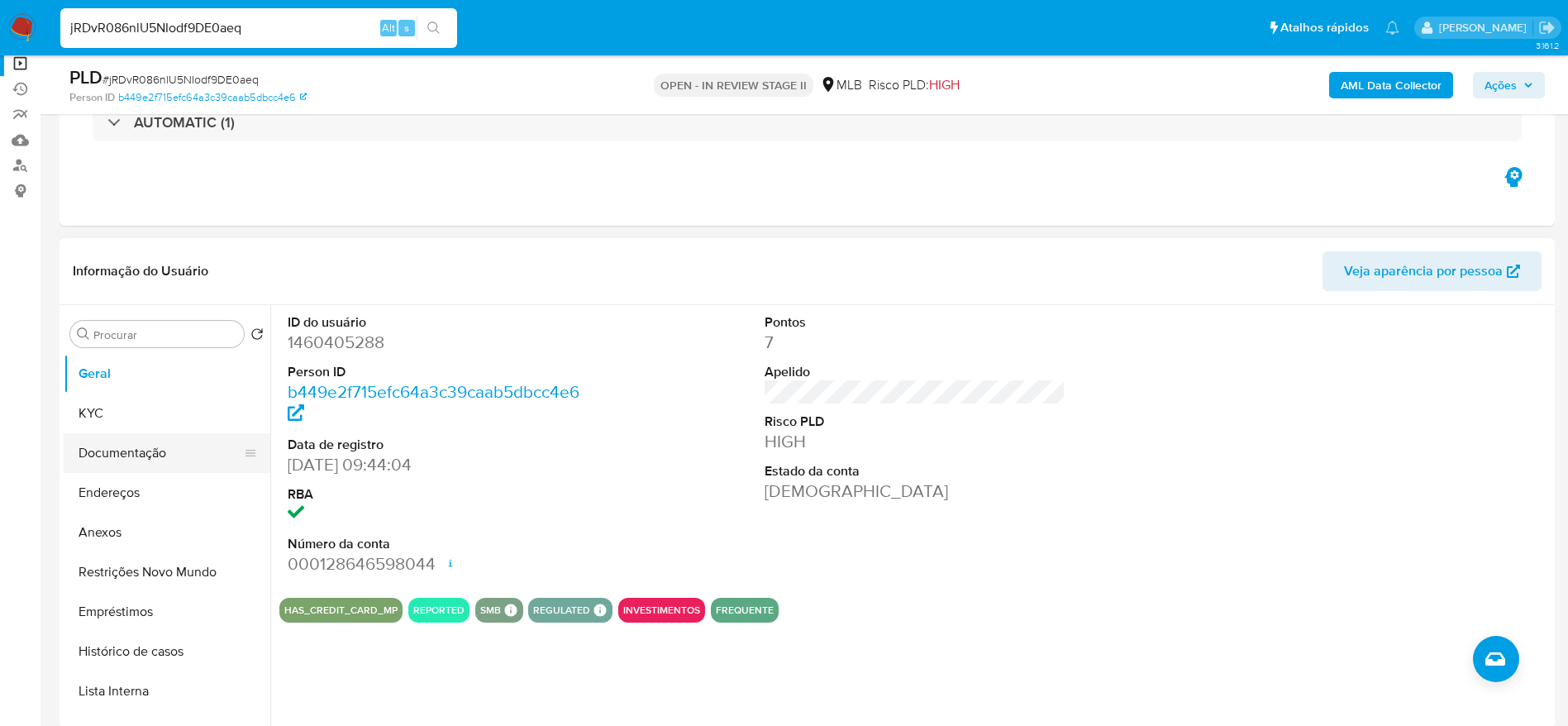
click at [144, 452] on button "Documentação" at bounding box center [161, 452] width 194 height 40
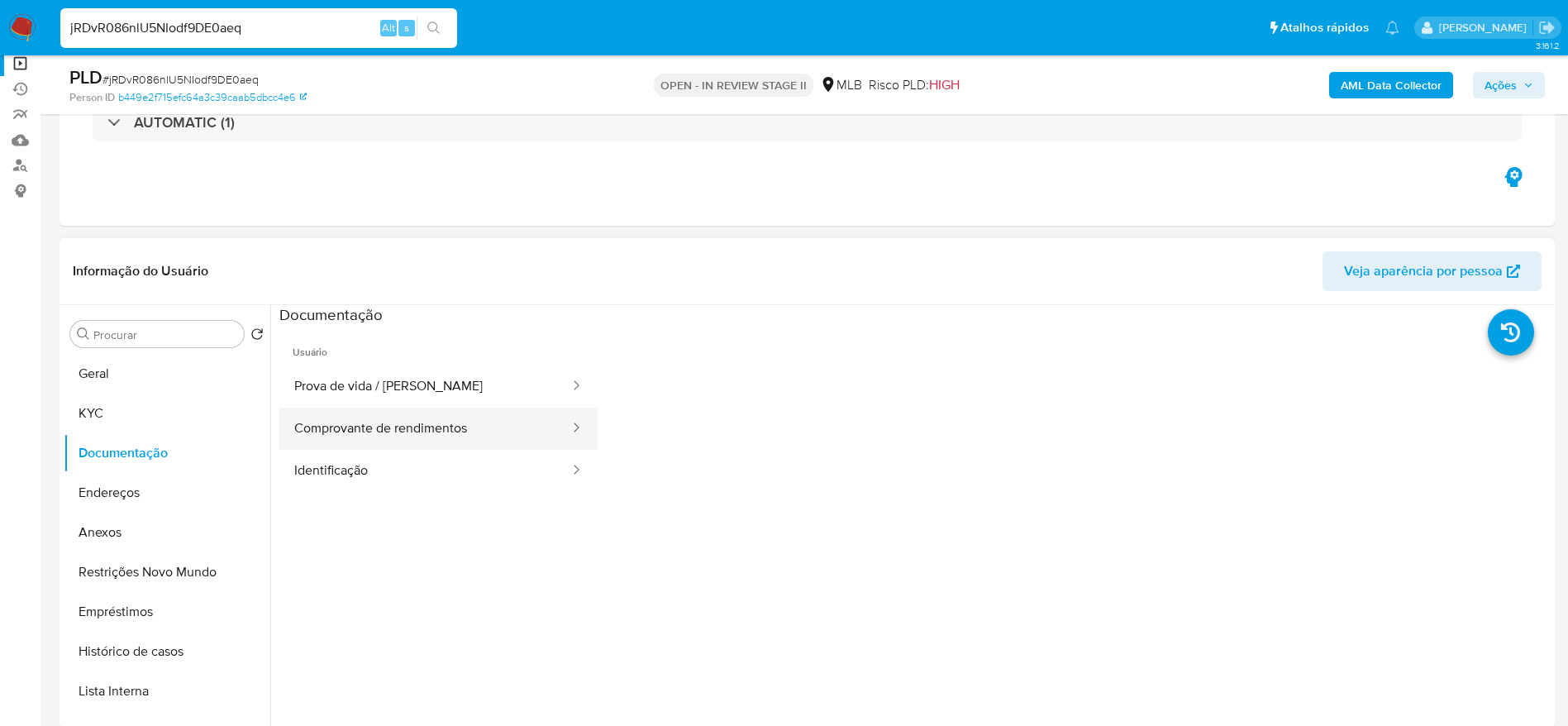
click at [468, 441] on button "Comprovante de rendimentos" at bounding box center [425, 429] width 291 height 42
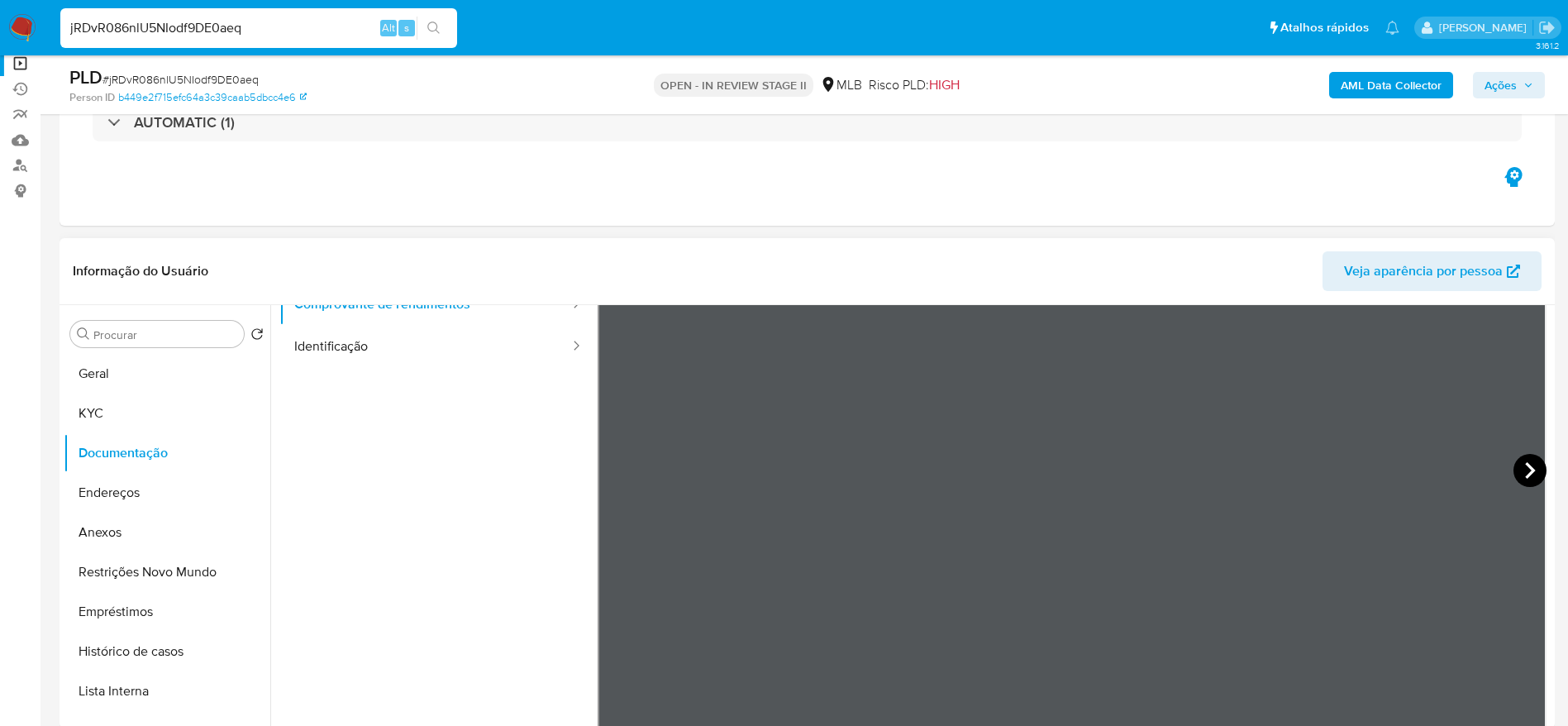
click at [1513, 477] on icon at bounding box center [1529, 470] width 33 height 33
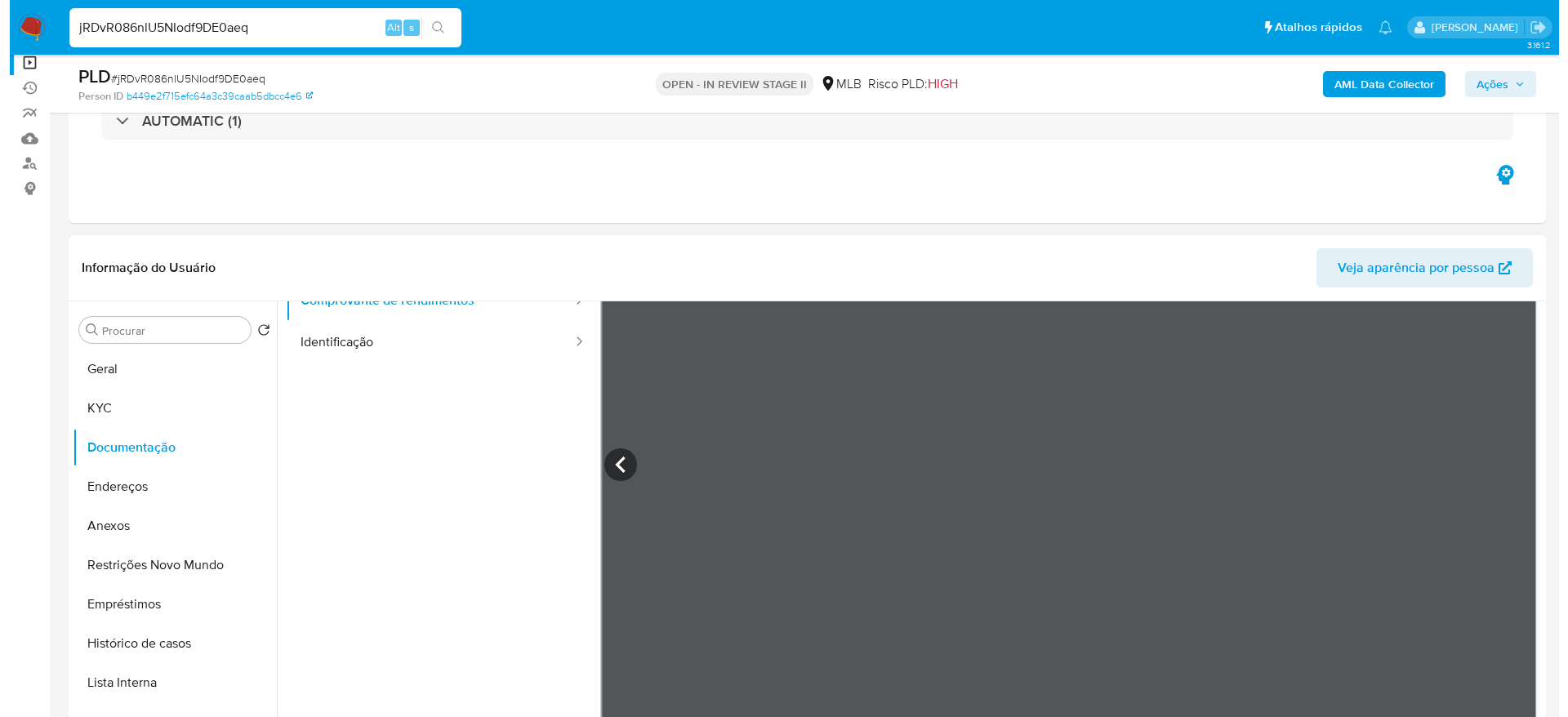
scroll to position [734, 0]
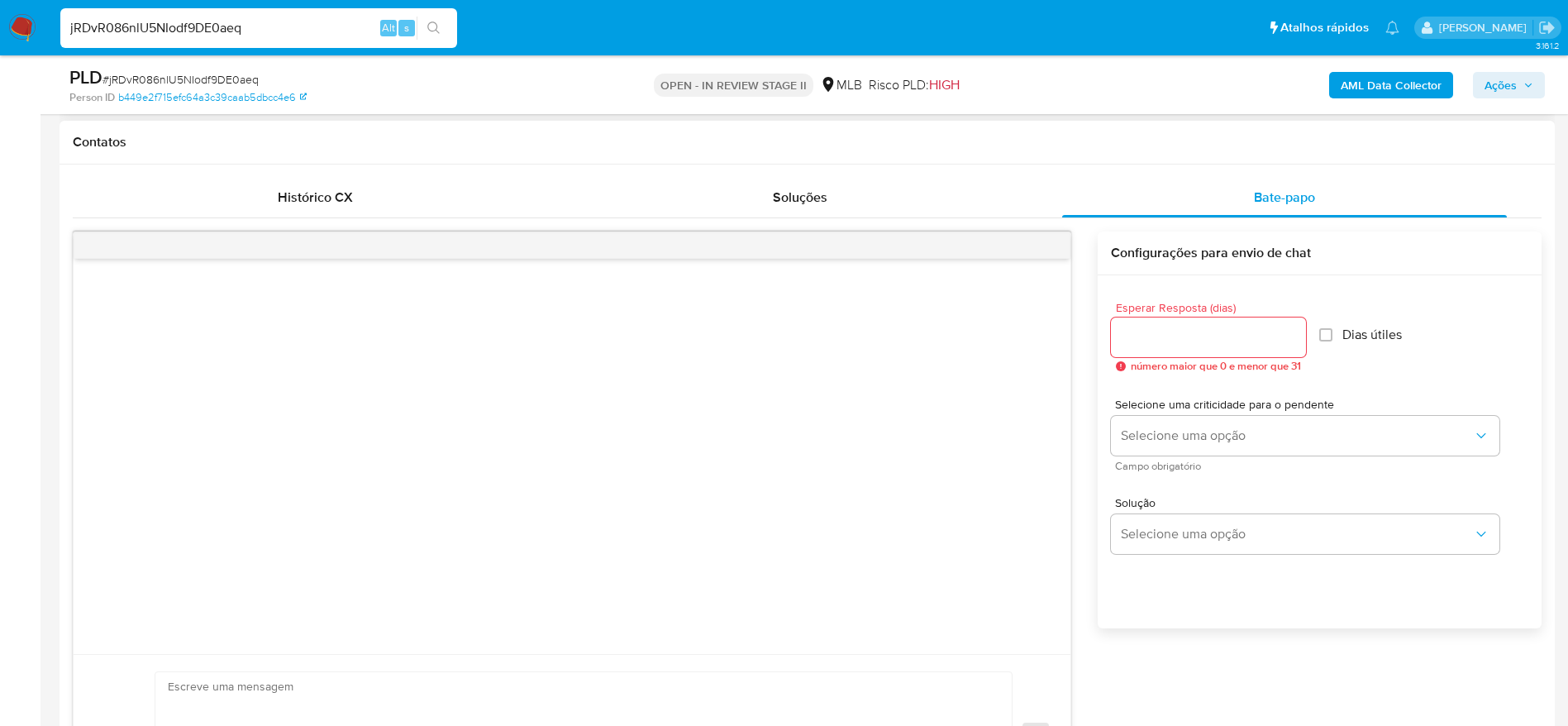
drag, startPoint x: 1191, startPoint y: 330, endPoint x: 1213, endPoint y: 334, distance: 22.4
click at [1191, 330] on input "Esperar Resposta (dias)" at bounding box center [1208, 338] width 195 height 22
type input "3"
click at [1327, 333] on input "Dias útiles" at bounding box center [1320, 335] width 13 height 13
checkbox input "true"
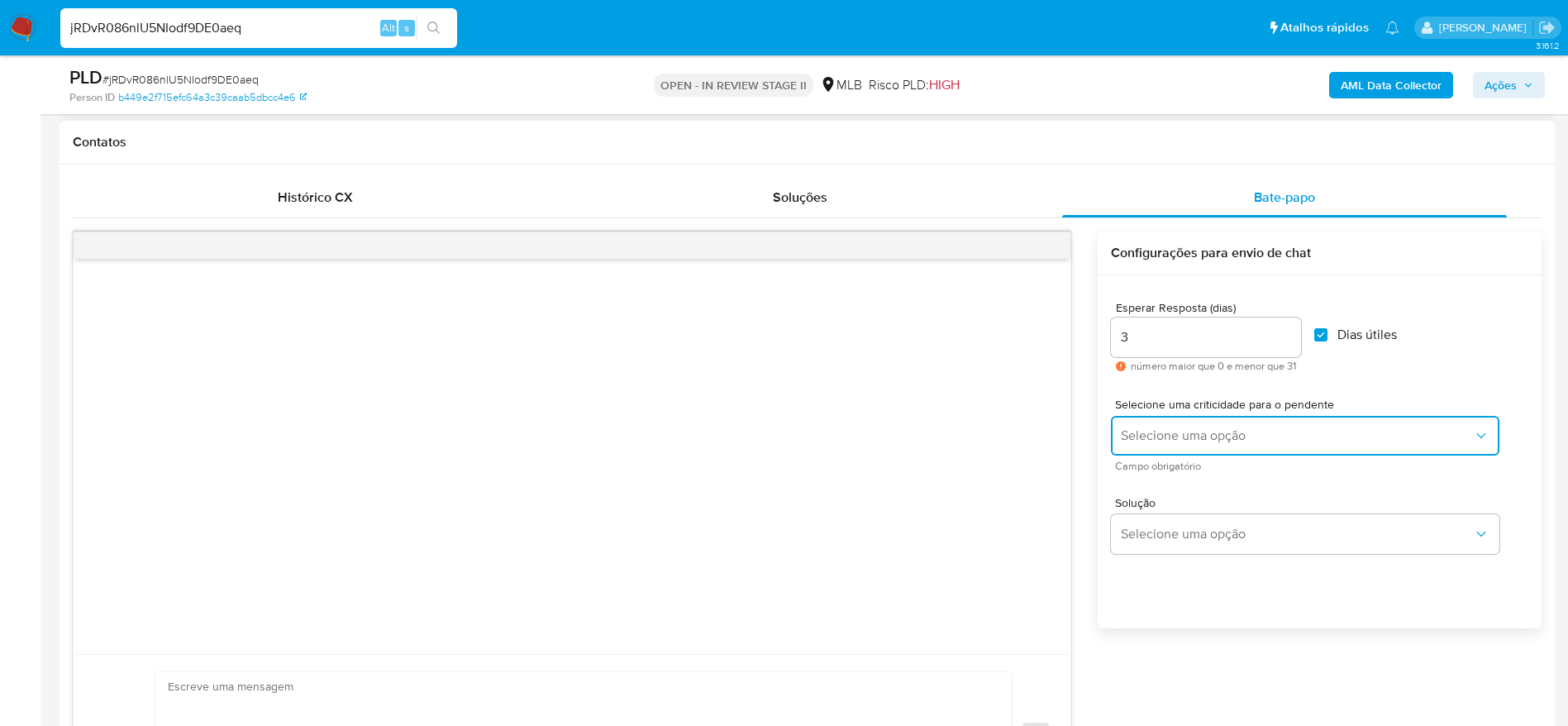
click at [1302, 439] on span "Selecione uma opção" at bounding box center [1297, 435] width 352 height 17
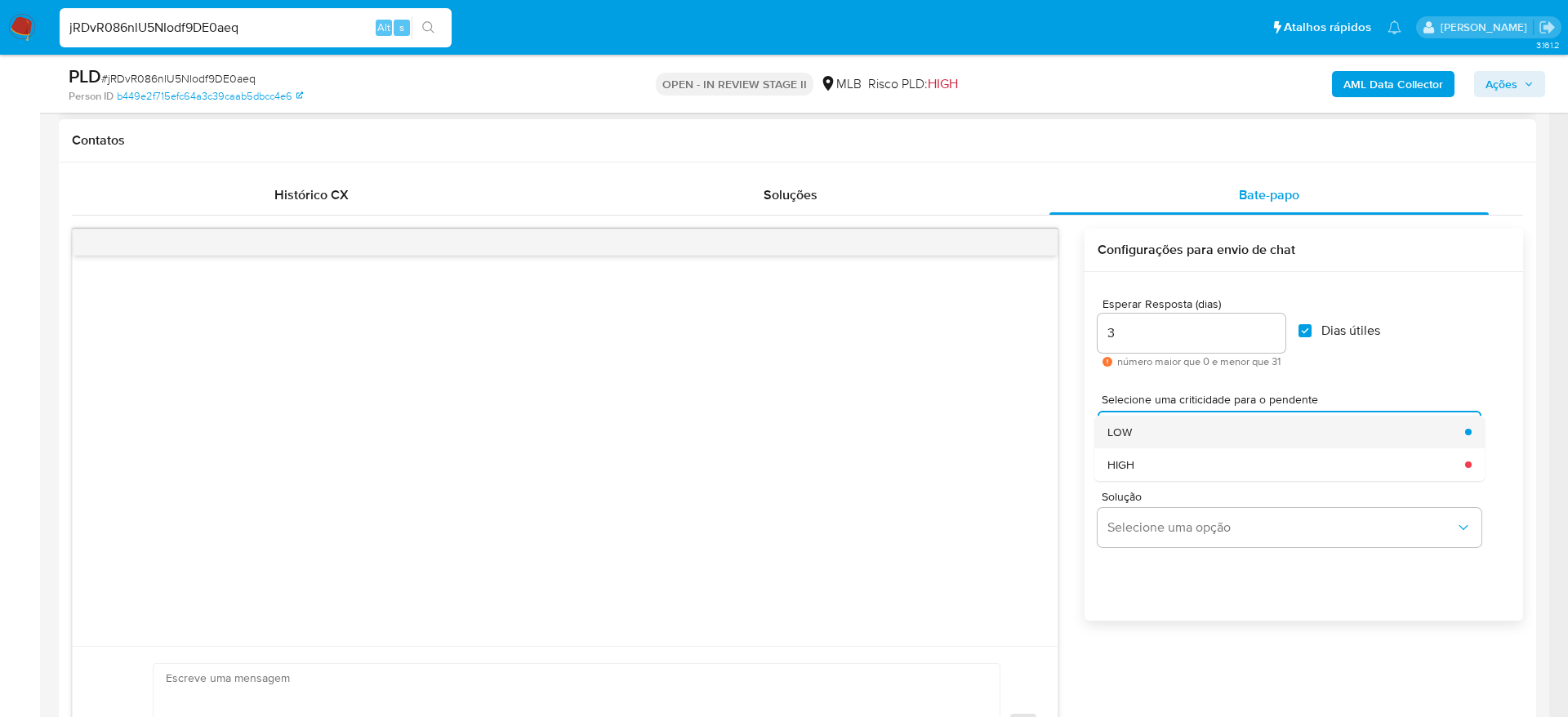
click at [1271, 439] on div "LOW" at bounding box center [1282, 431] width 348 height 32
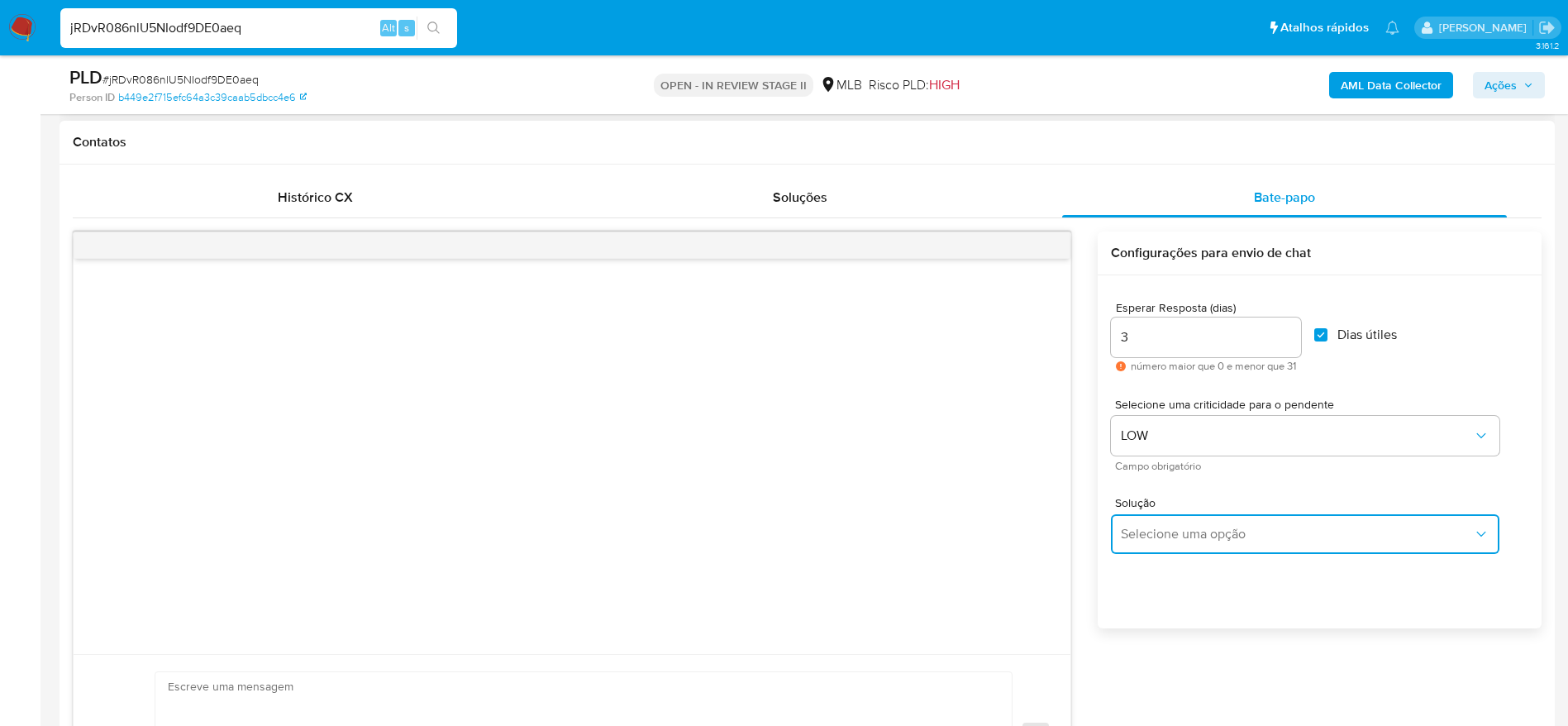
click at [1336, 526] on span "Selecione uma opção" at bounding box center [1297, 534] width 352 height 17
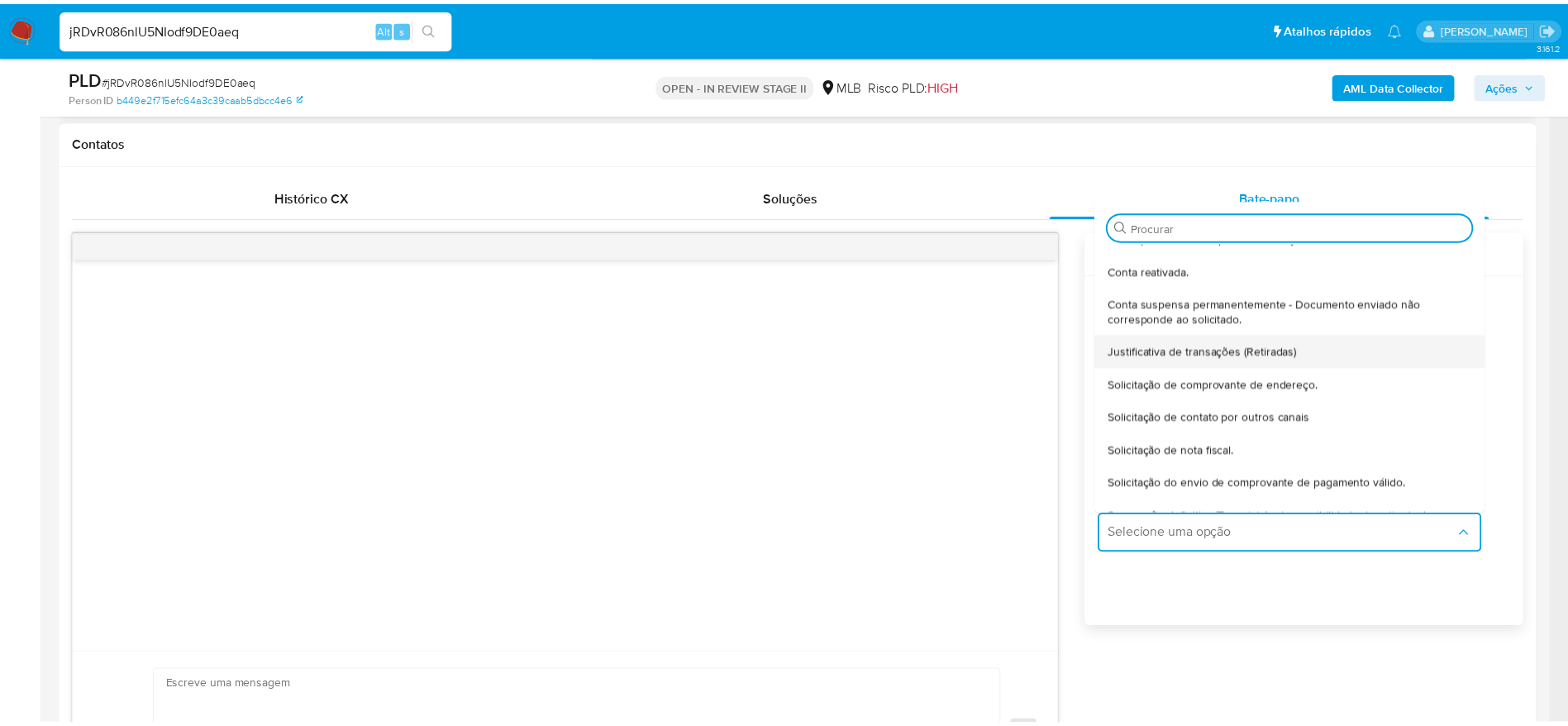
scroll to position [124, 0]
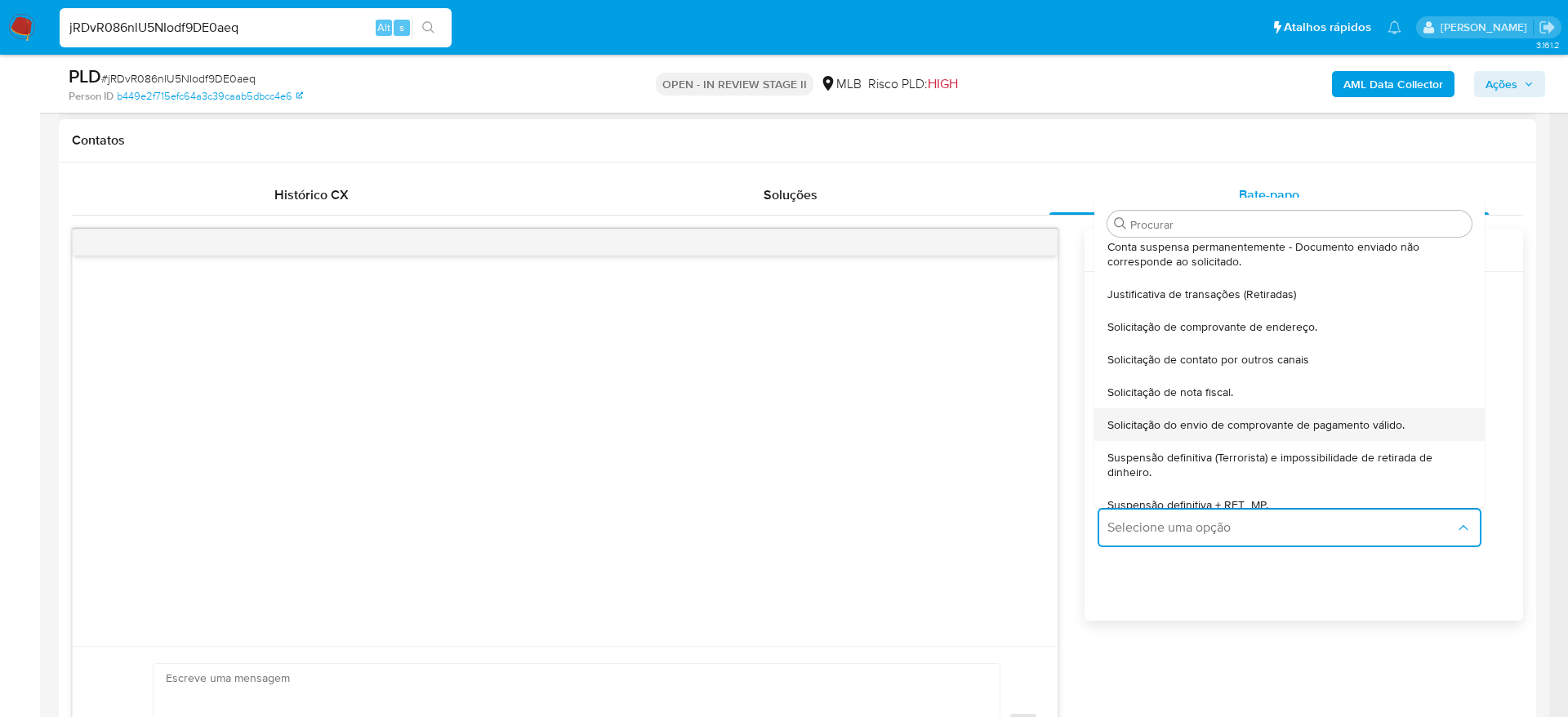
click at [1384, 433] on div "Solicitação do envio de comprovante de pagamento válido." at bounding box center [1285, 424] width 355 height 32
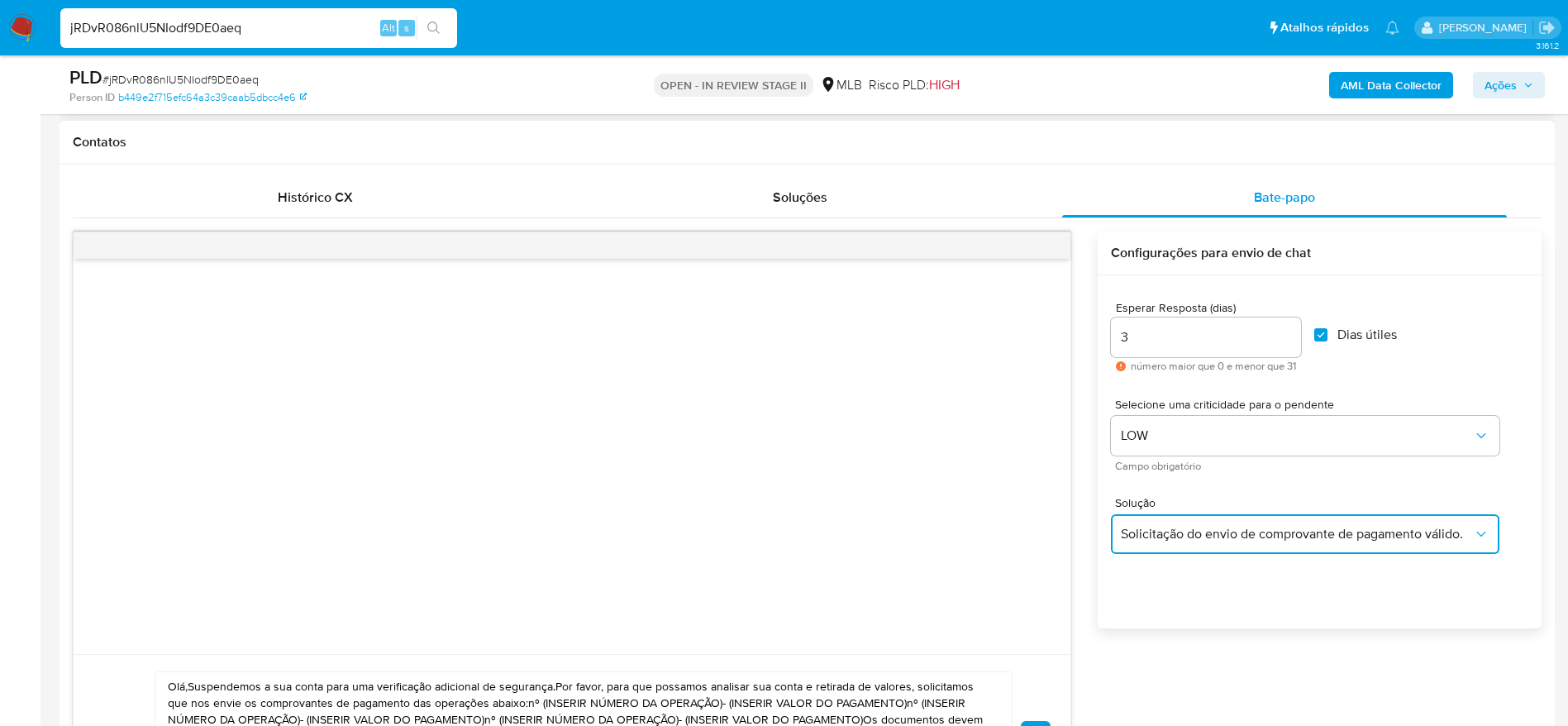
scroll to position [867, 0]
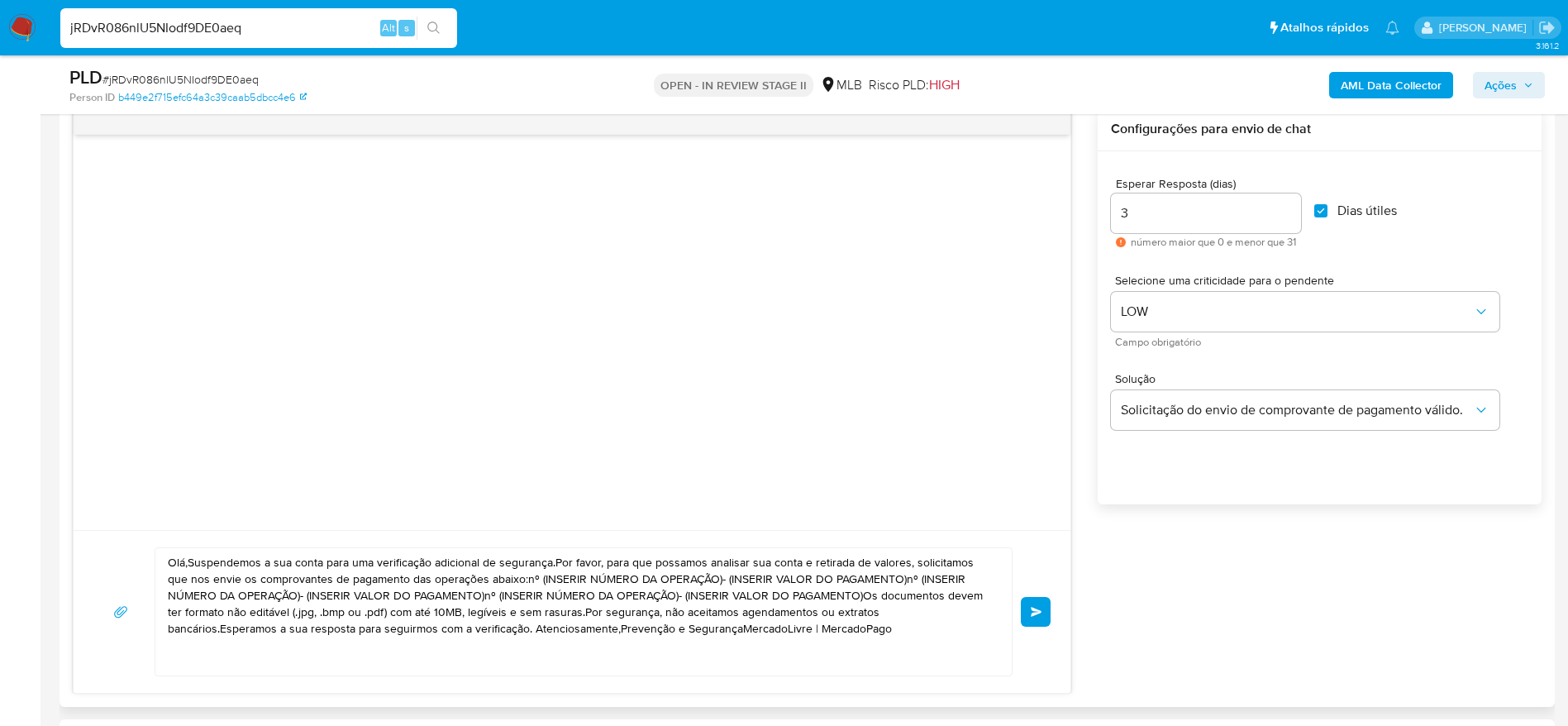
click at [190, 609] on textarea "Olá,Suspendemos a sua conta para uma verificação adicional de segurança.Por fav…" at bounding box center [579, 611] width 823 height 127
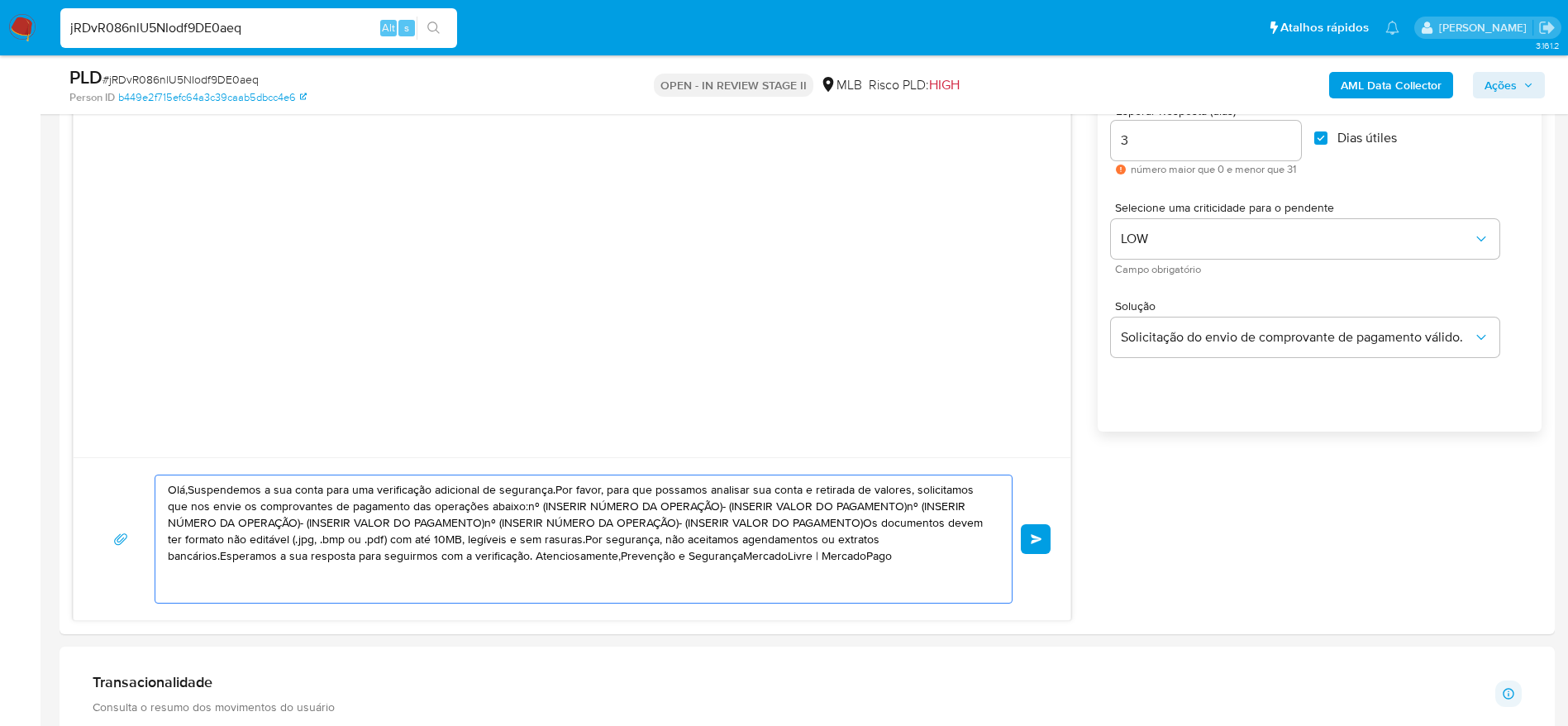
scroll to position [992, 0]
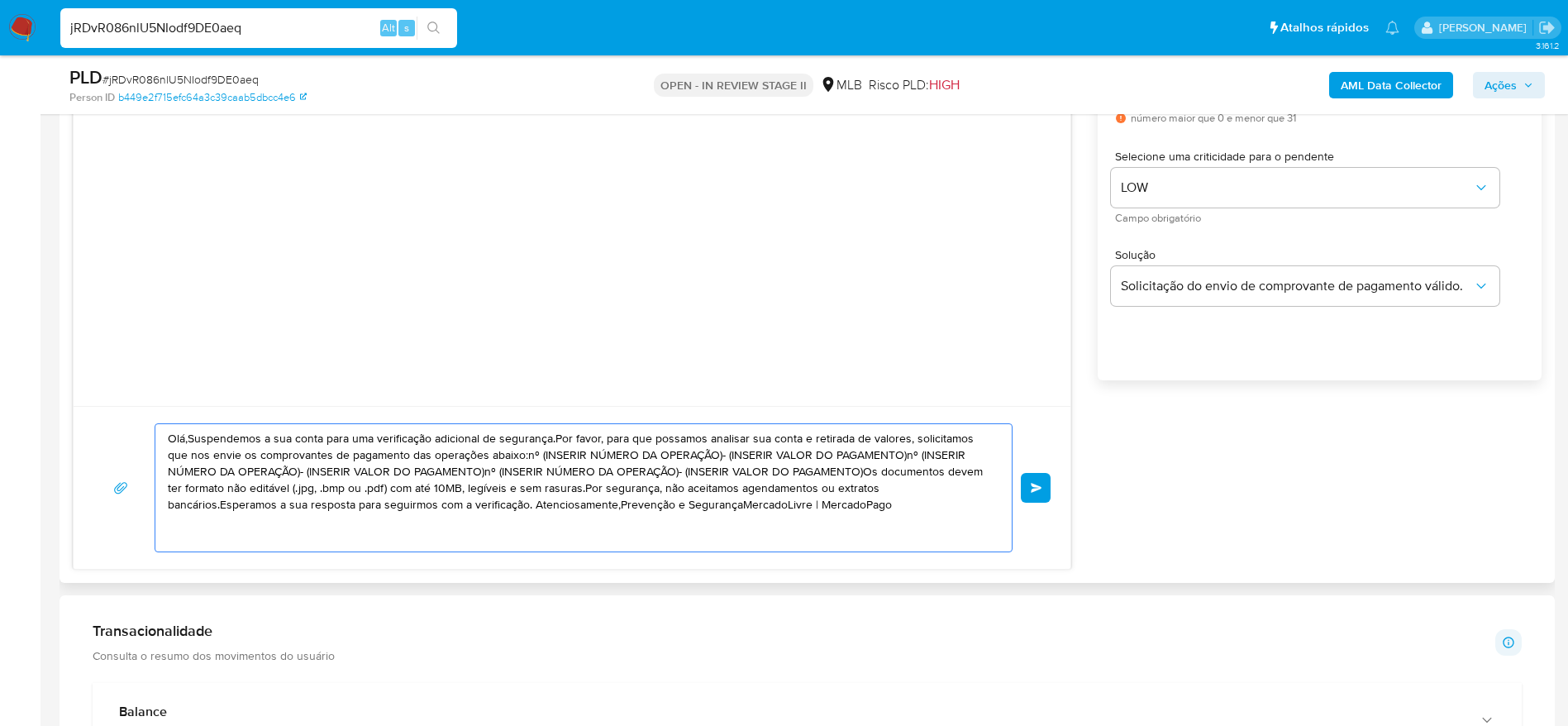
drag, startPoint x: 798, startPoint y: 509, endPoint x: 131, endPoint y: 396, distance: 676.5
click at [131, 396] on div "Olá,Suspendemos a sua conta para uma verificação adicional de segurança.Por fav…" at bounding box center [571, 276] width 998 height 586
paste textarea "! Estamos realizando uma verificação adicional de segurança em contas de usuári…"
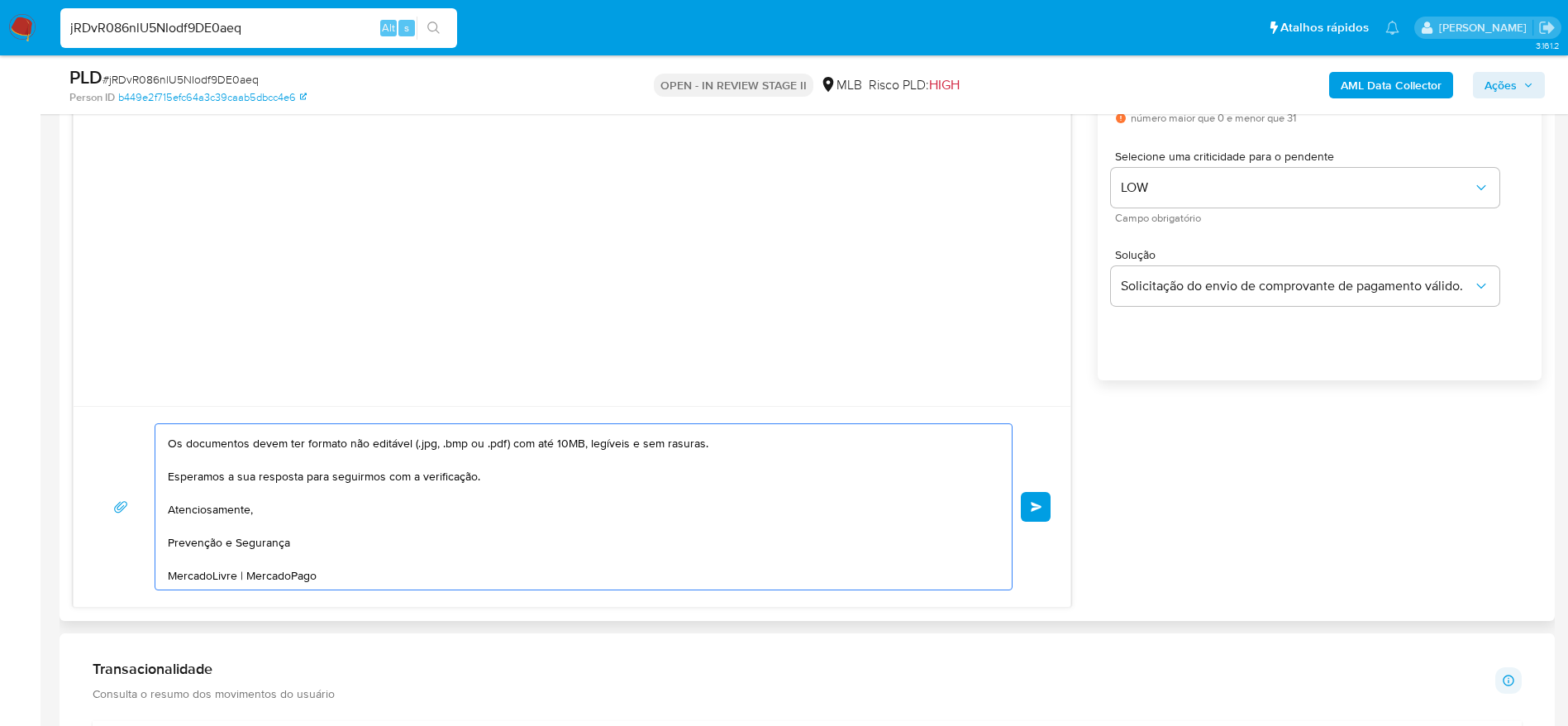
scroll to position [0, 0]
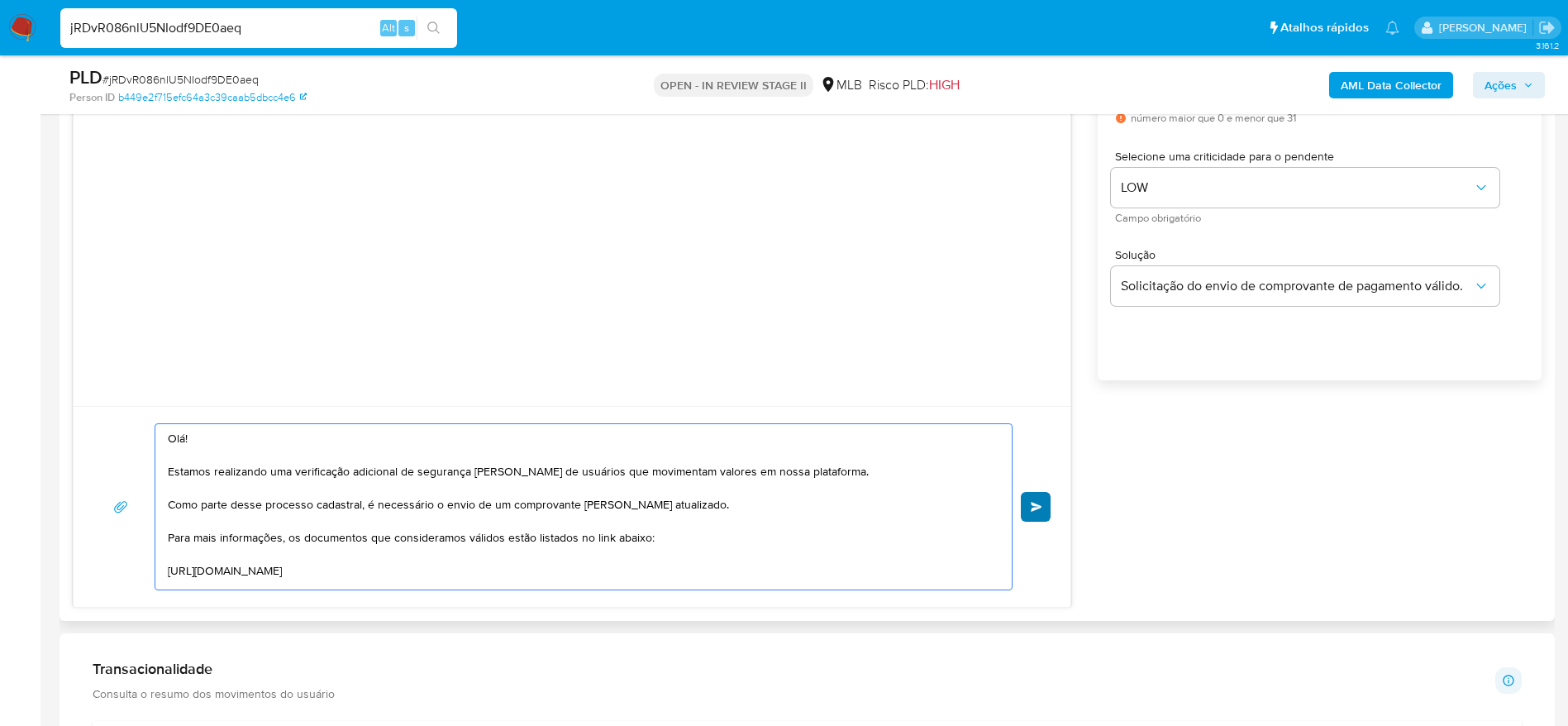
type textarea "Olá! Estamos realizando uma verificação adicional de segurança em contas de usu…"
click at [1045, 508] on button "common.send" at bounding box center [1035, 506] width 29 height 29
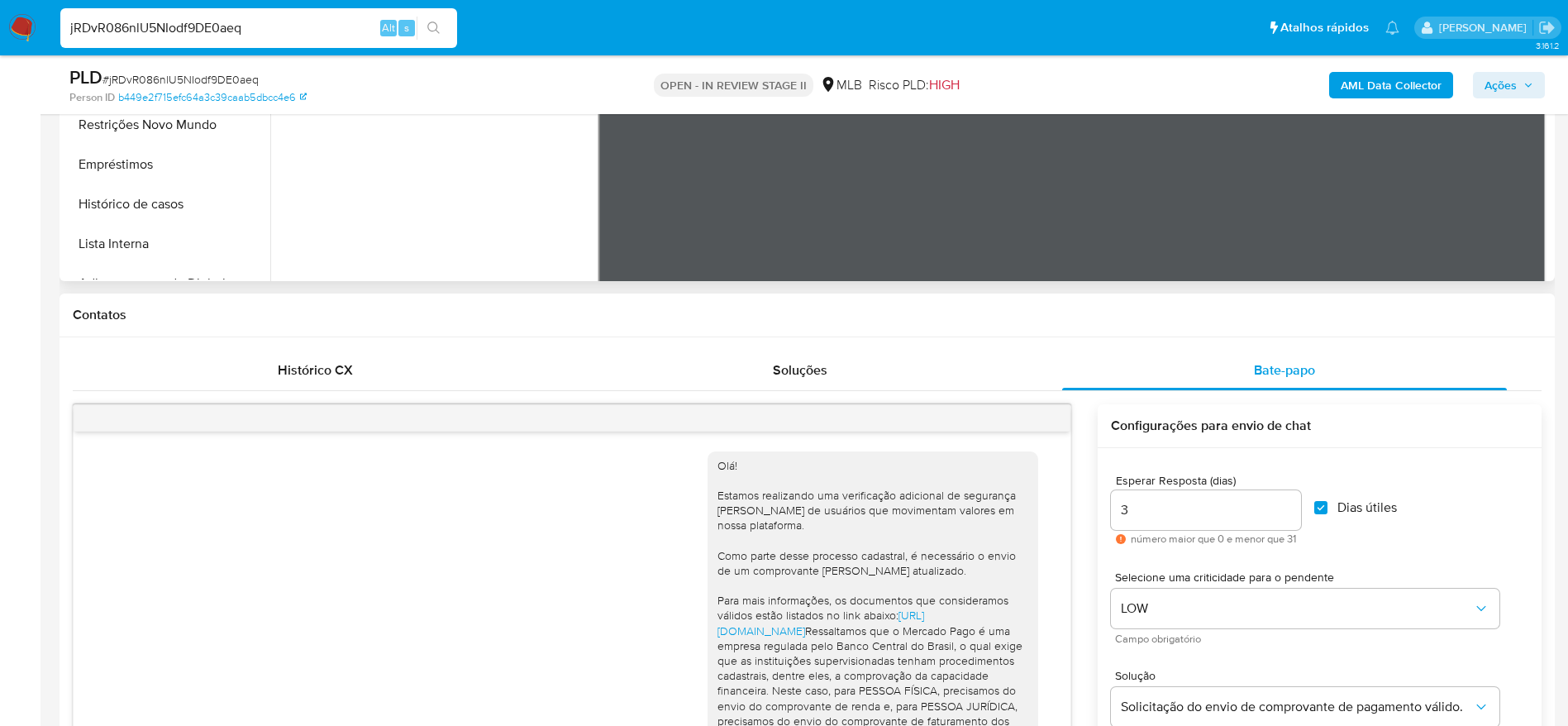
scroll to position [496, 0]
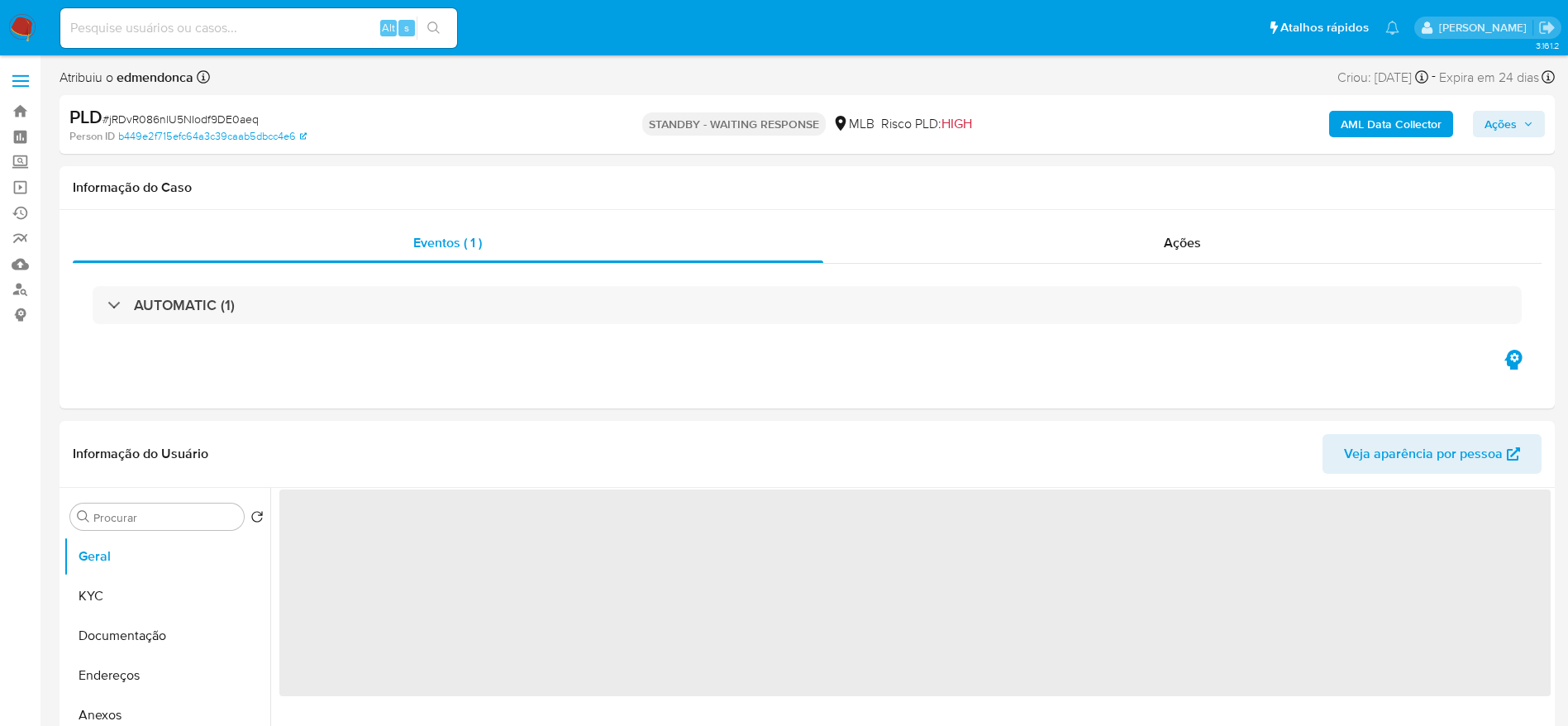
select select "10"
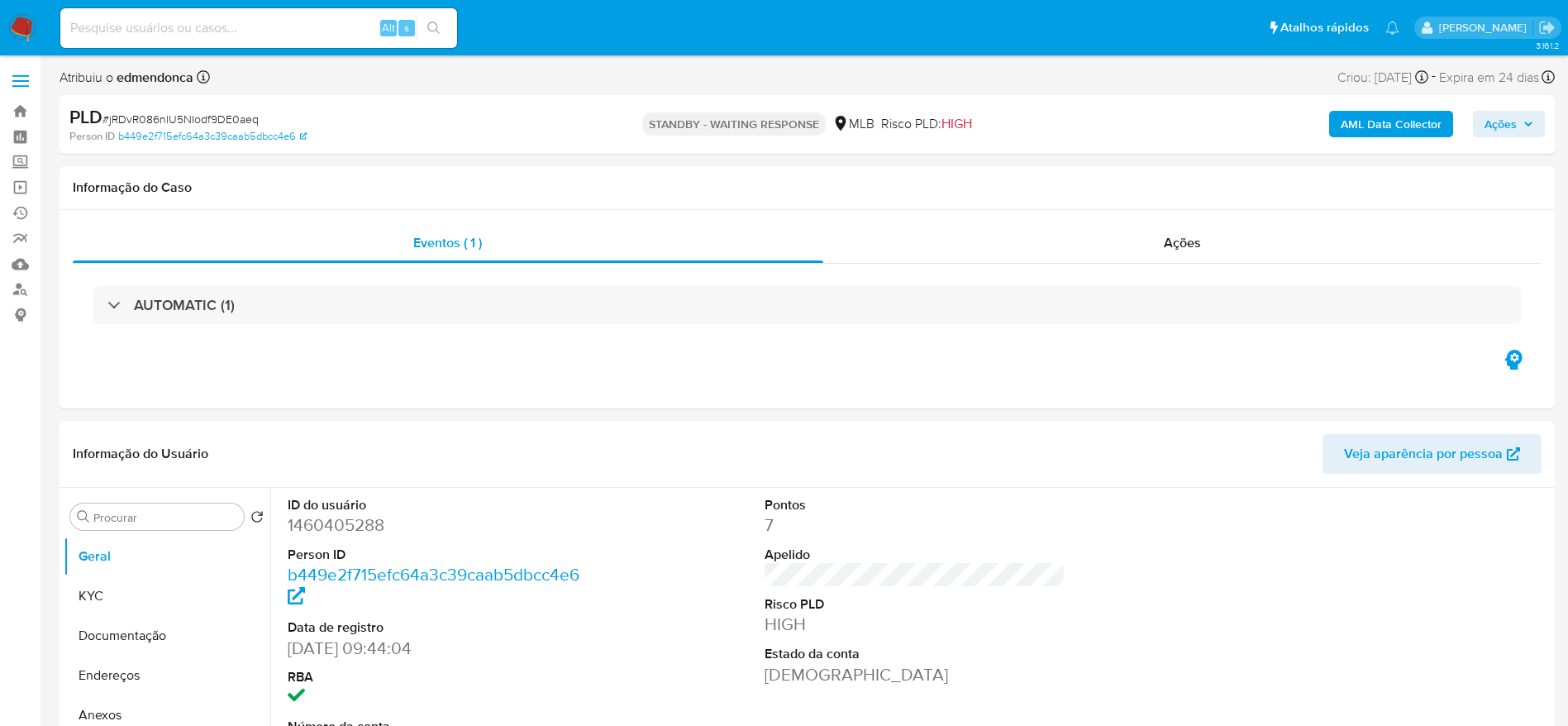
click at [278, 18] on input at bounding box center [259, 29] width 397 height 22
paste input "paawMEFxM0Cn8KBXor0rT0Ne"
type input "paawMEFxM0Cn8KBXor0rT0Ne"
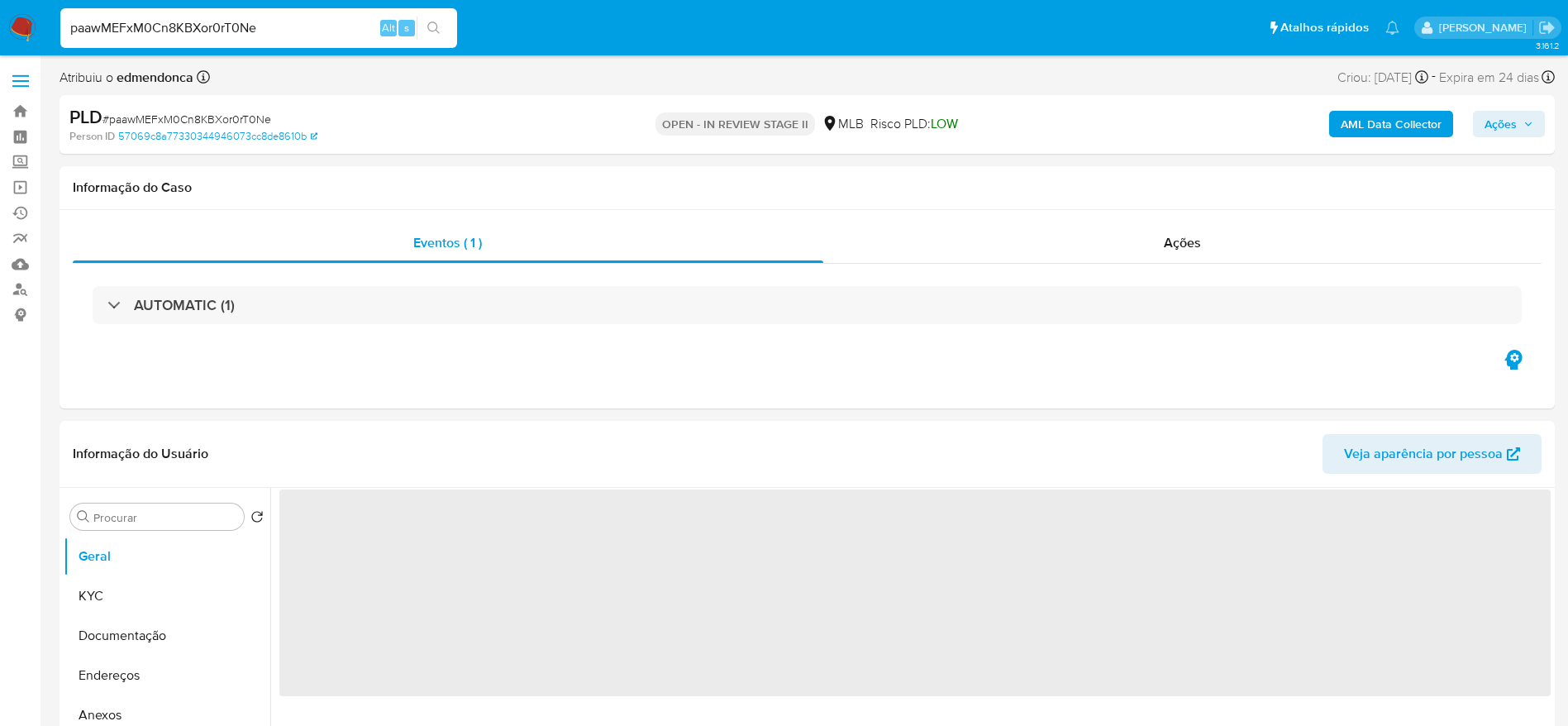
select select "10"
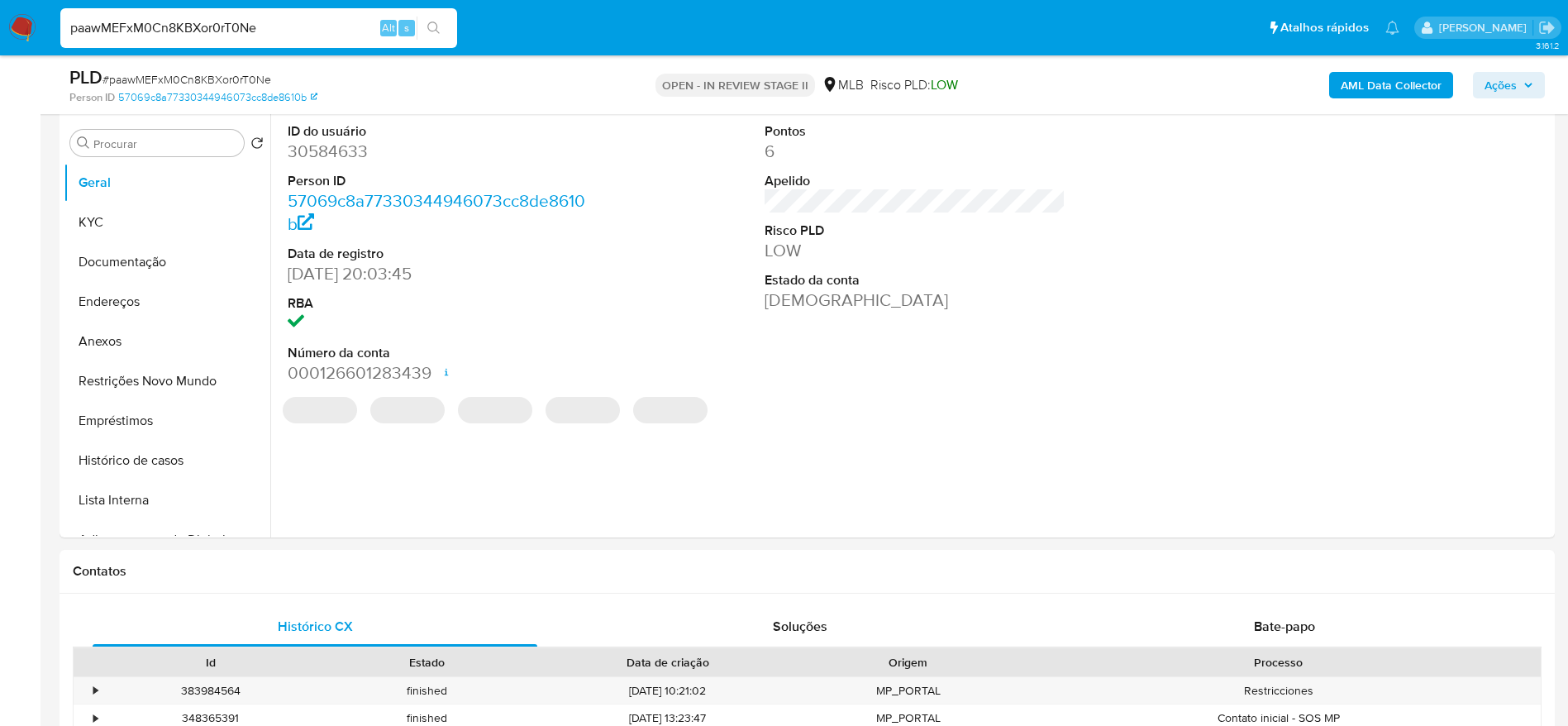
scroll to position [372, 0]
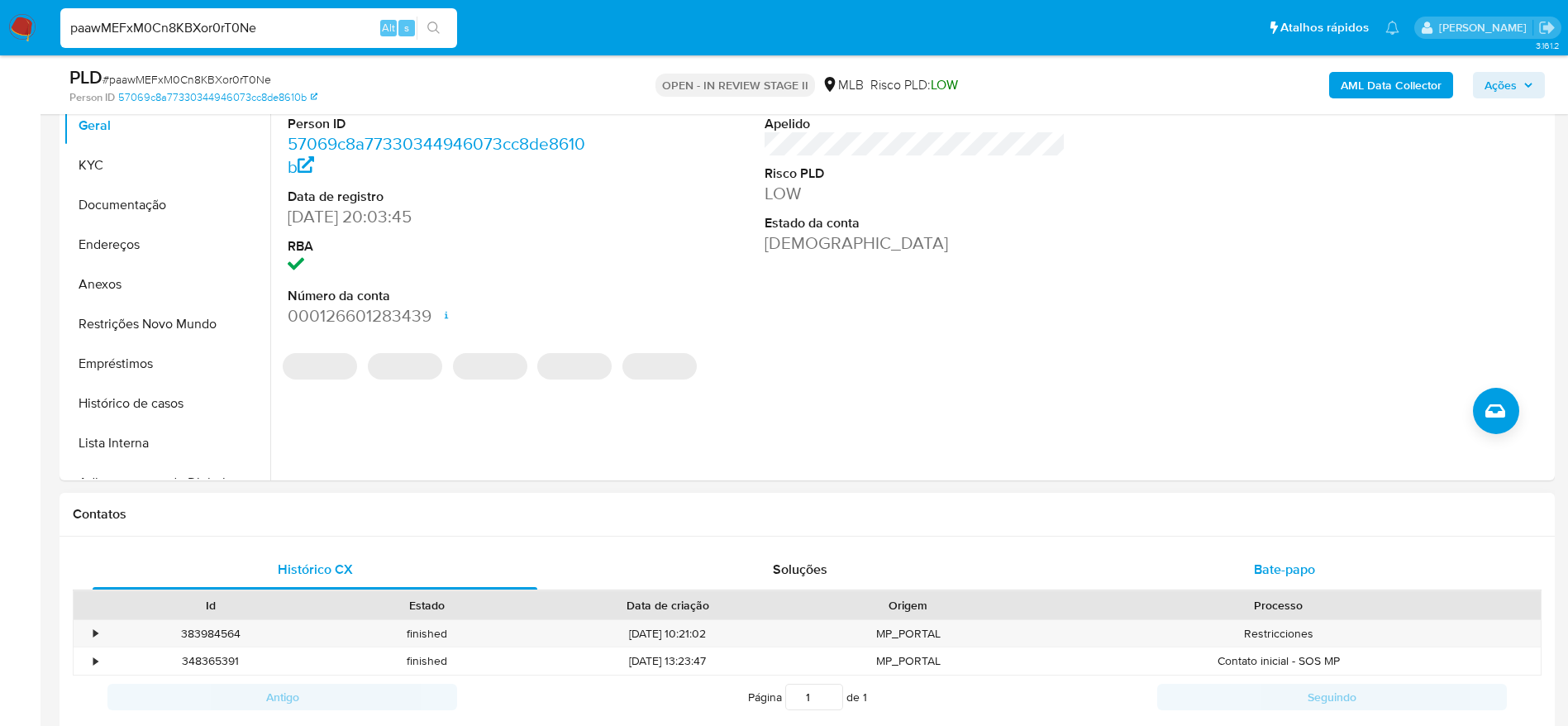
drag, startPoint x: 1197, startPoint y: 569, endPoint x: 1106, endPoint y: 570, distance: 91.0
click at [1197, 569] on div "Bate-papo" at bounding box center [1284, 569] width 445 height 40
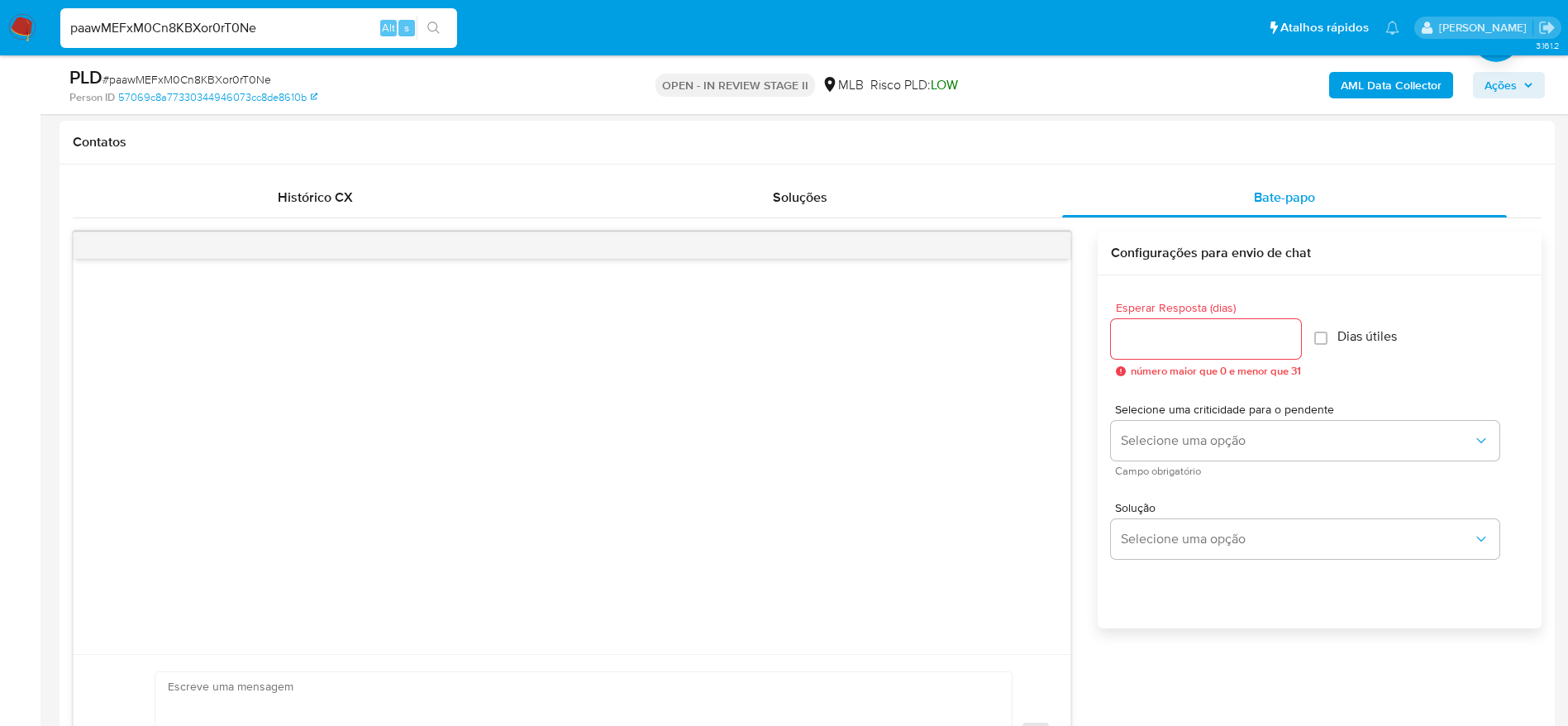
scroll to position [248, 0]
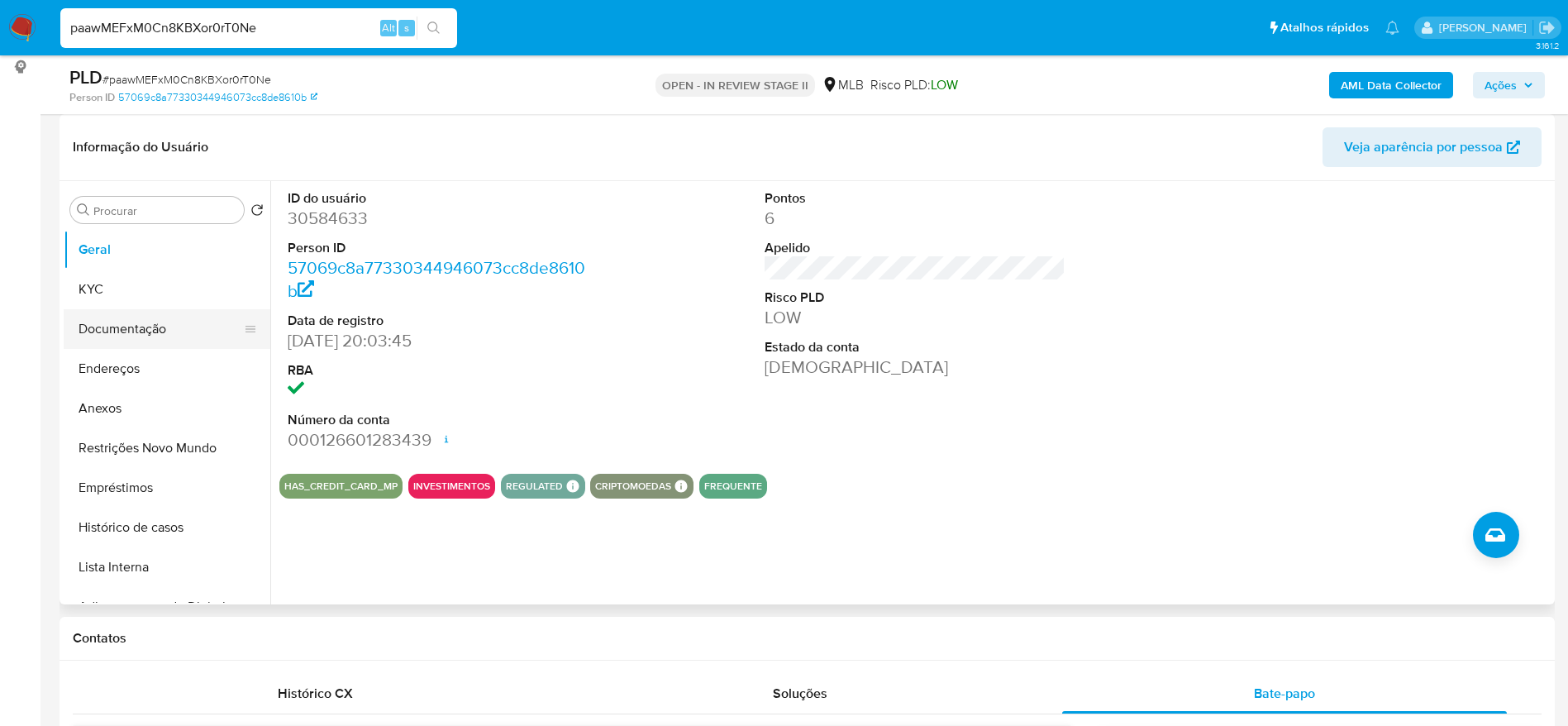
click at [112, 331] on button "Documentação" at bounding box center [161, 328] width 194 height 40
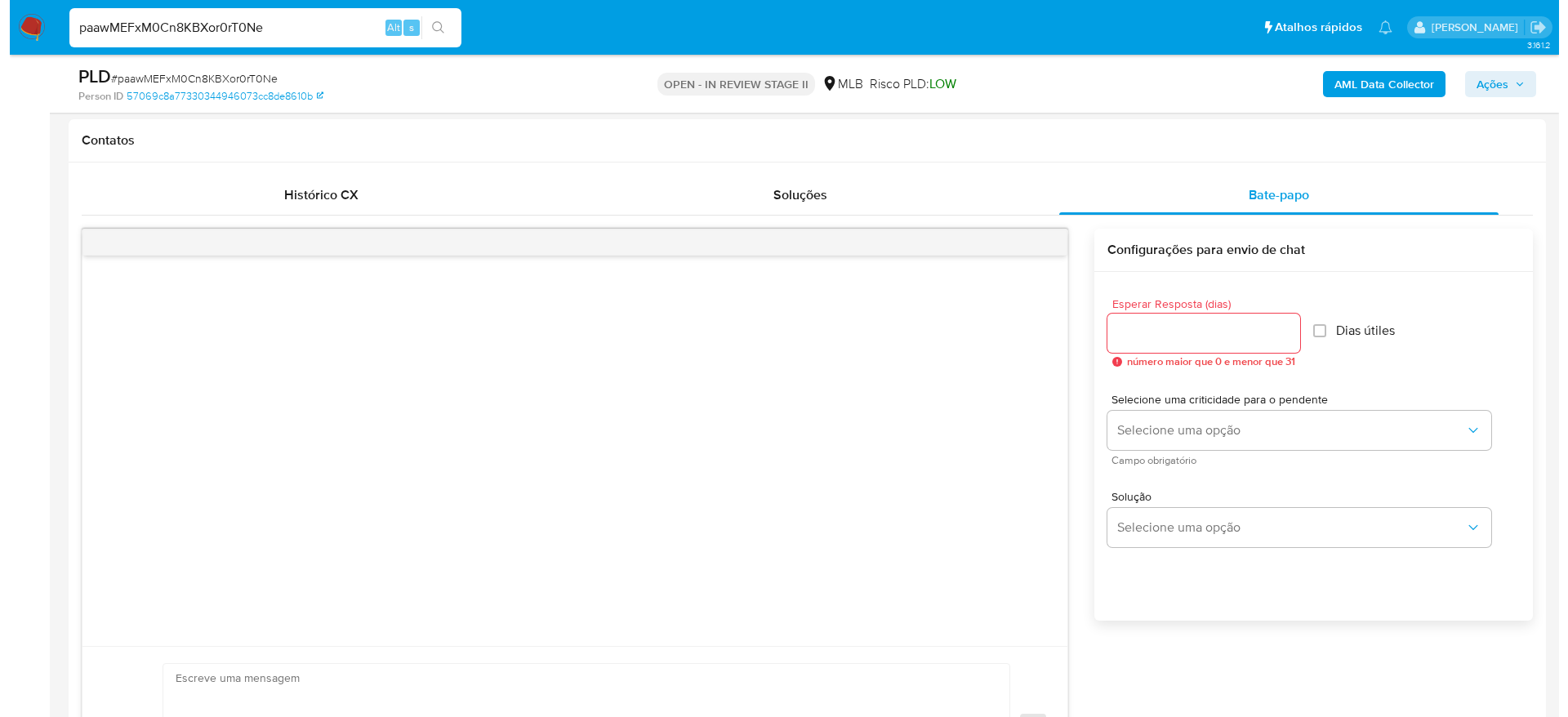
scroll to position [857, 0]
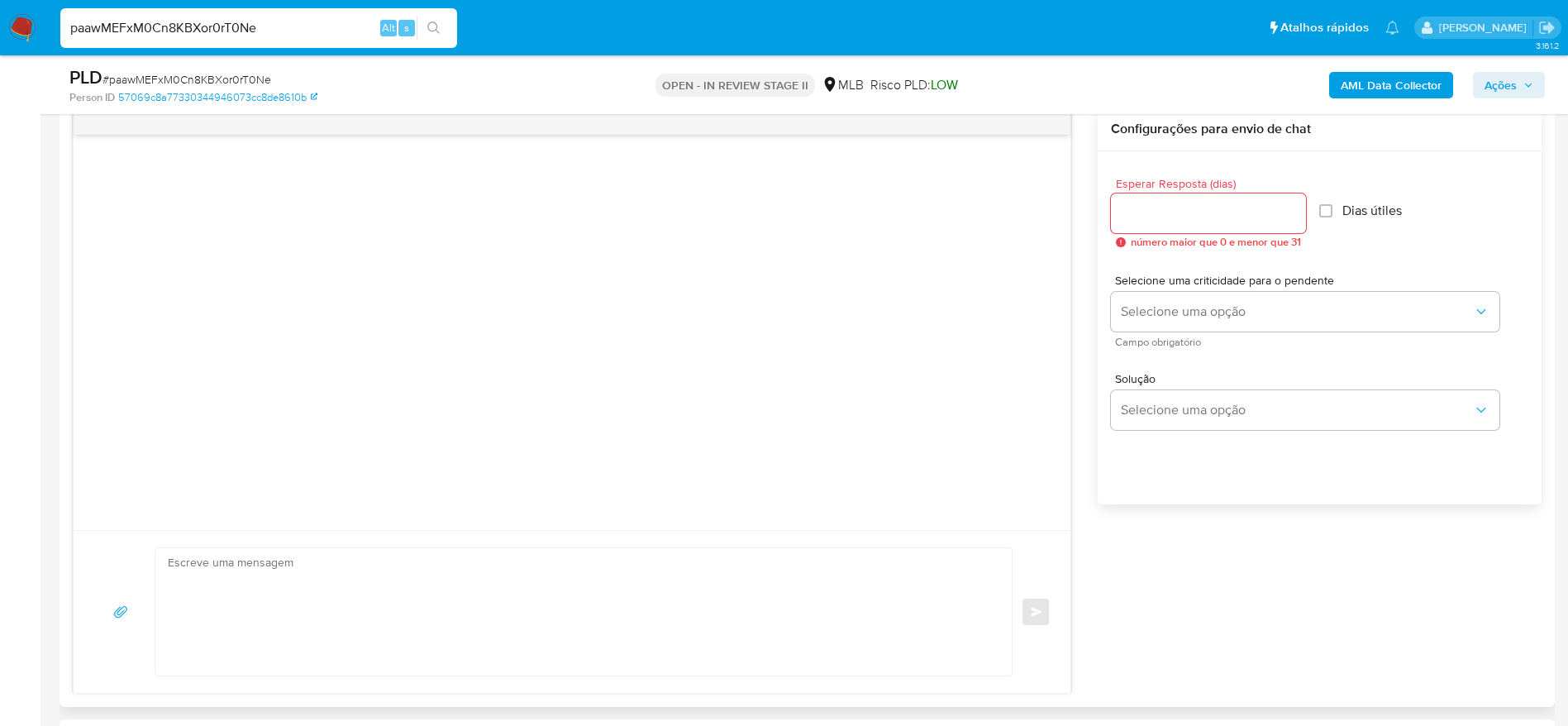
click at [1215, 211] on input "Esperar Resposta (dias)" at bounding box center [1208, 213] width 195 height 22
type input "3"
click at [1327, 212] on input "Dias útiles" at bounding box center [1320, 211] width 13 height 13
checkbox input "true"
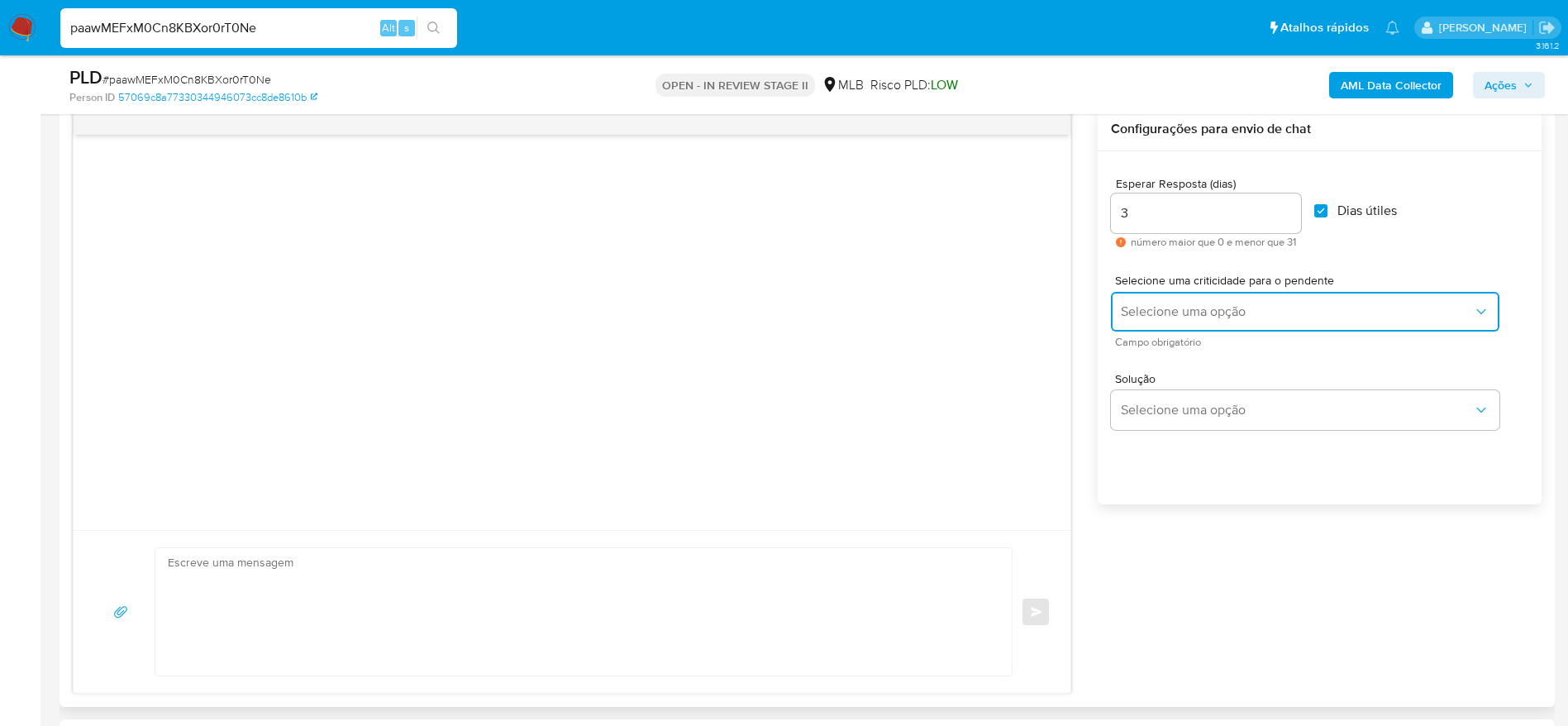
click at [1331, 310] on span "Selecione uma opção" at bounding box center [1297, 312] width 352 height 17
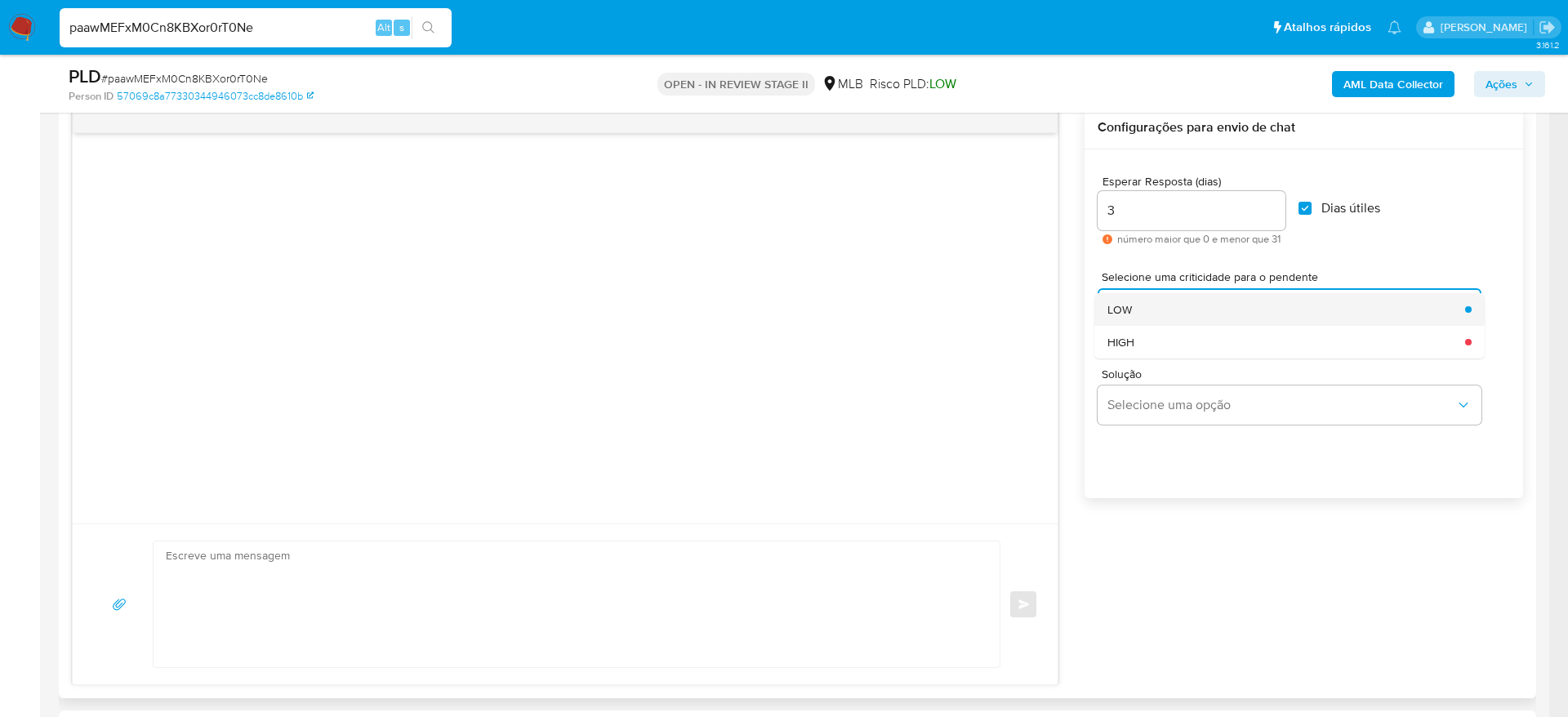
click at [1240, 315] on div "LOW" at bounding box center [1282, 309] width 348 height 32
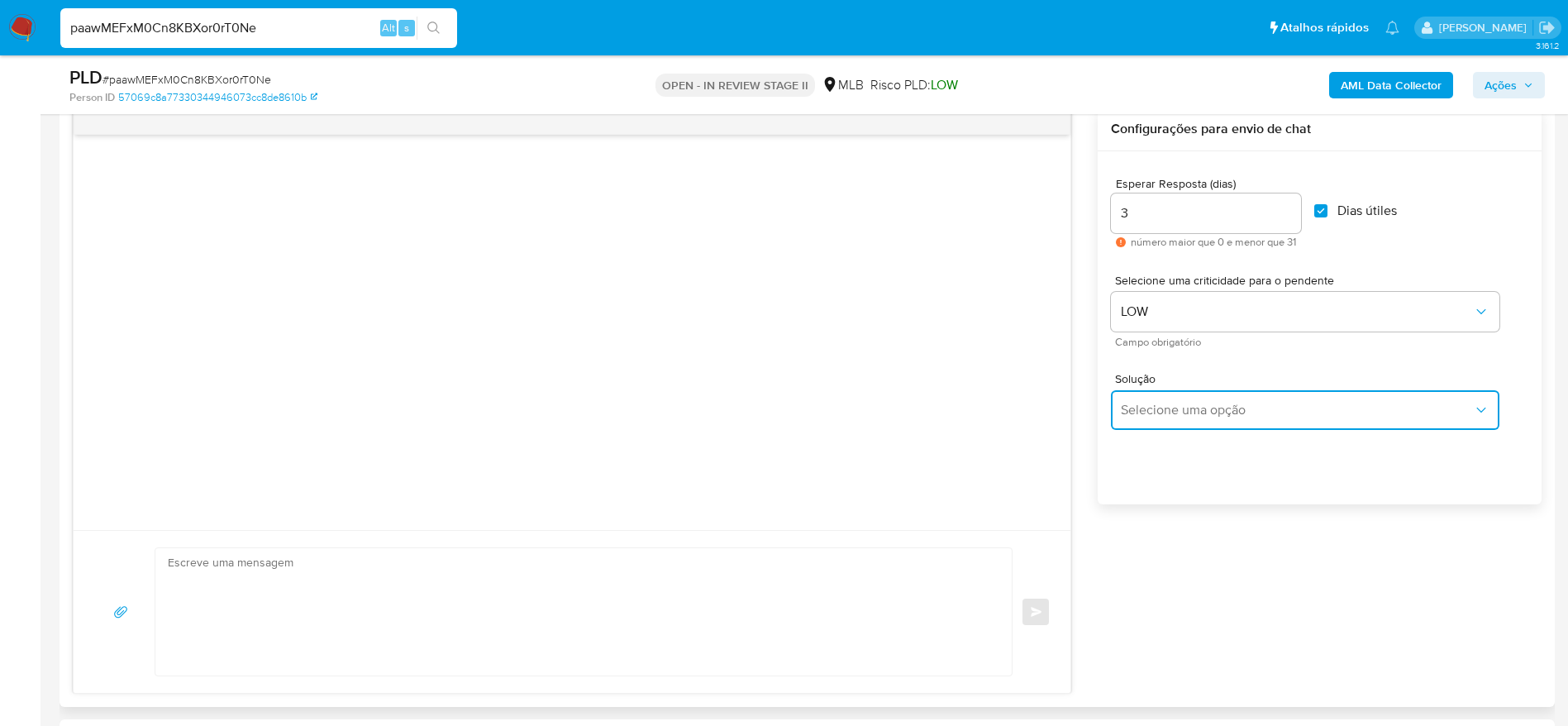
click at [1260, 398] on button "Selecione uma opção" at bounding box center [1304, 409] width 388 height 40
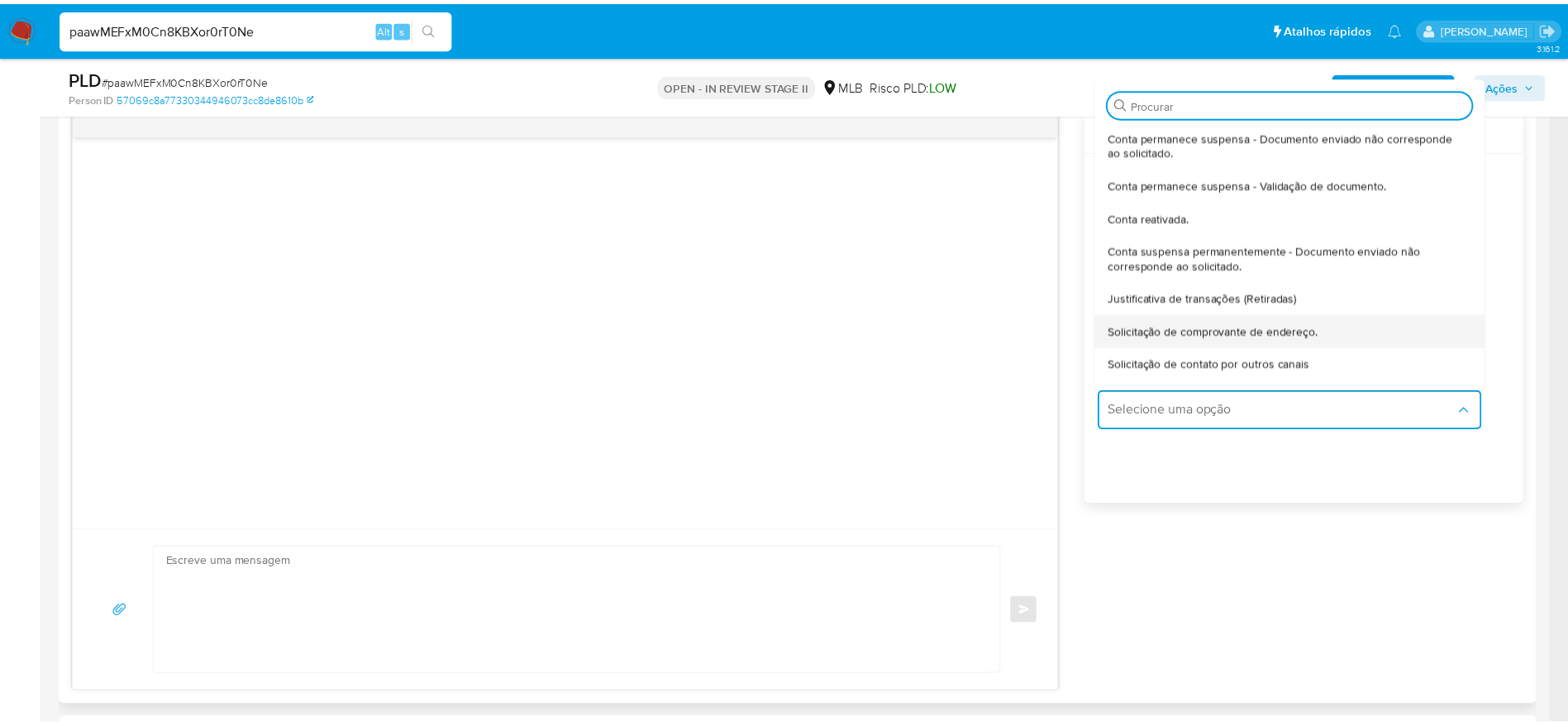
scroll to position [124, 0]
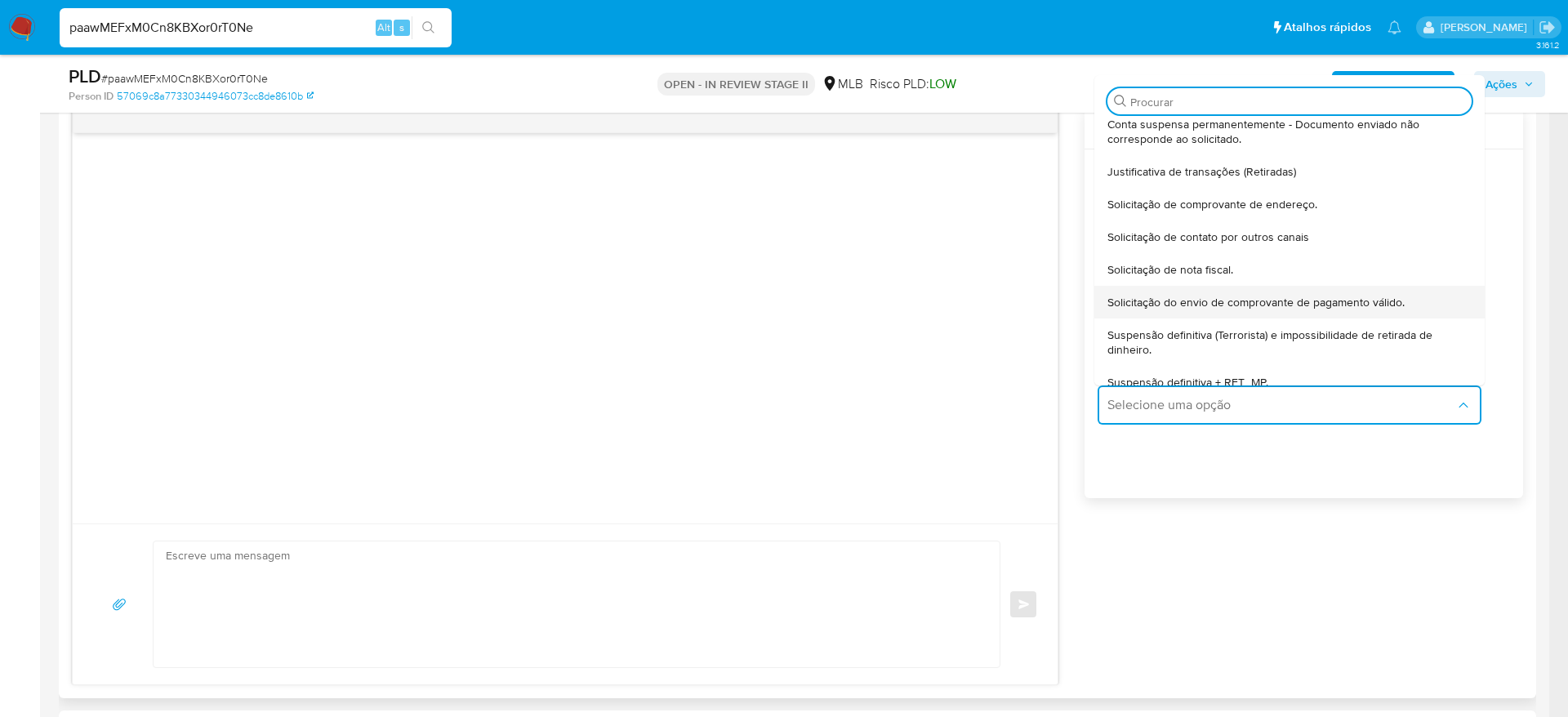
click at [1384, 299] on span "Solicitação do envio de comprovante de pagamento válido." at bounding box center [1256, 302] width 297 height 15
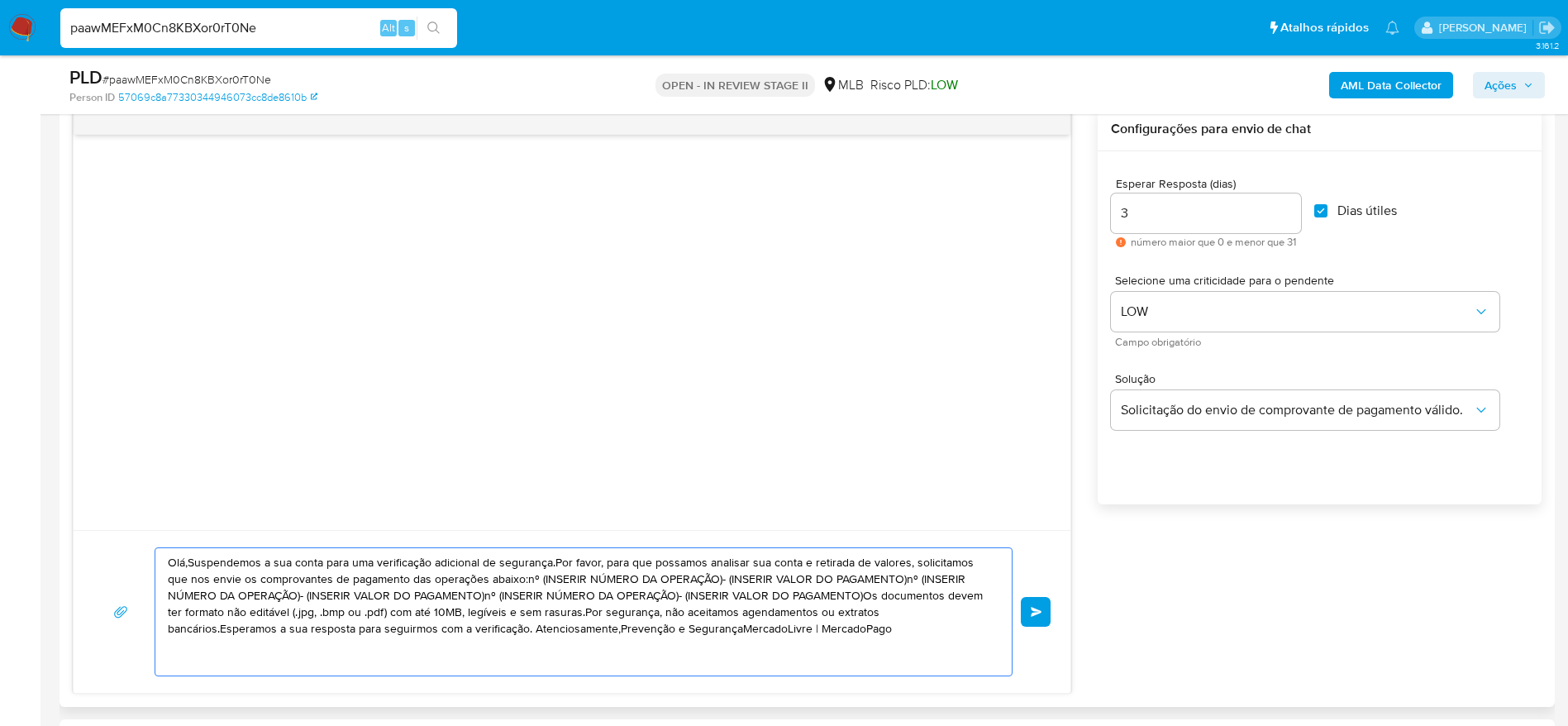
drag, startPoint x: 766, startPoint y: 635, endPoint x: 100, endPoint y: 540, distance: 672.7
click at [100, 540] on div "Olá,Suspendemos a sua conta para uma verificação adicional de segurança.Por fav…" at bounding box center [571, 611] width 996 height 163
paste textarea "! Estamos realizando uma verificação adicional de segurança em contas de usuári…"
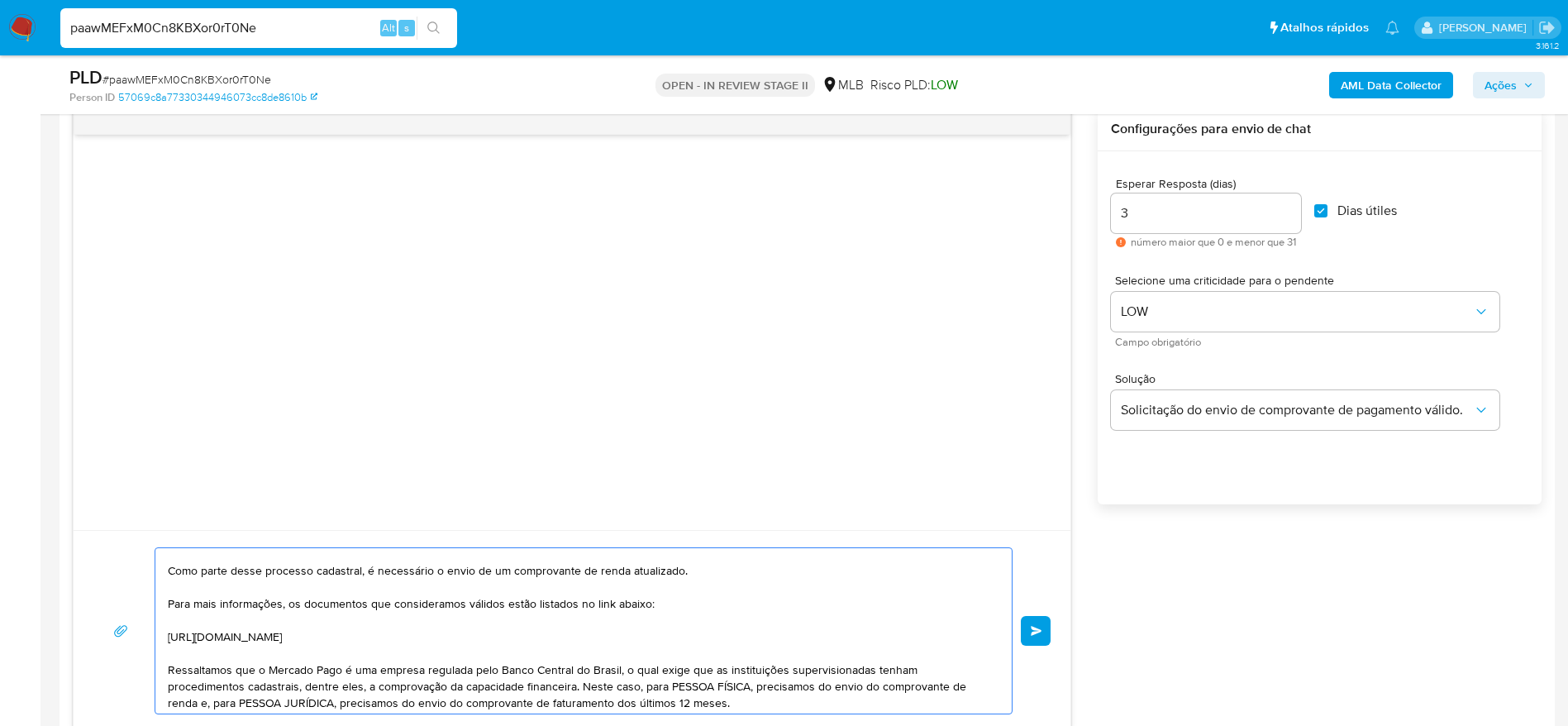
scroll to position [0, 0]
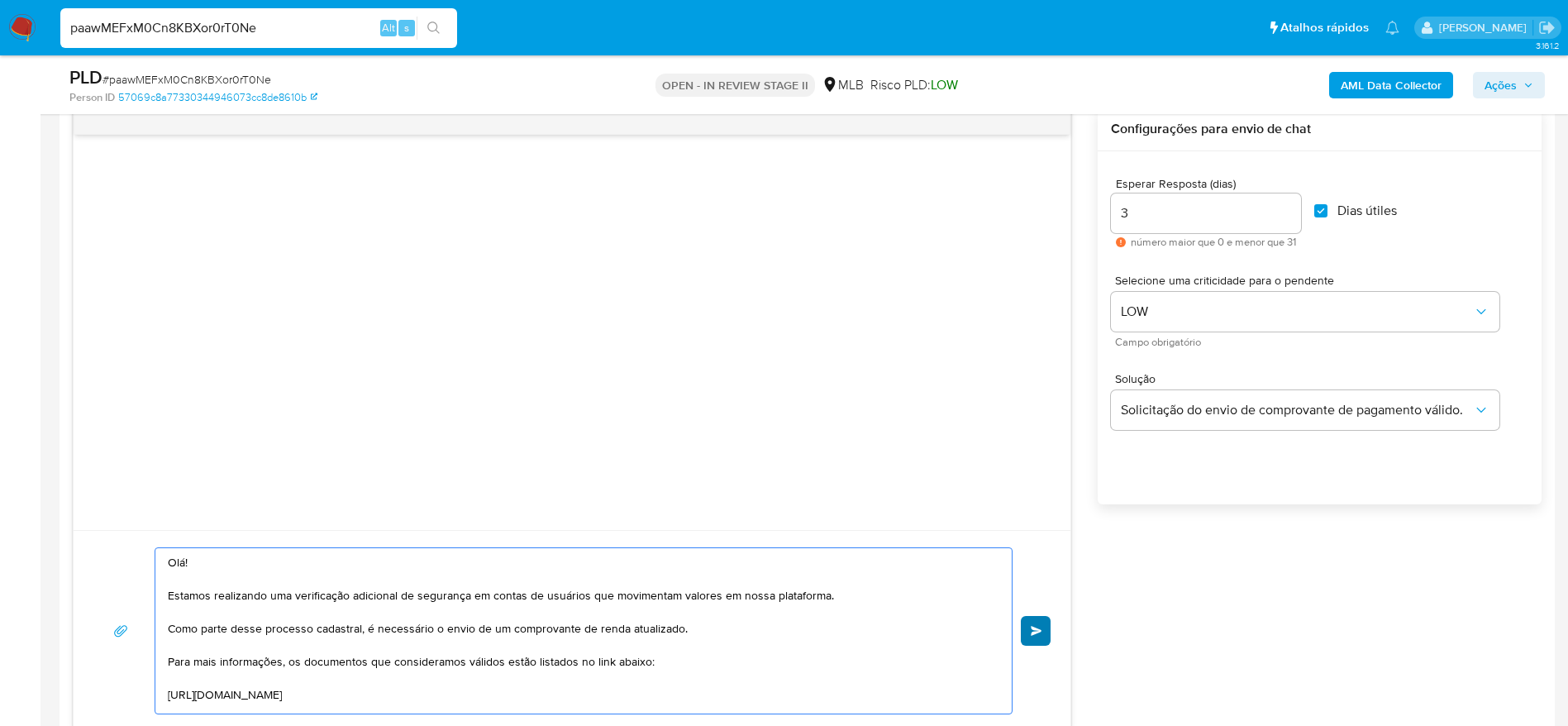
type textarea "Olá! Estamos realizando uma verificação adicional de segurança em contas de usu…"
click at [1043, 622] on button "common.send" at bounding box center [1035, 630] width 29 height 29
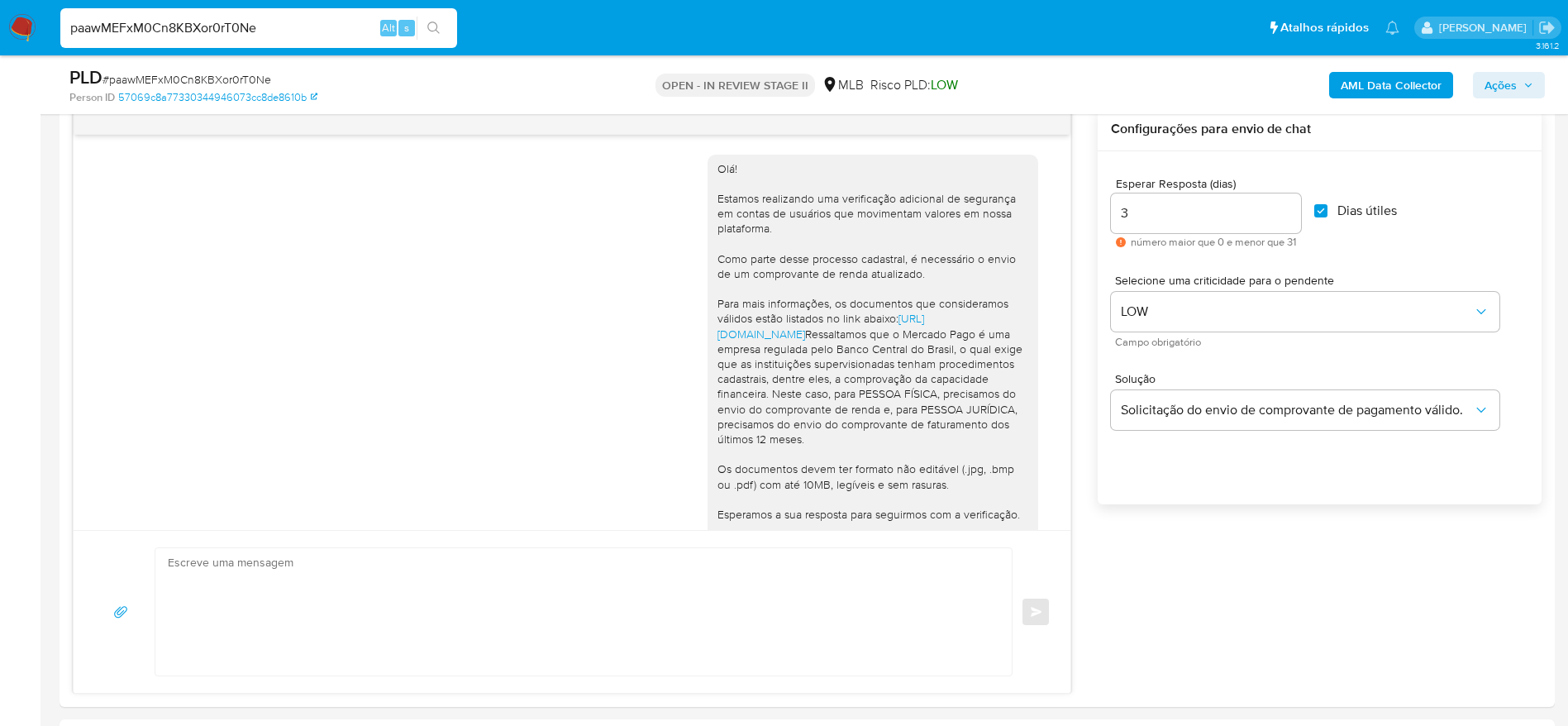
scroll to position [151, 0]
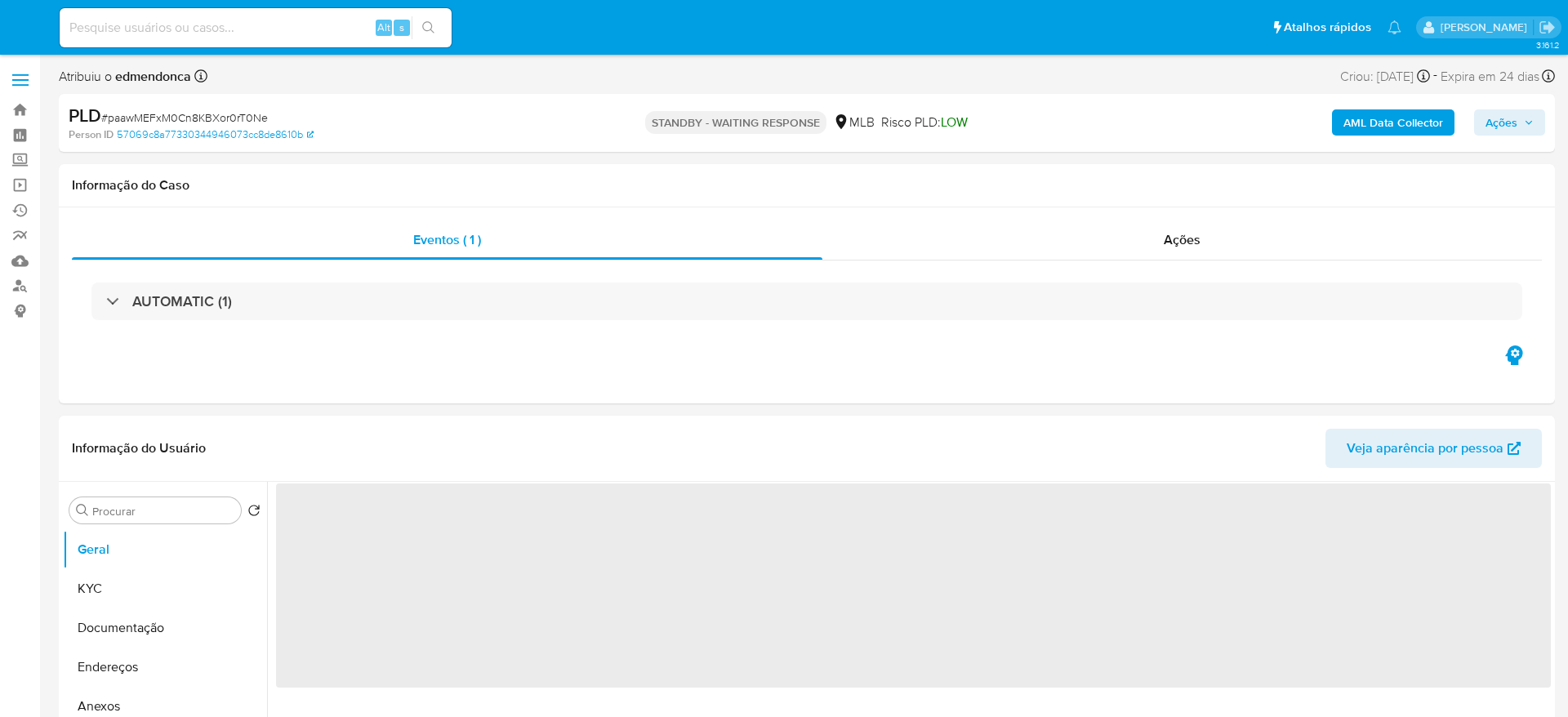
select select "10"
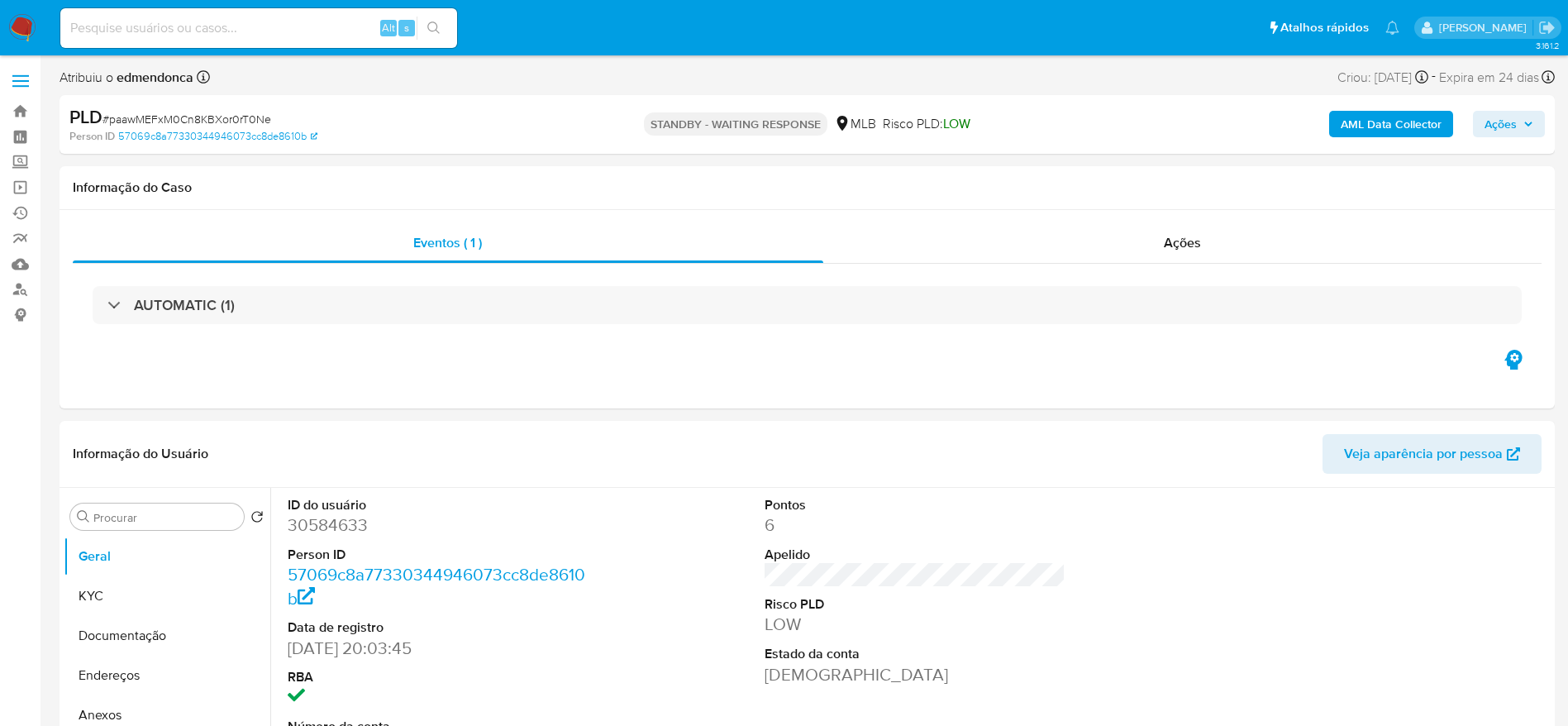
click at [280, 25] on input at bounding box center [259, 29] width 397 height 22
paste input "qghK6cANbqk2zYawc2BwKekU"
type input "qghK6cANbqk2zYawc2BwKekU"
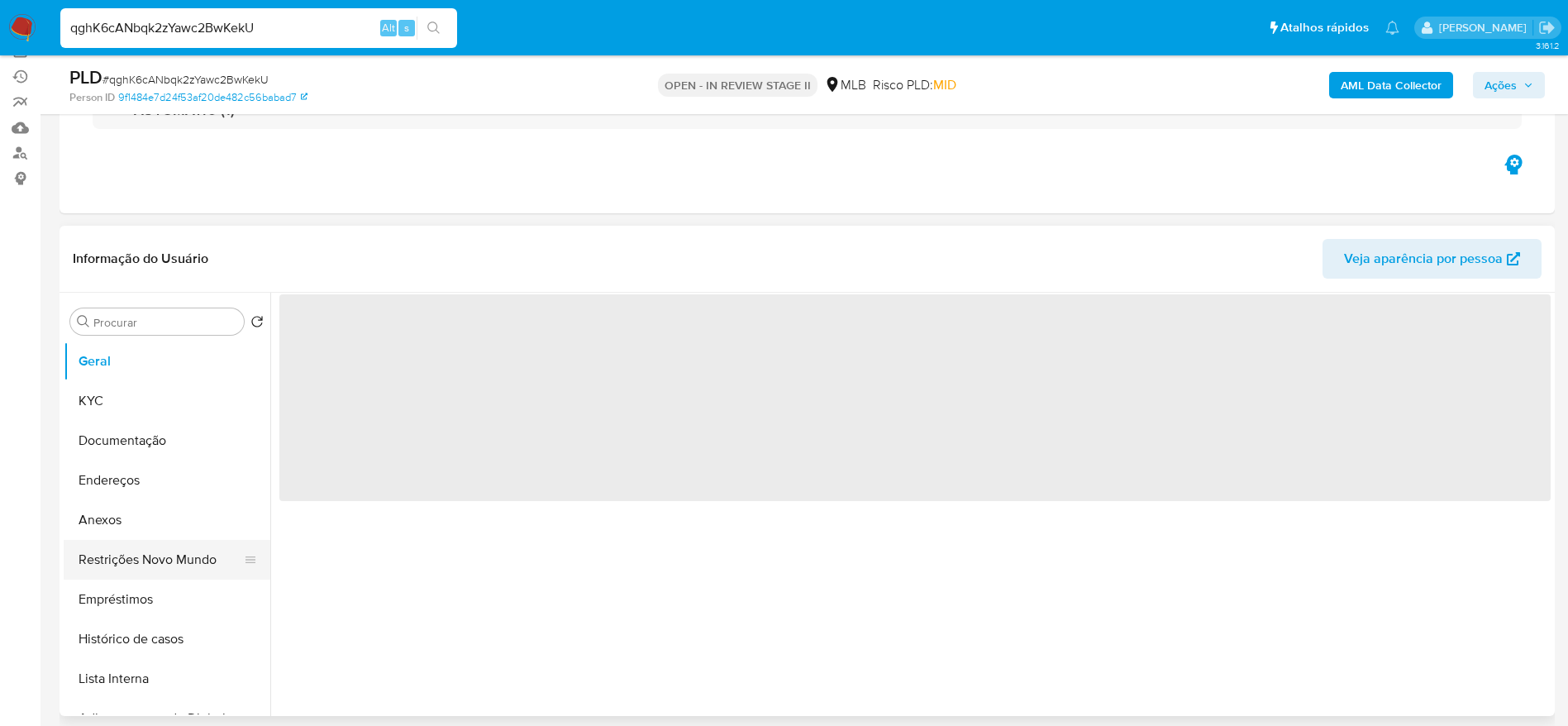
scroll to position [248, 0]
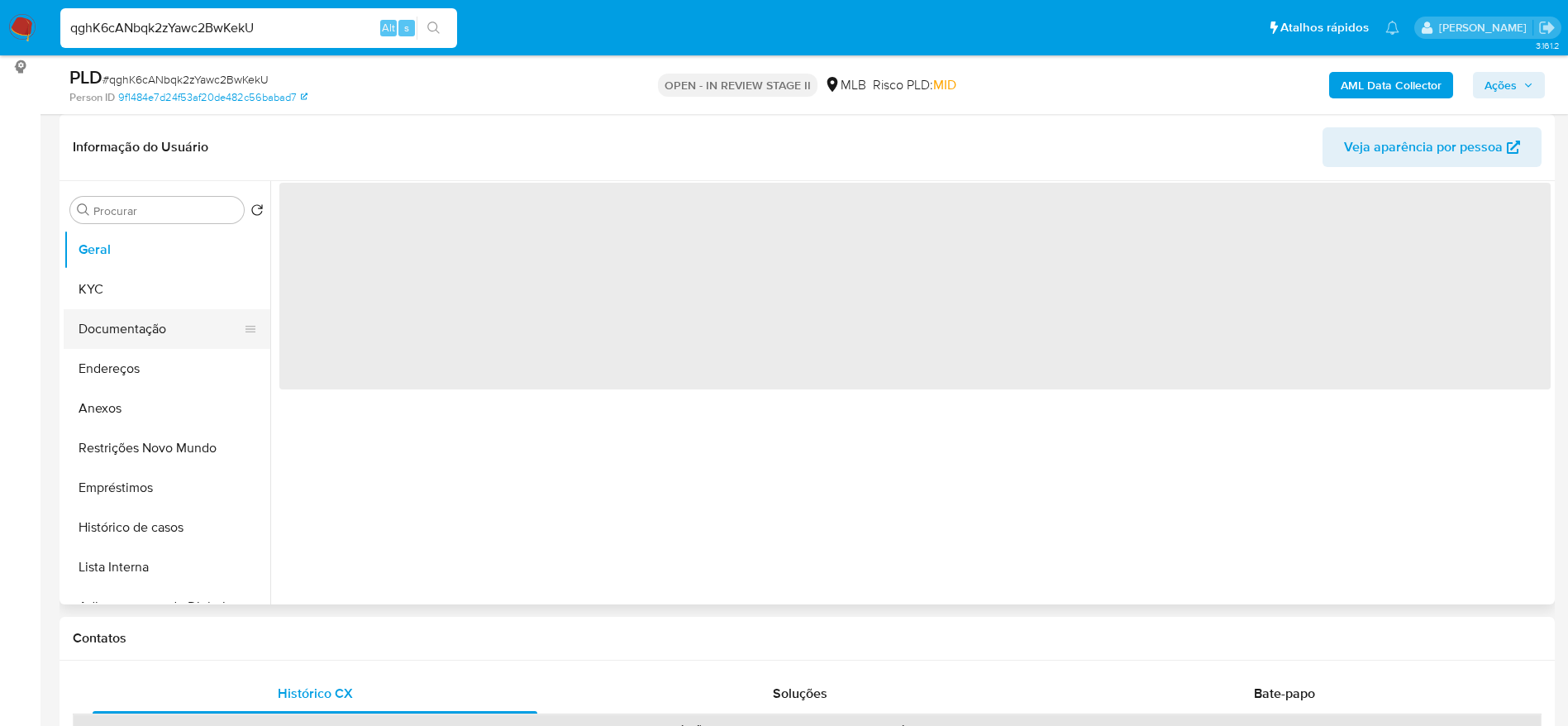
click at [150, 318] on button "Documentação" at bounding box center [161, 328] width 194 height 40
select select "10"
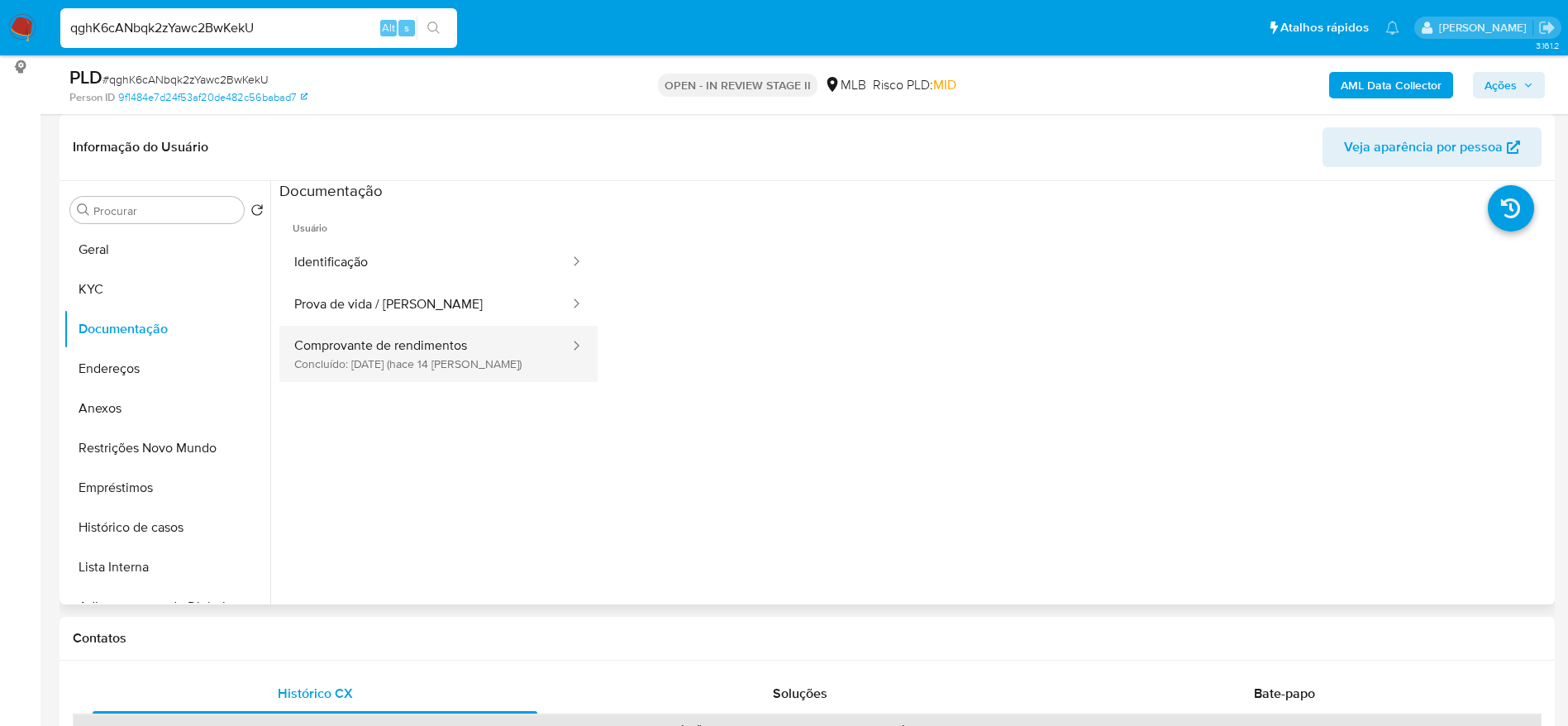
click at [413, 355] on button "Comprovante de rendimentos Concluído: [DATE] (hace 14 [PERSON_NAME])" at bounding box center [425, 354] width 291 height 56
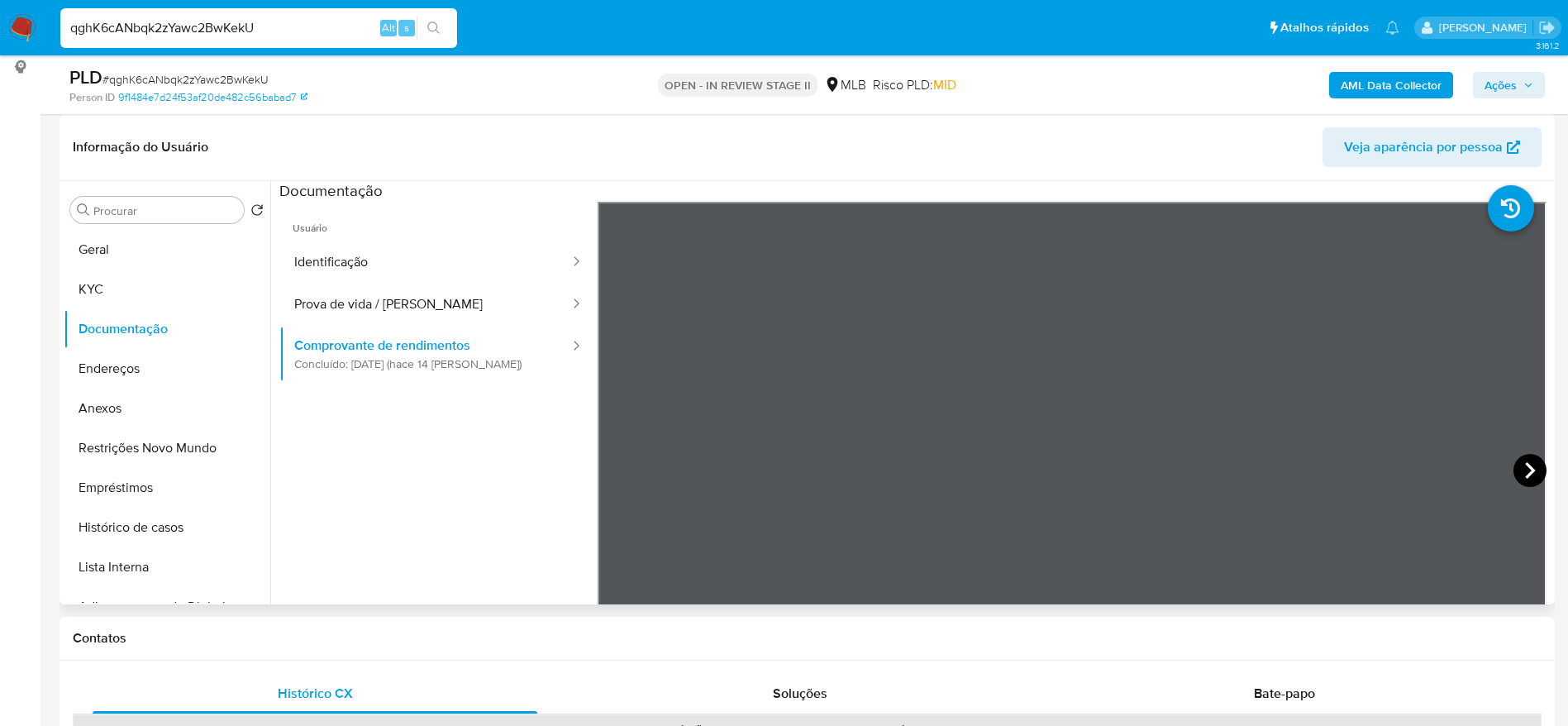
click at [1525, 464] on icon at bounding box center [1529, 470] width 33 height 33
click at [1524, 459] on icon at bounding box center [1529, 470] width 33 height 33
click at [271, 34] on input "qghK6cANbqk2zYawc2BwKekU" at bounding box center [259, 29] width 397 height 22
paste input "nwB9Zy83nLSIyNr1jG5J8rAy"
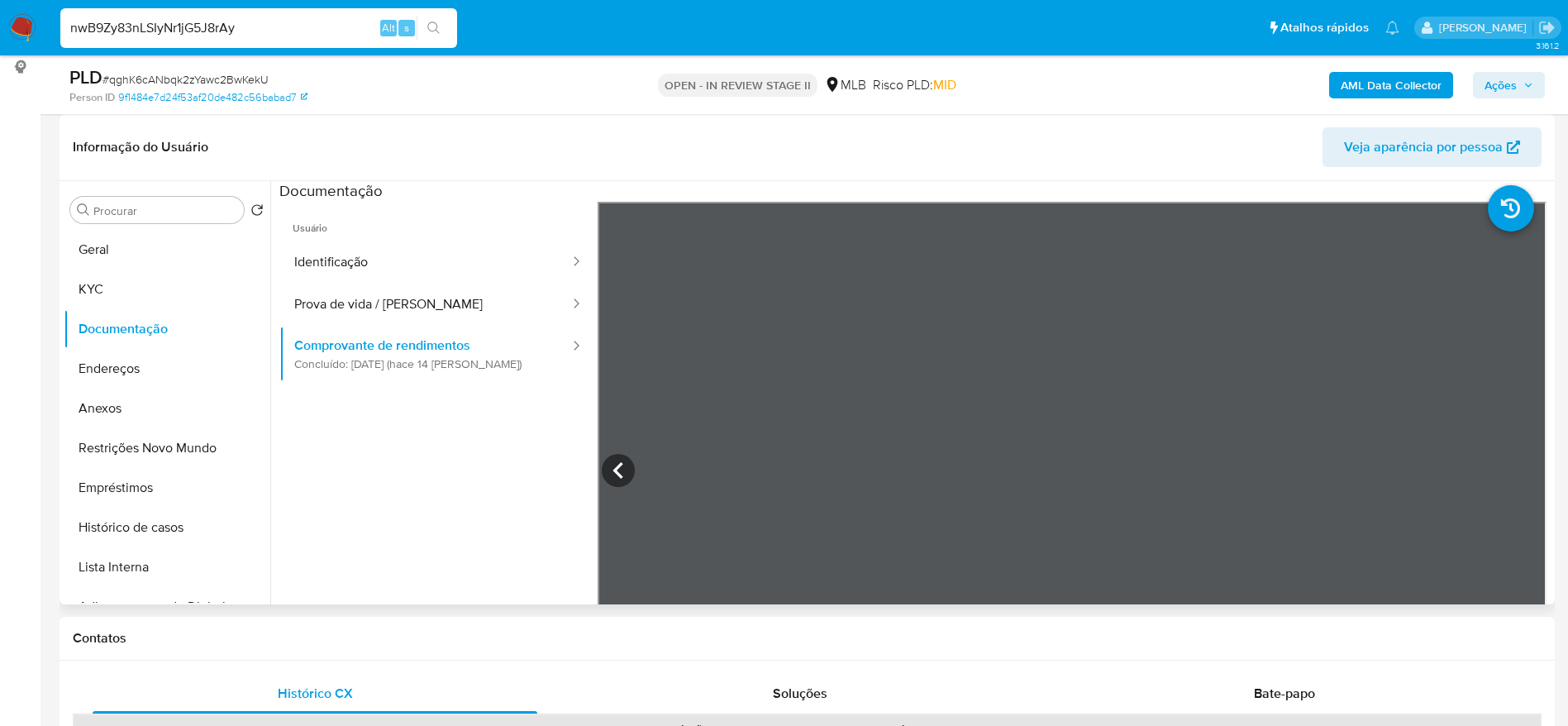
type input "nwB9Zy83nLSIyNr1jG5J8rAy"
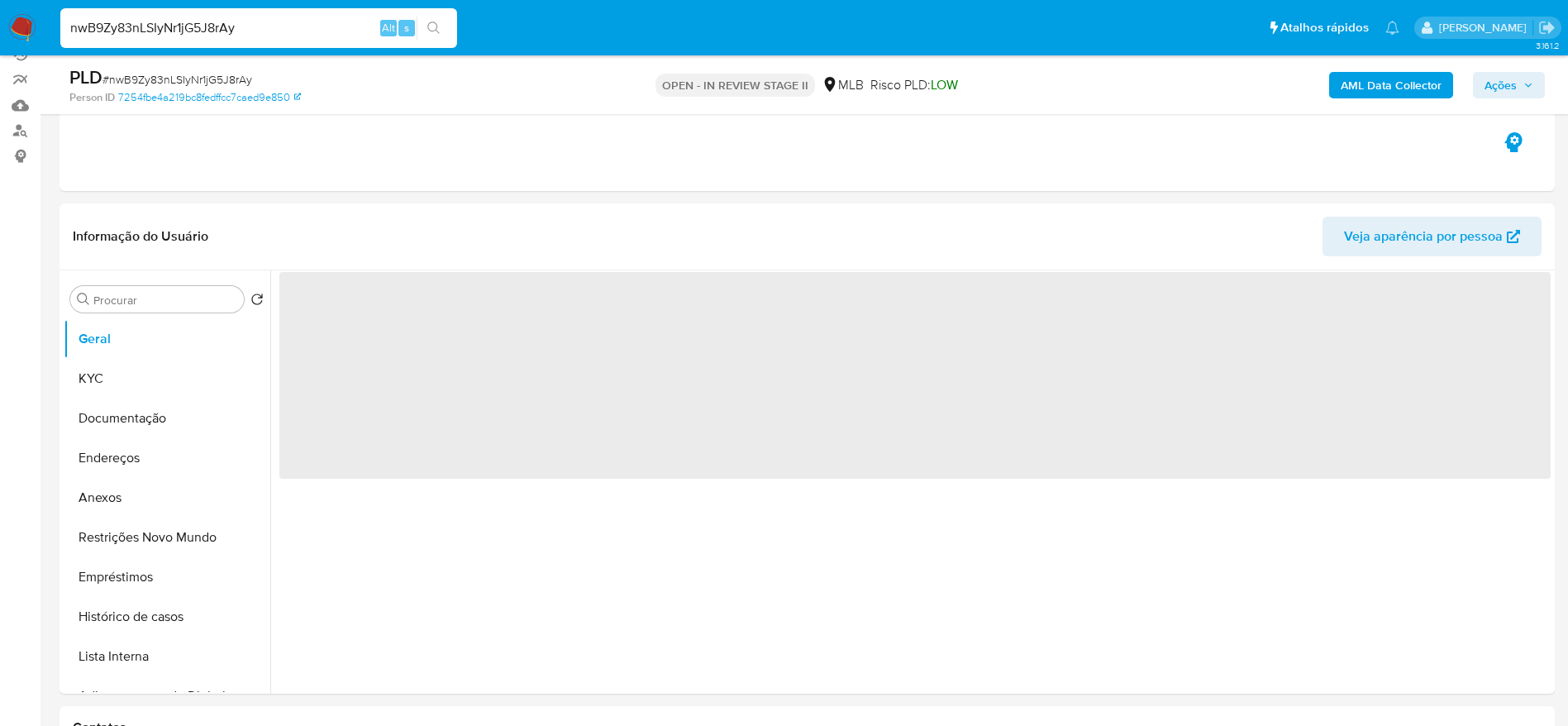
scroll to position [248, 0]
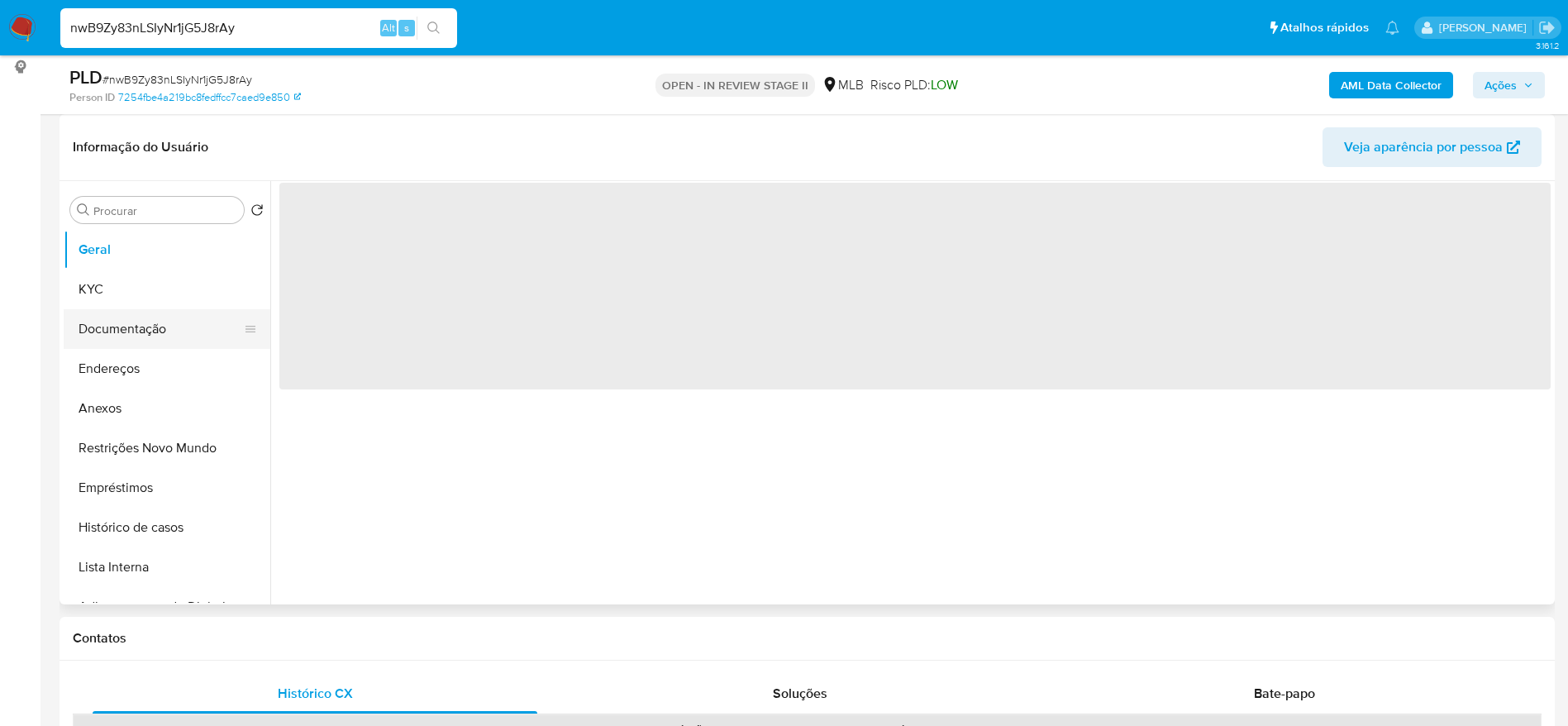
select select "10"
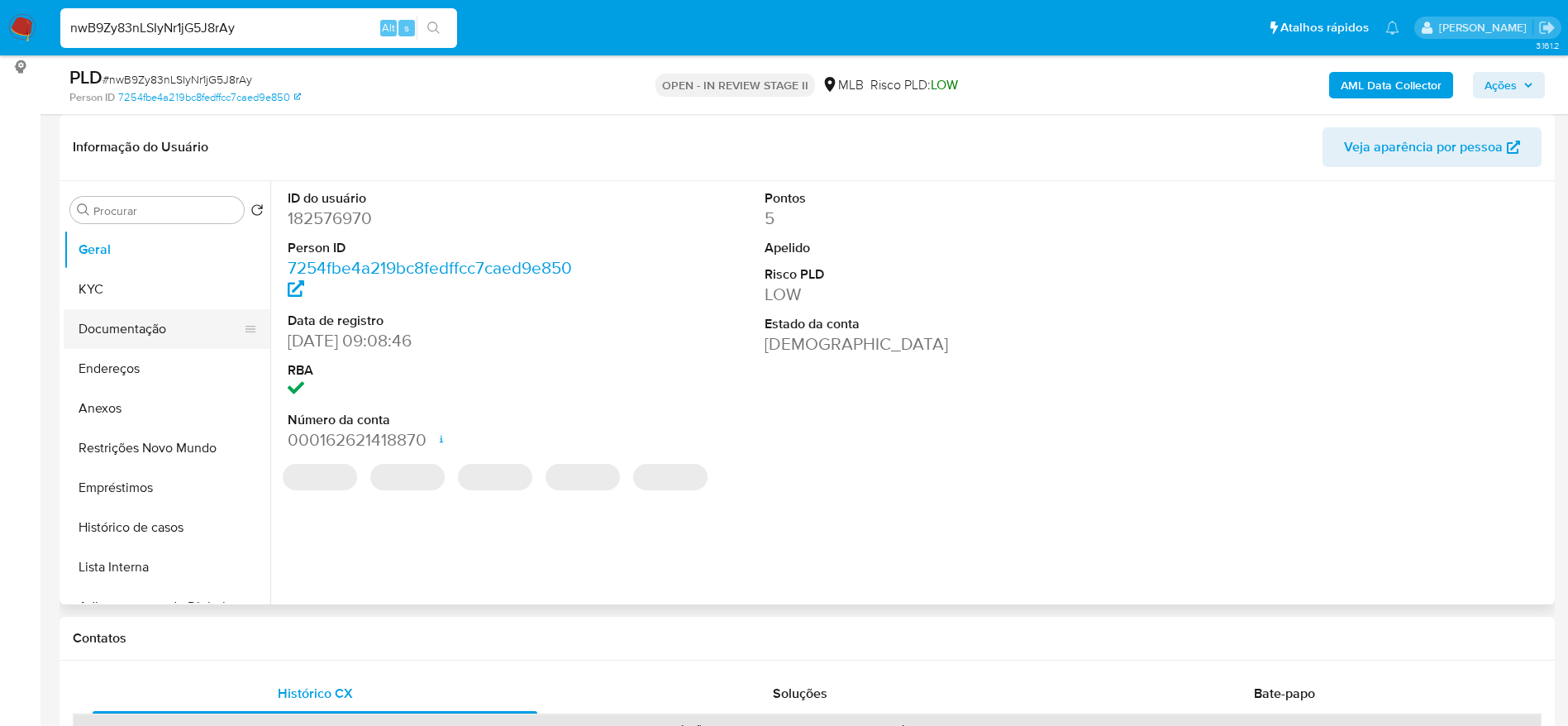
click at [140, 333] on button "Documentação" at bounding box center [161, 328] width 194 height 40
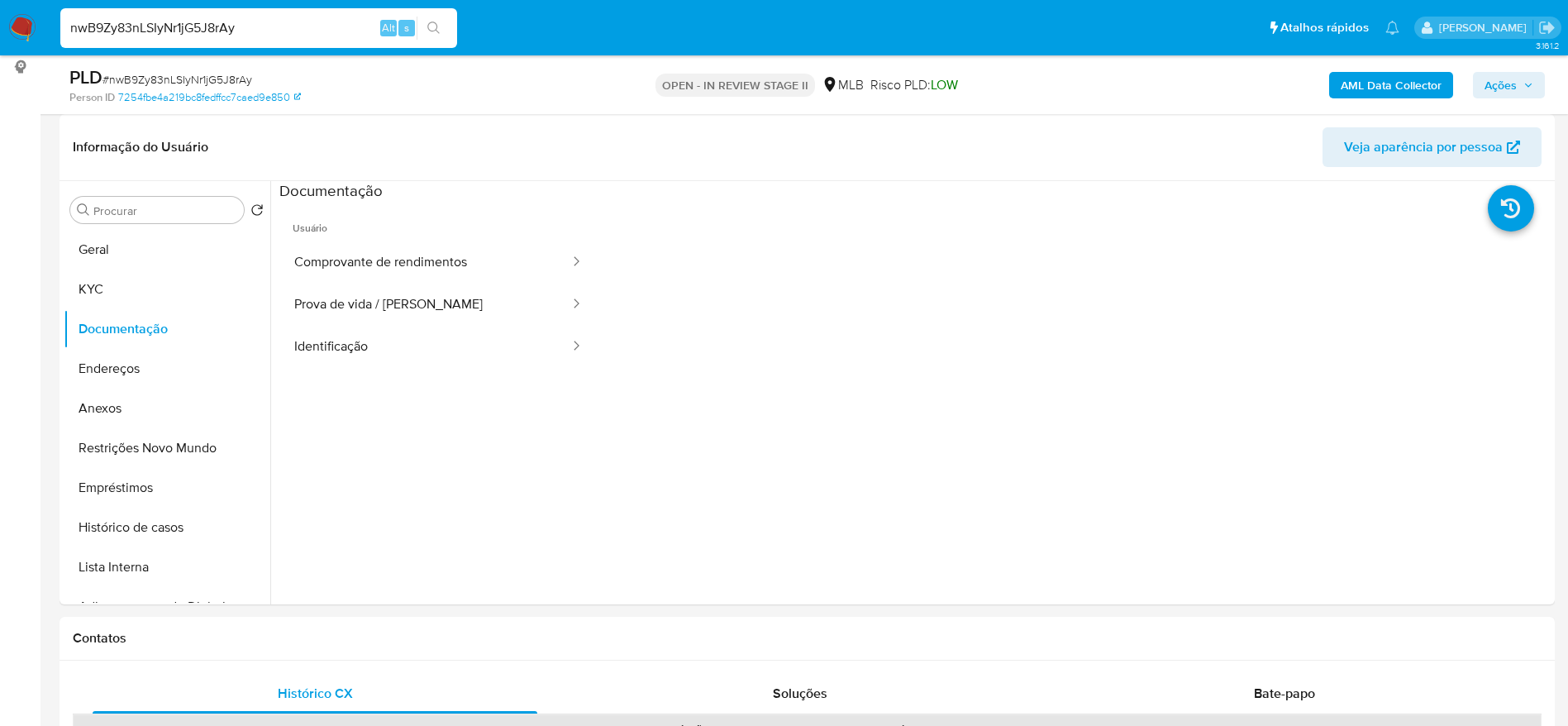
click at [281, 22] on input "nwB9Zy83nLSIyNr1jG5J8rAy" at bounding box center [259, 29] width 397 height 22
paste input "9xnJKlJB20XwexQXHSKbIwZP"
type input "9xnJKlJB20XwexQXHSKbIwZP"
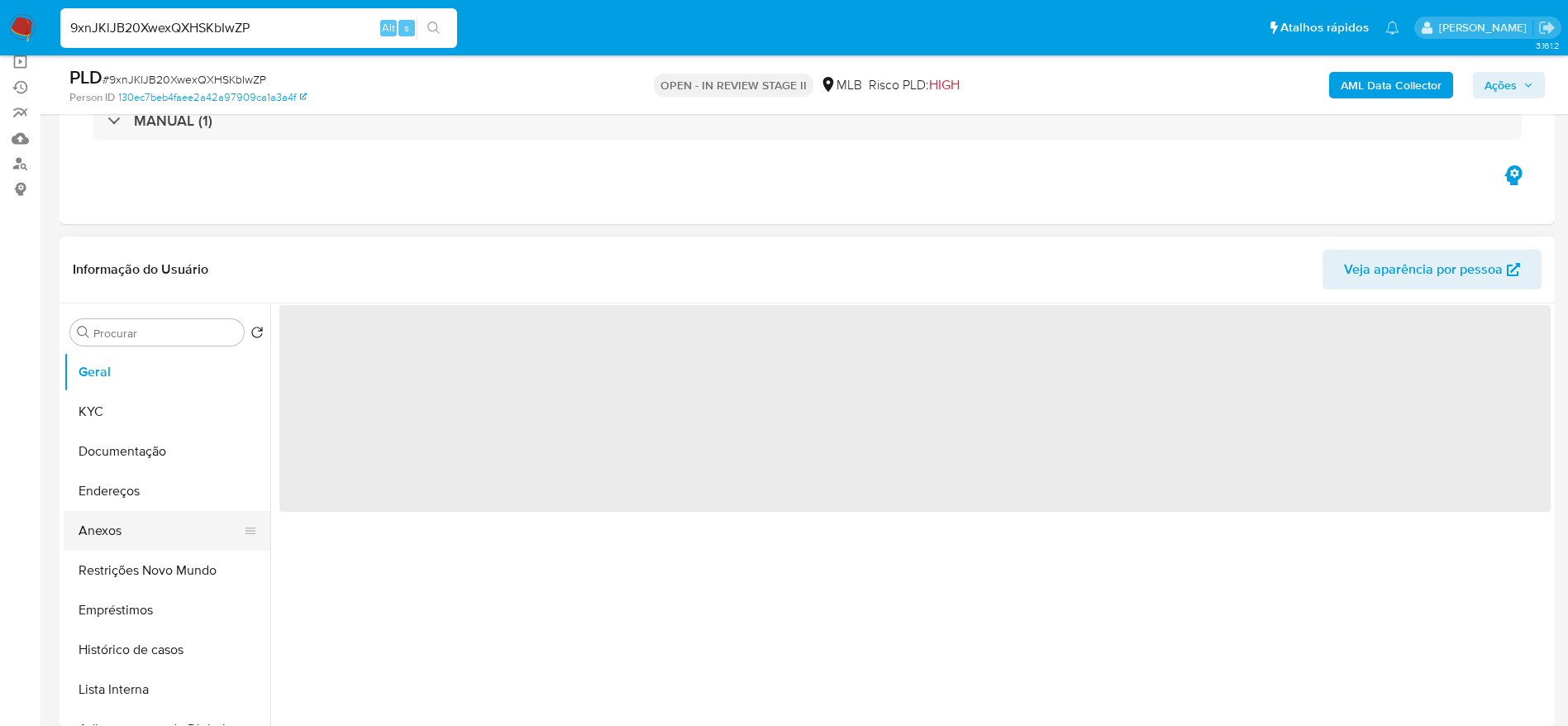
scroll to position [248, 0]
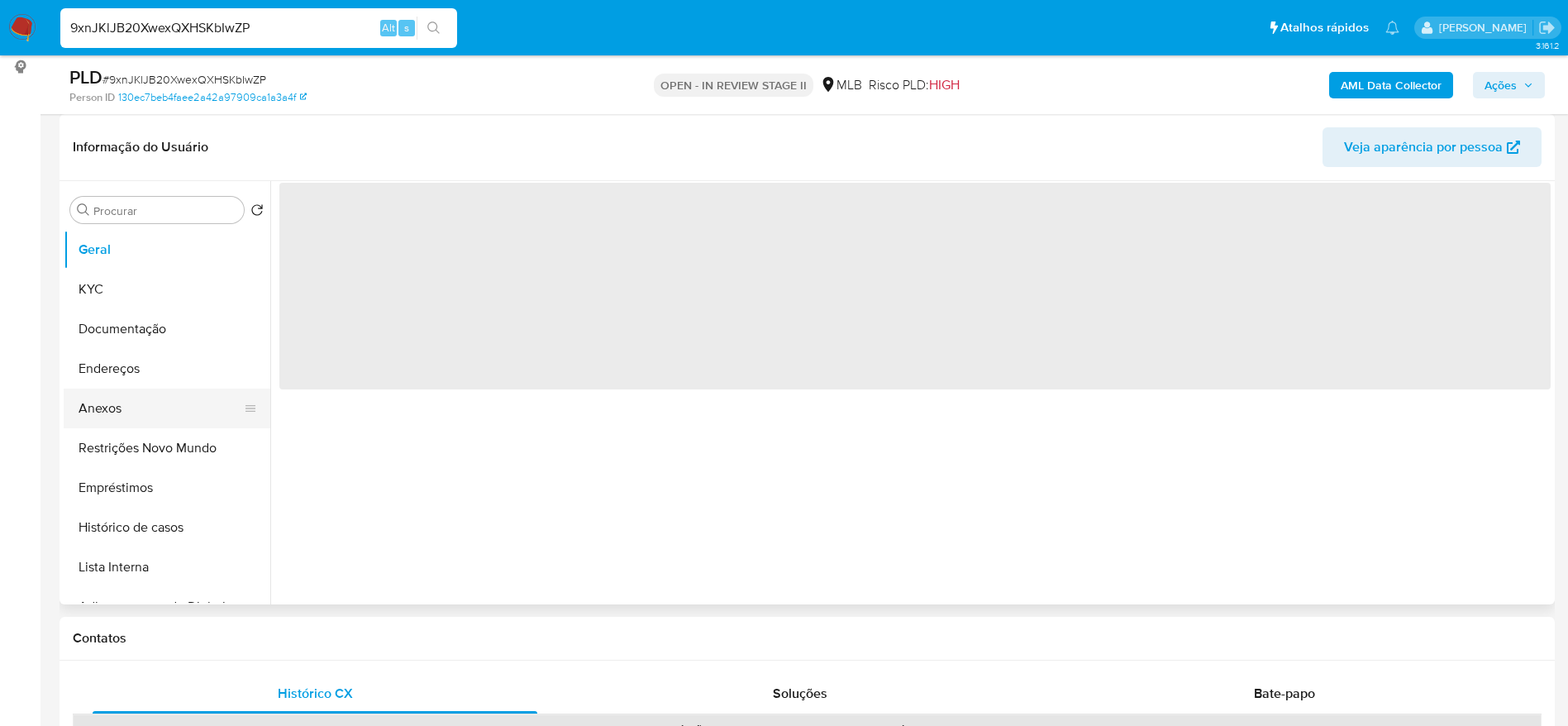
select select "10"
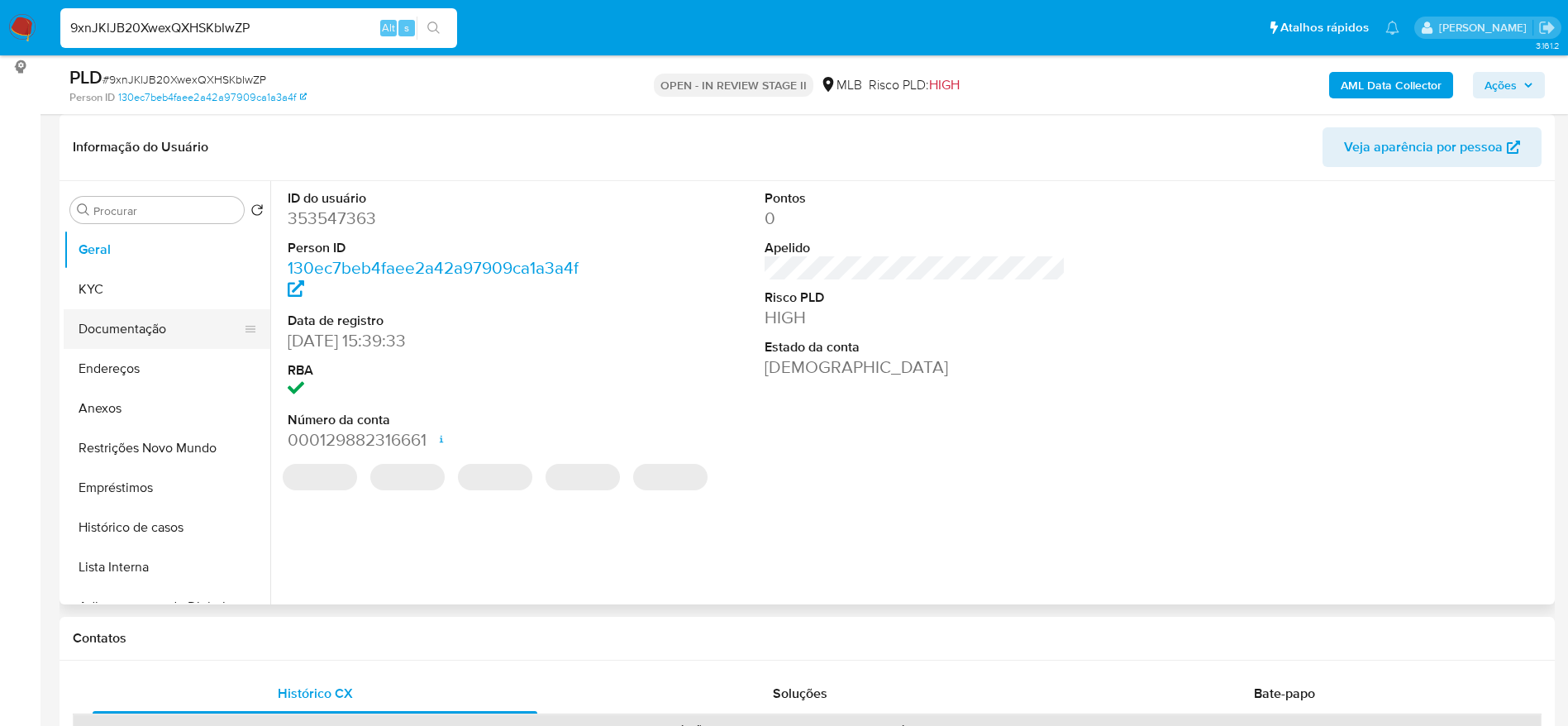
click at [158, 330] on button "Documentação" at bounding box center [161, 328] width 194 height 40
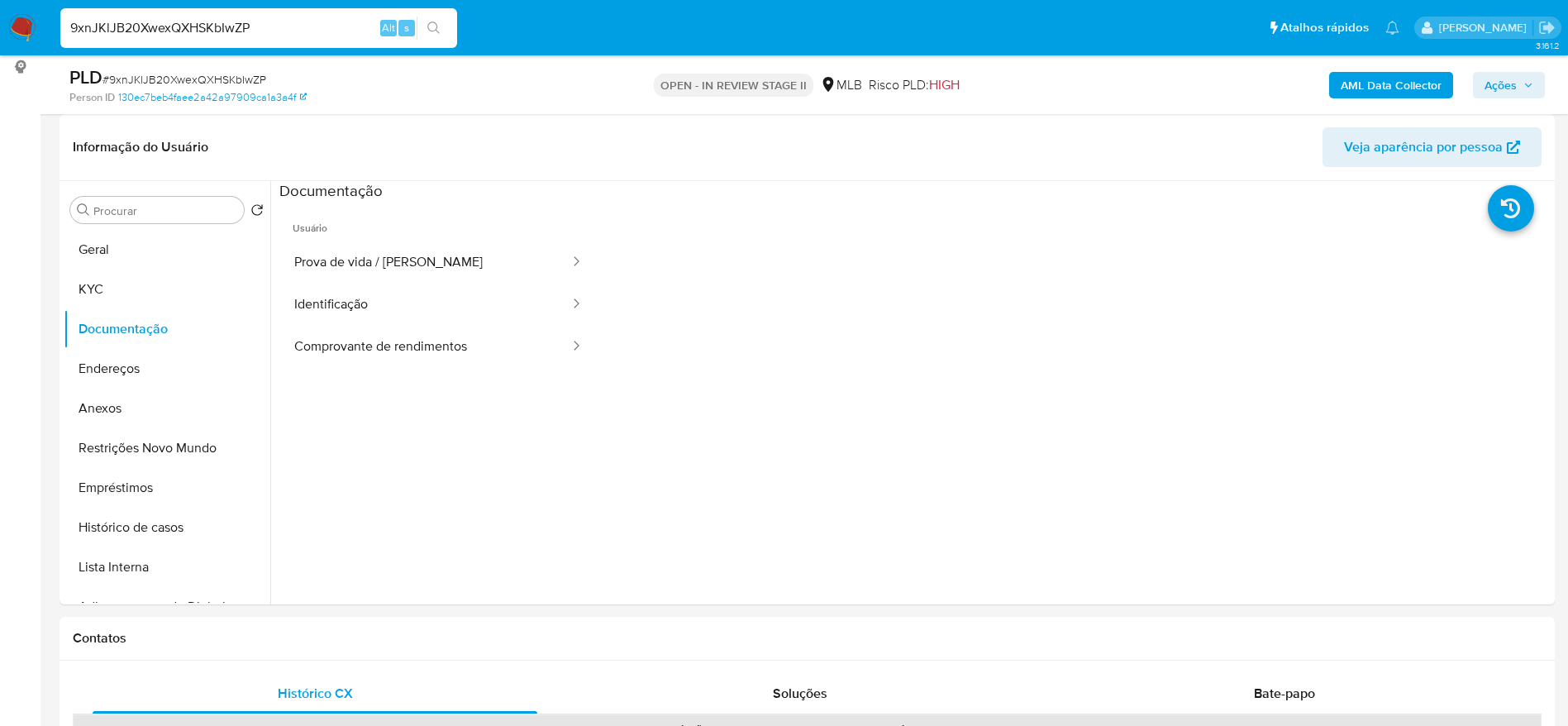
click at [341, 22] on input "9xnJKlJB20XwexQXHSKbIwZP" at bounding box center [259, 29] width 397 height 22
paste input "Je2uydyewNB1F26HwsNJd5Q2"
type input "Je2uydyewNB1F26HwsNJd5Q2"
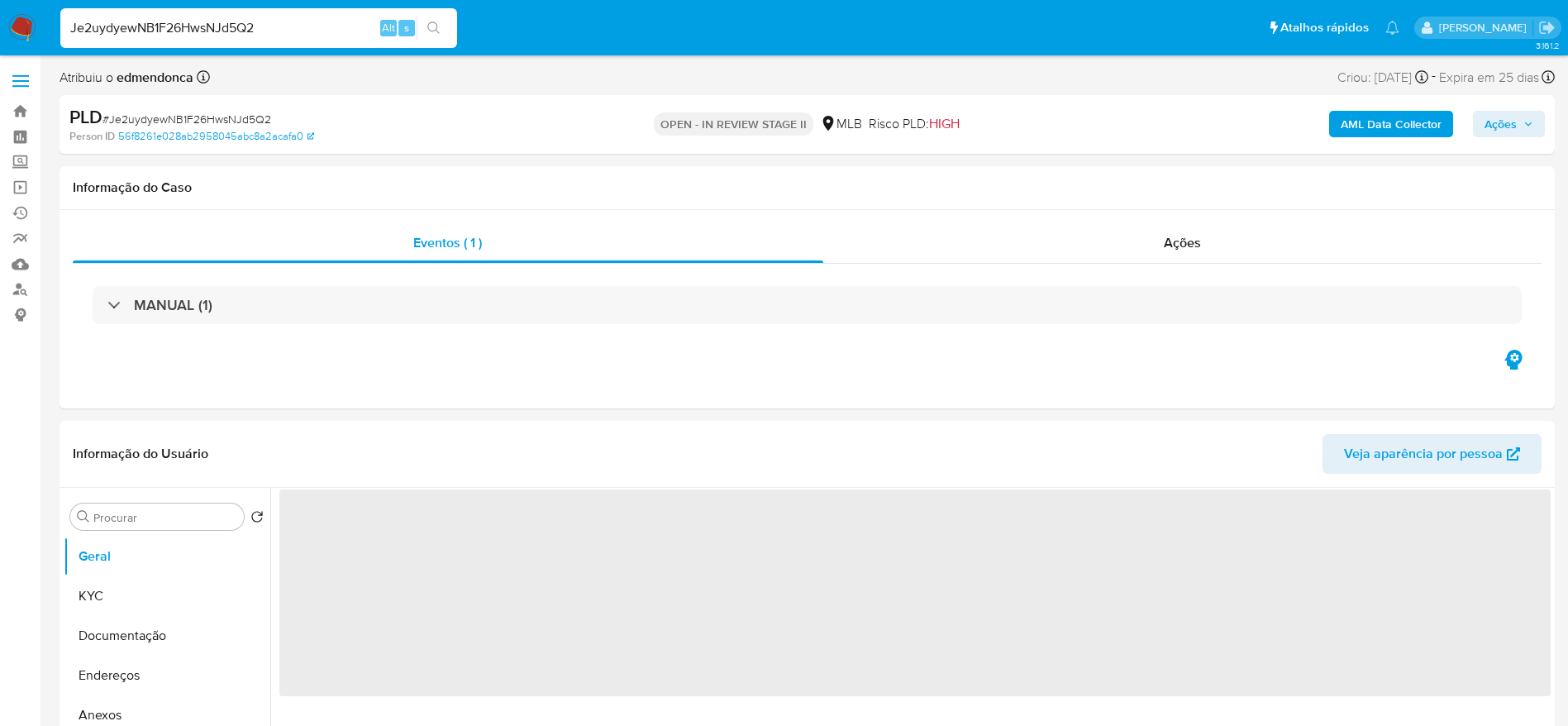
select select "10"
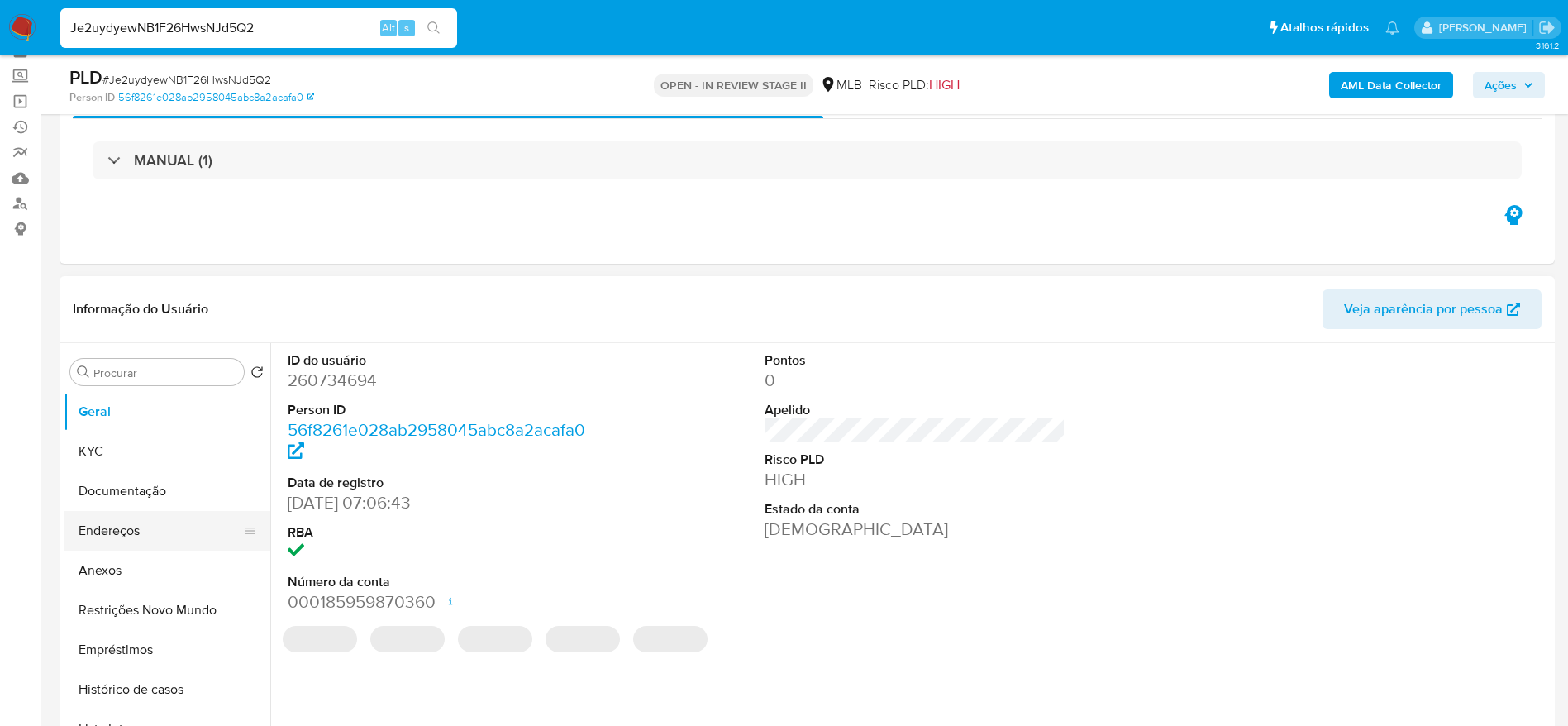
scroll to position [124, 0]
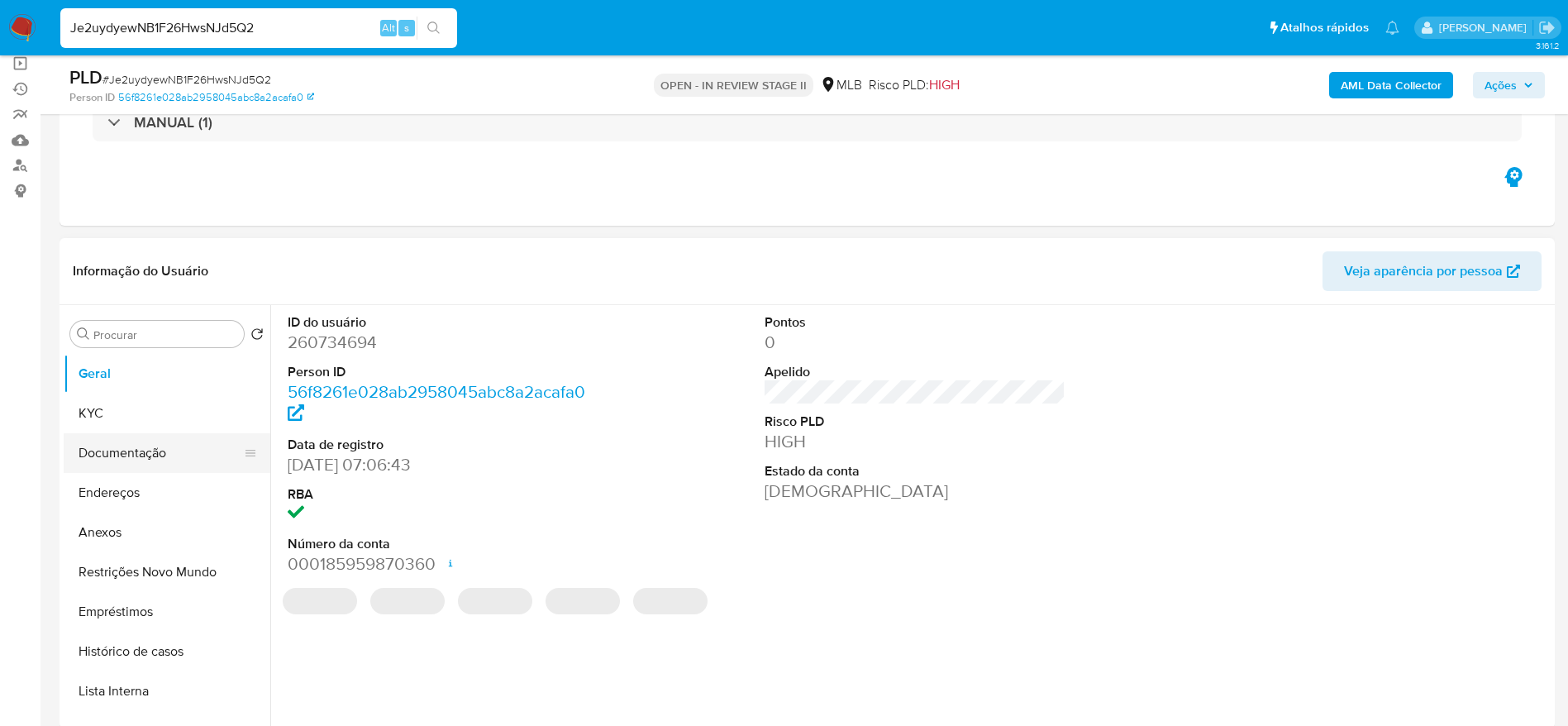
click at [129, 457] on button "Documentação" at bounding box center [161, 452] width 194 height 40
